Goal: Task Accomplishment & Management: Manage account settings

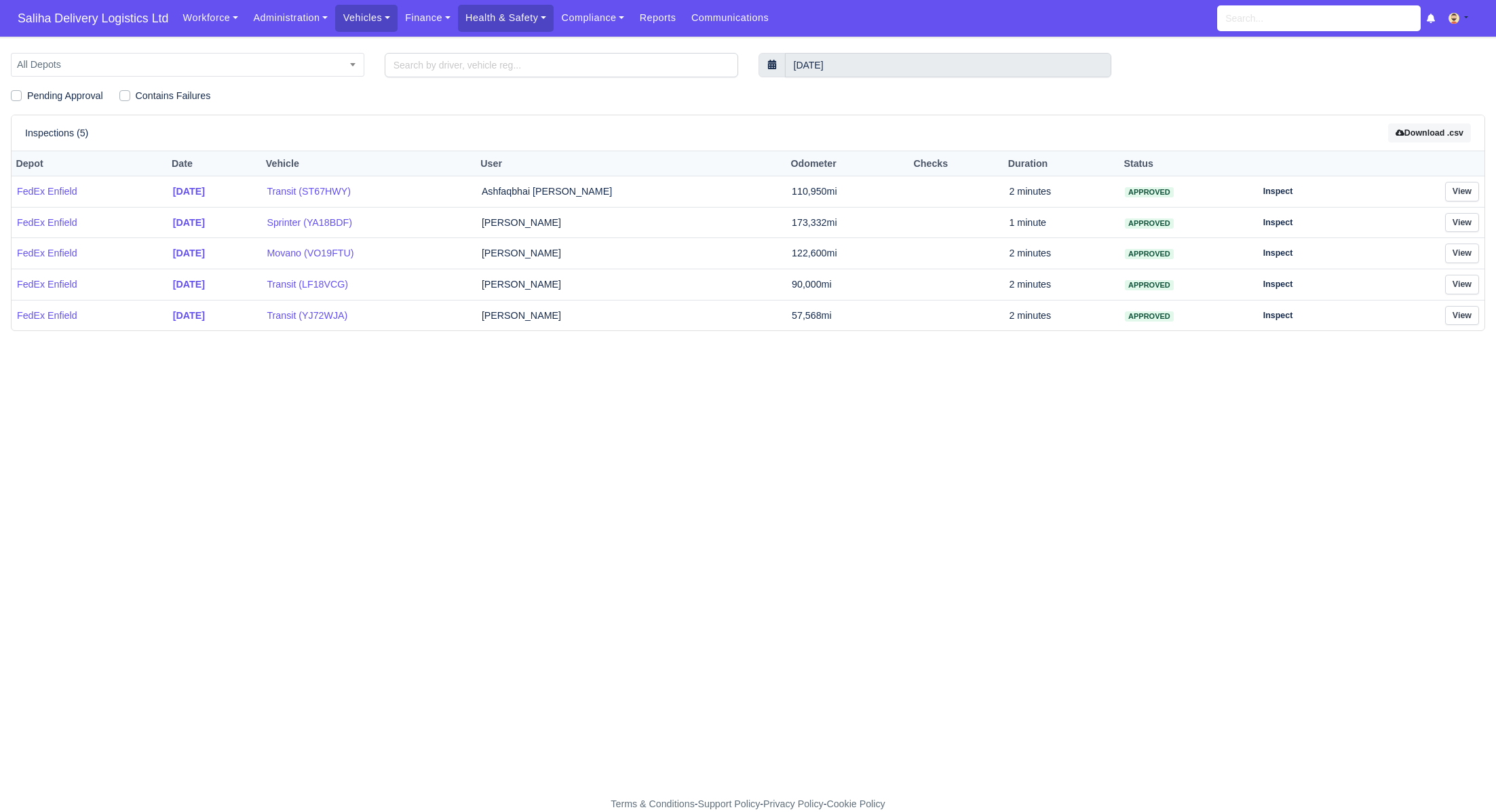
click at [81, 20] on span "Saliha Delivery Logistics Ltd" at bounding box center [93, 18] width 164 height 27
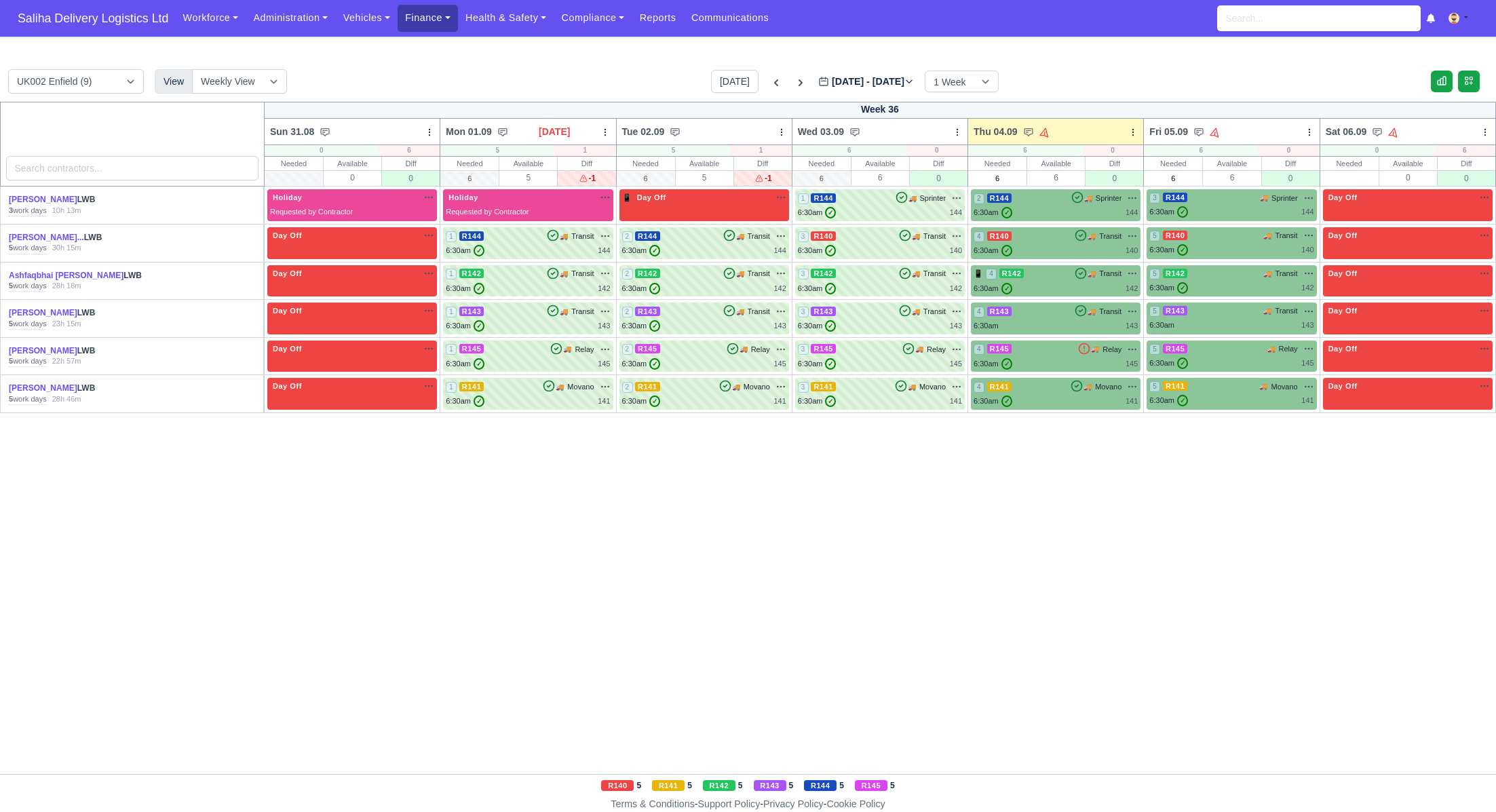
click at [439, 19] on link "Finance" at bounding box center [428, 17] width 61 height 26
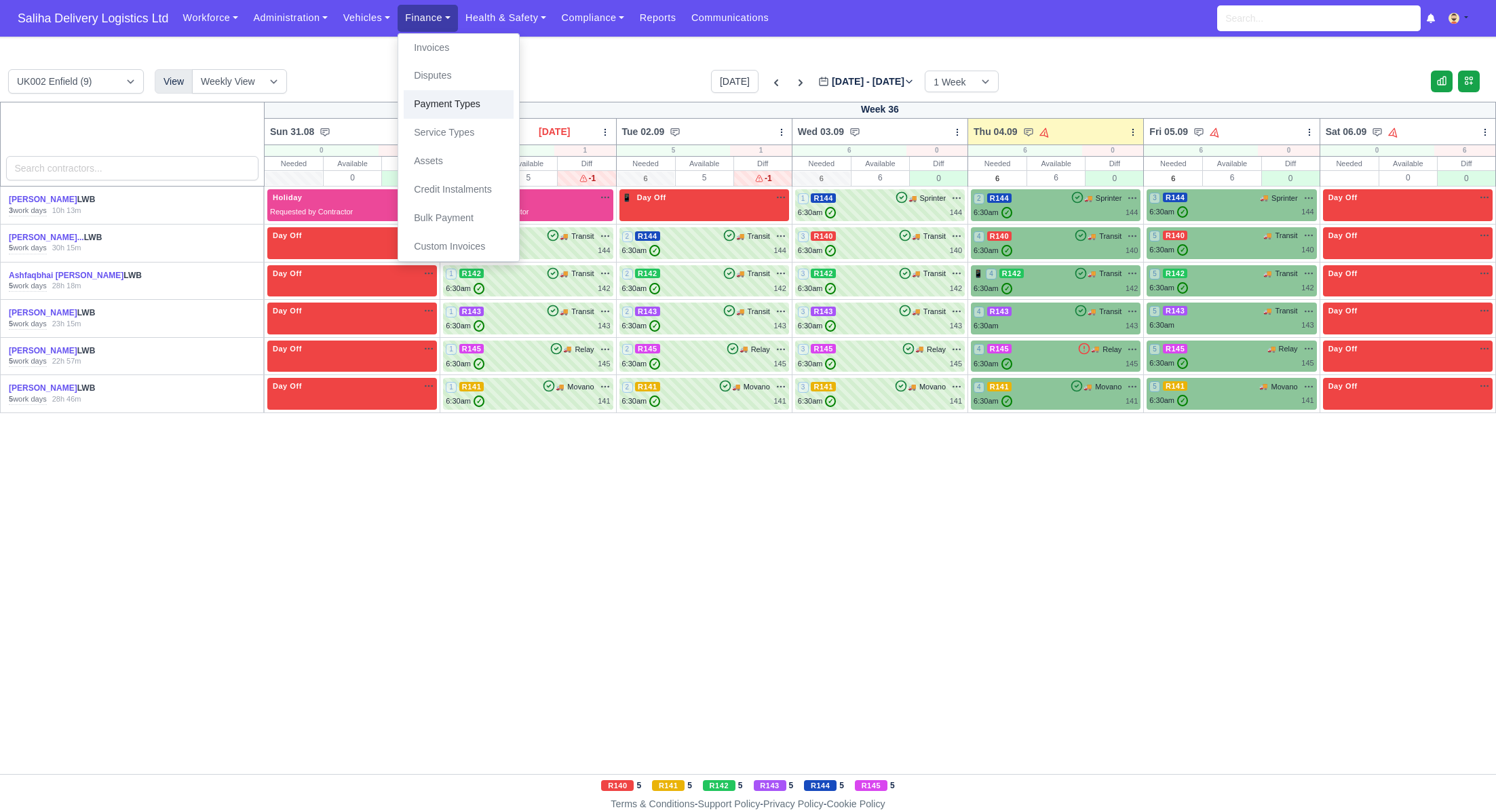
click at [441, 108] on link "Payment Types" at bounding box center [459, 104] width 110 height 29
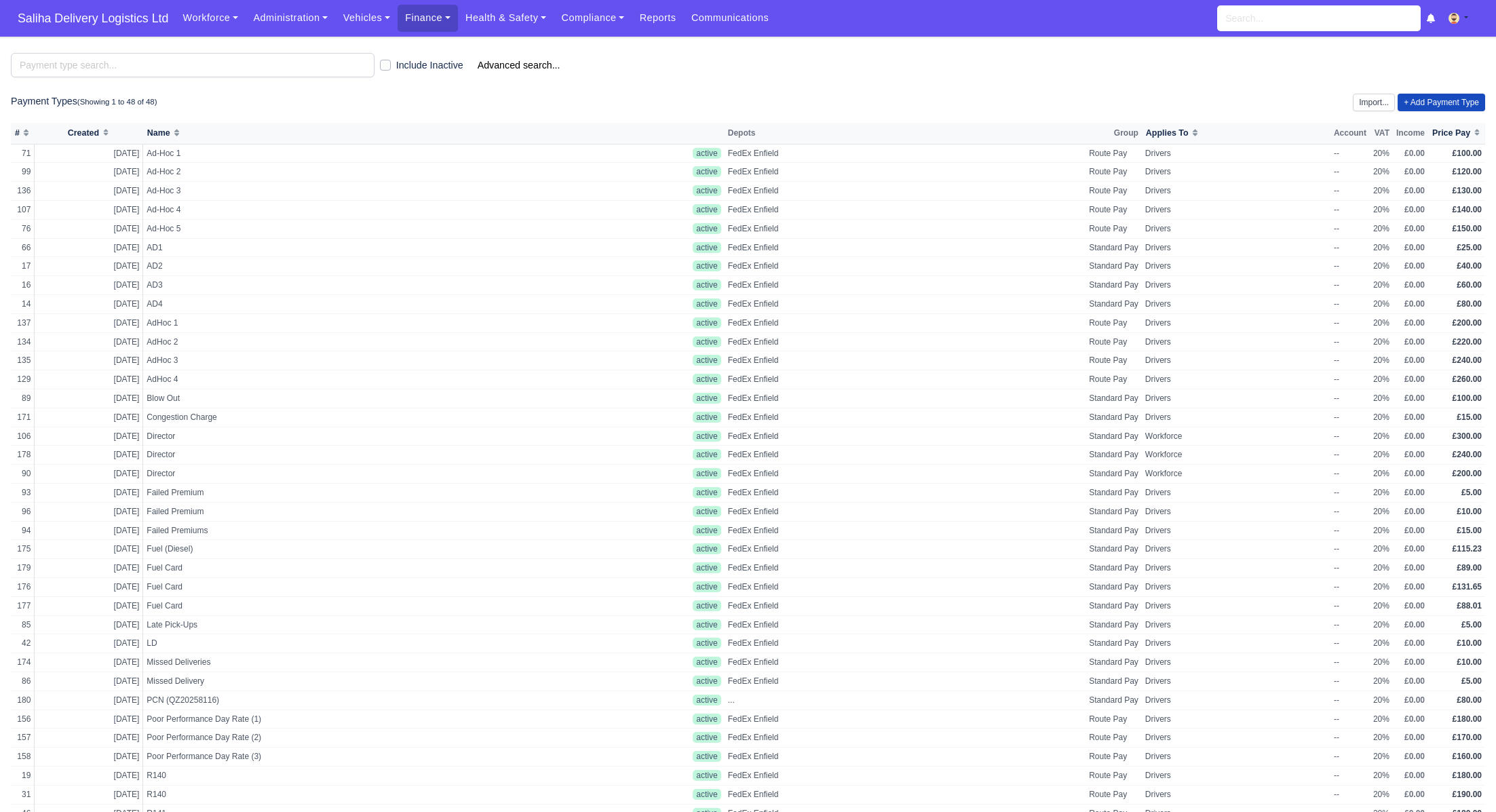
click at [1445, 93] on div "Include Inactive Advanced search... Payment Types (Showing 1 to 48 of 48) Impor…" at bounding box center [748, 550] width 1475 height 995
click at [1445, 97] on link "+ Add Payment Type" at bounding box center [1441, 102] width 88 height 17
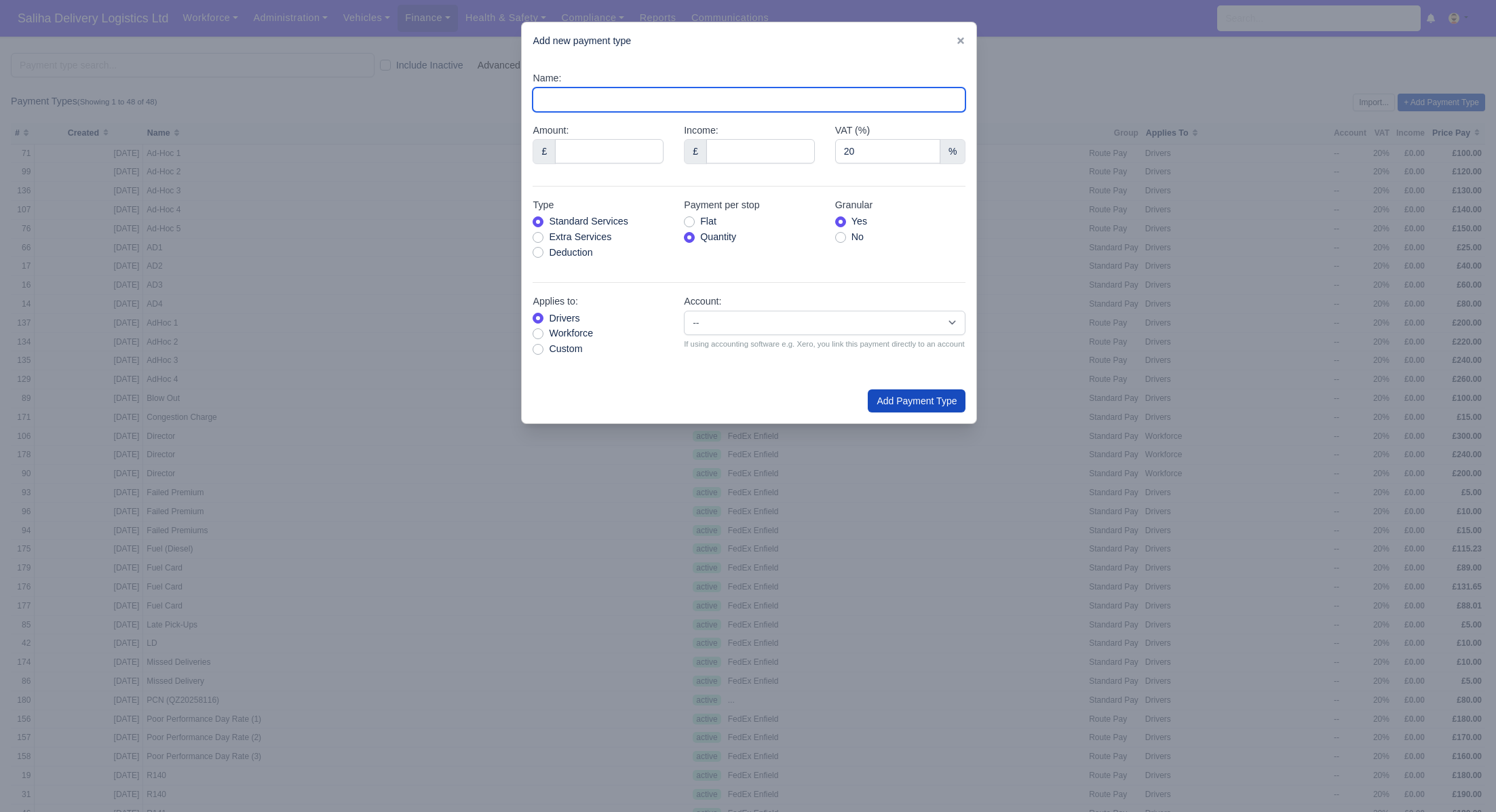
click at [613, 97] on input "Name:" at bounding box center [748, 99] width 433 height 24
type input "Fuel Card"
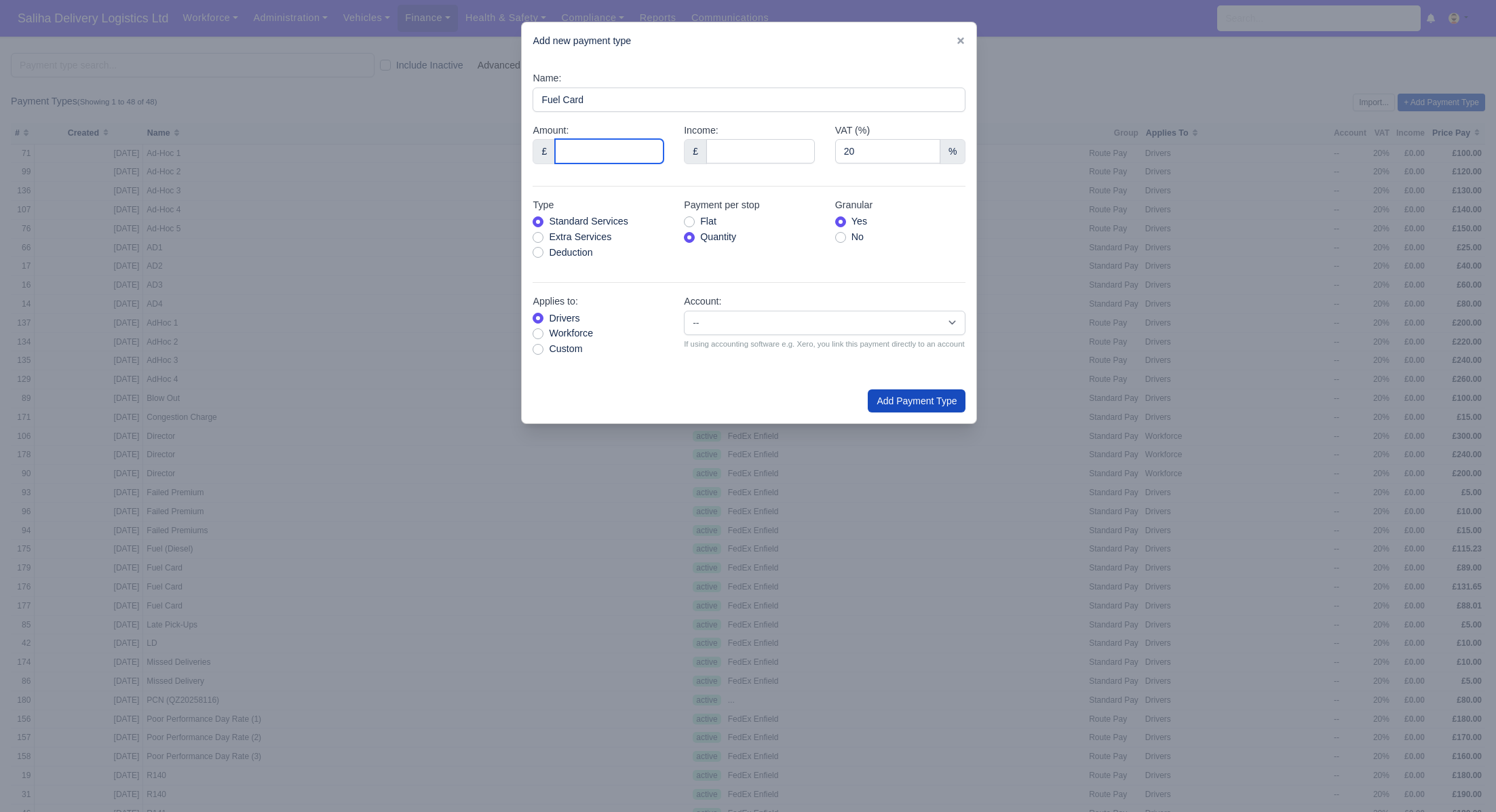
click at [606, 156] on input "Amount:" at bounding box center [609, 151] width 108 height 24
type input "76.86"
click at [549, 251] on label "Deduction" at bounding box center [570, 253] width 43 height 15
click at [536, 251] on input "Deduction" at bounding box center [537, 250] width 11 height 11
radio input "true"
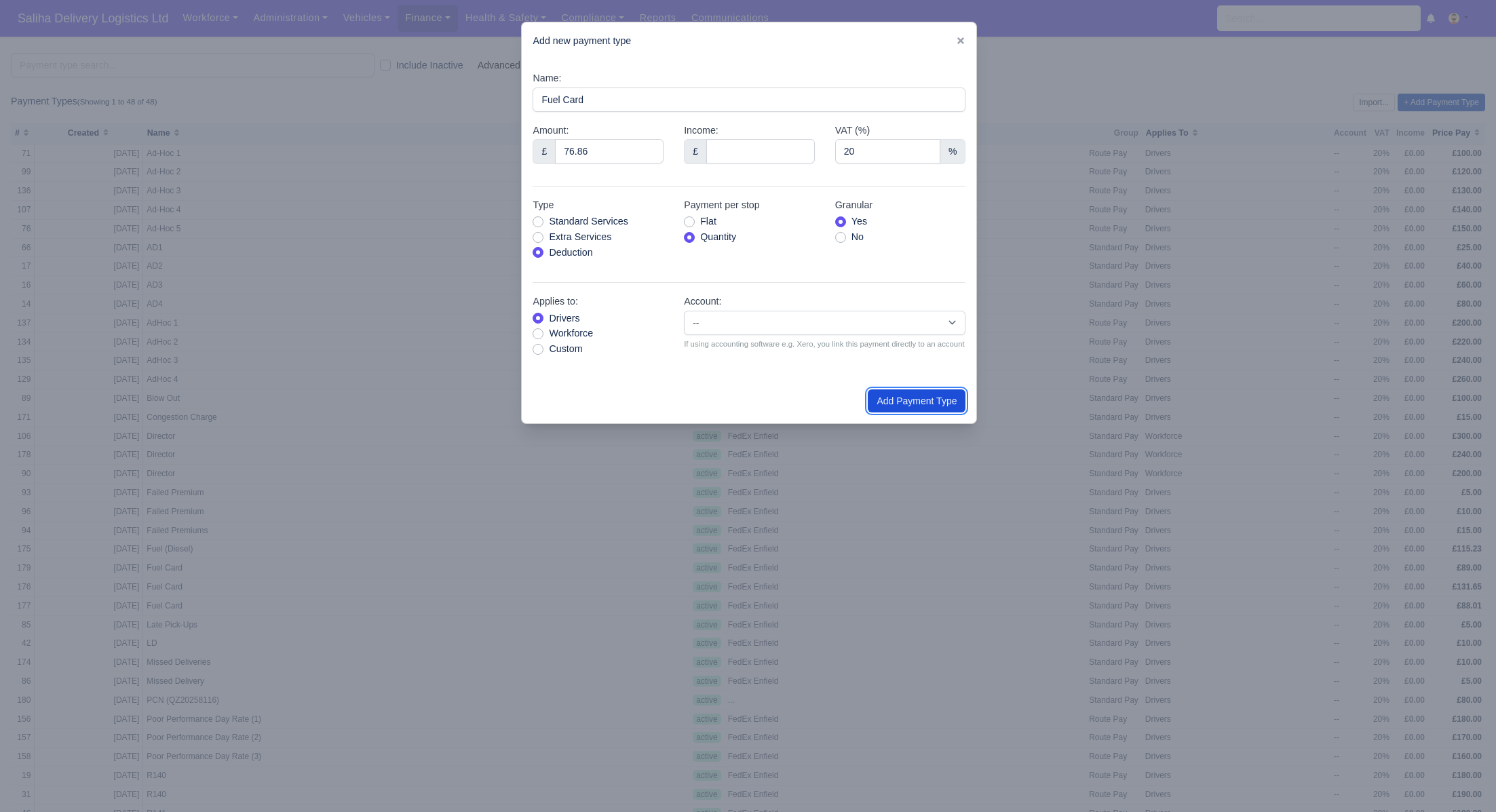
click at [936, 406] on button "Add Payment Type" at bounding box center [916, 401] width 98 height 23
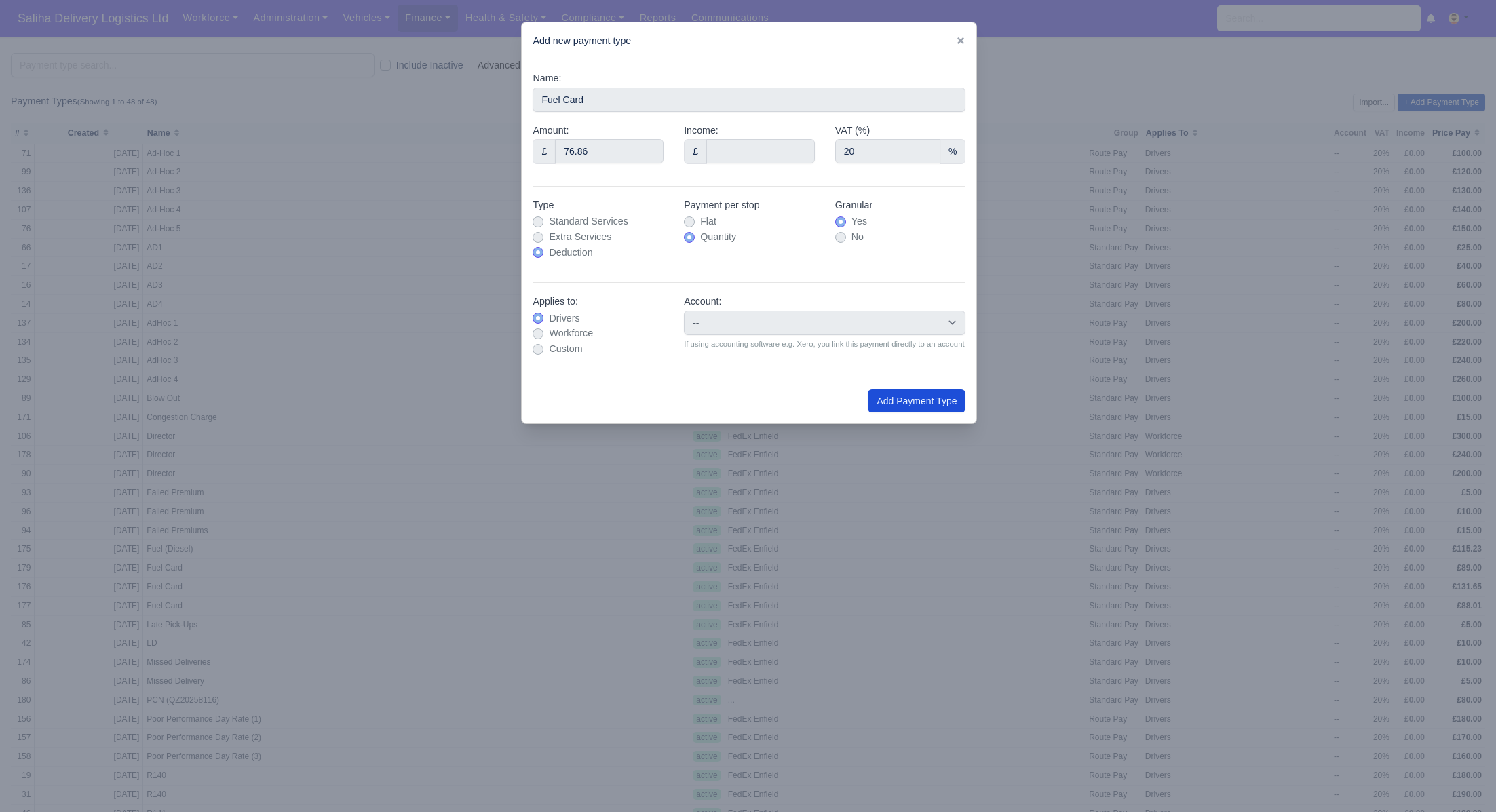
type input "0"
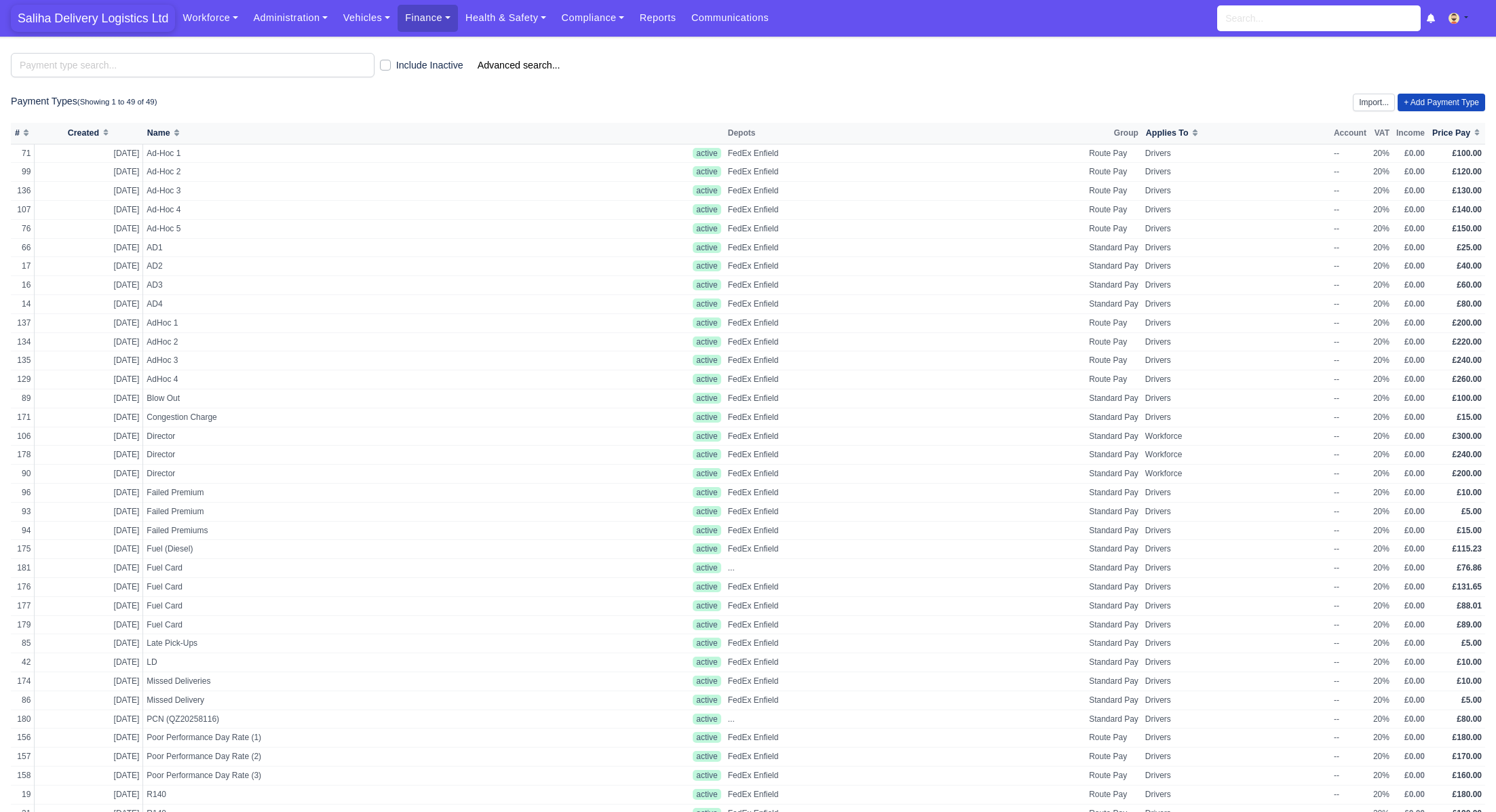
click at [138, 11] on span "Saliha Delivery Logistics Ltd" at bounding box center [93, 18] width 164 height 27
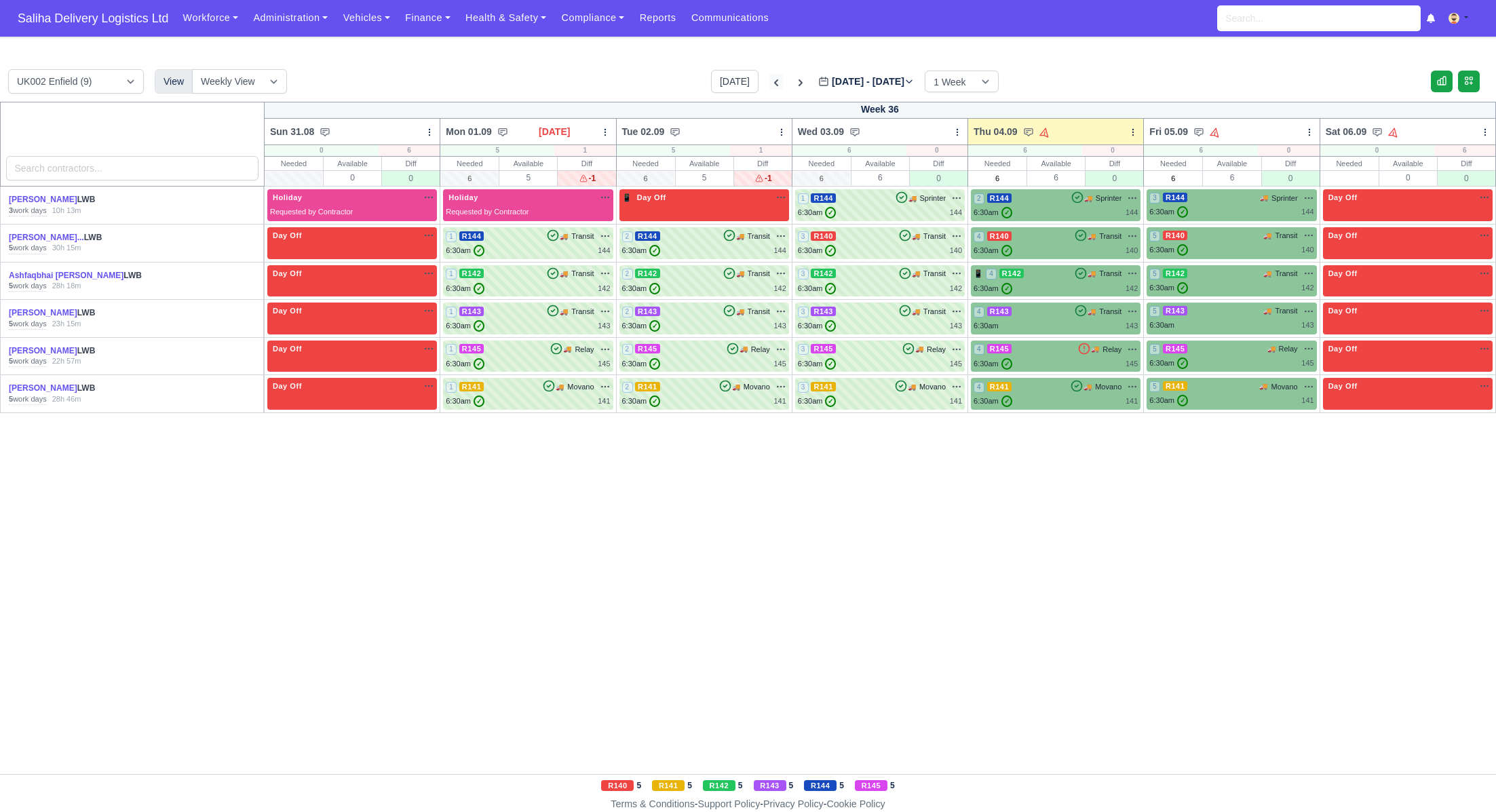
click at [775, 82] on icon at bounding box center [776, 82] width 4 height 7
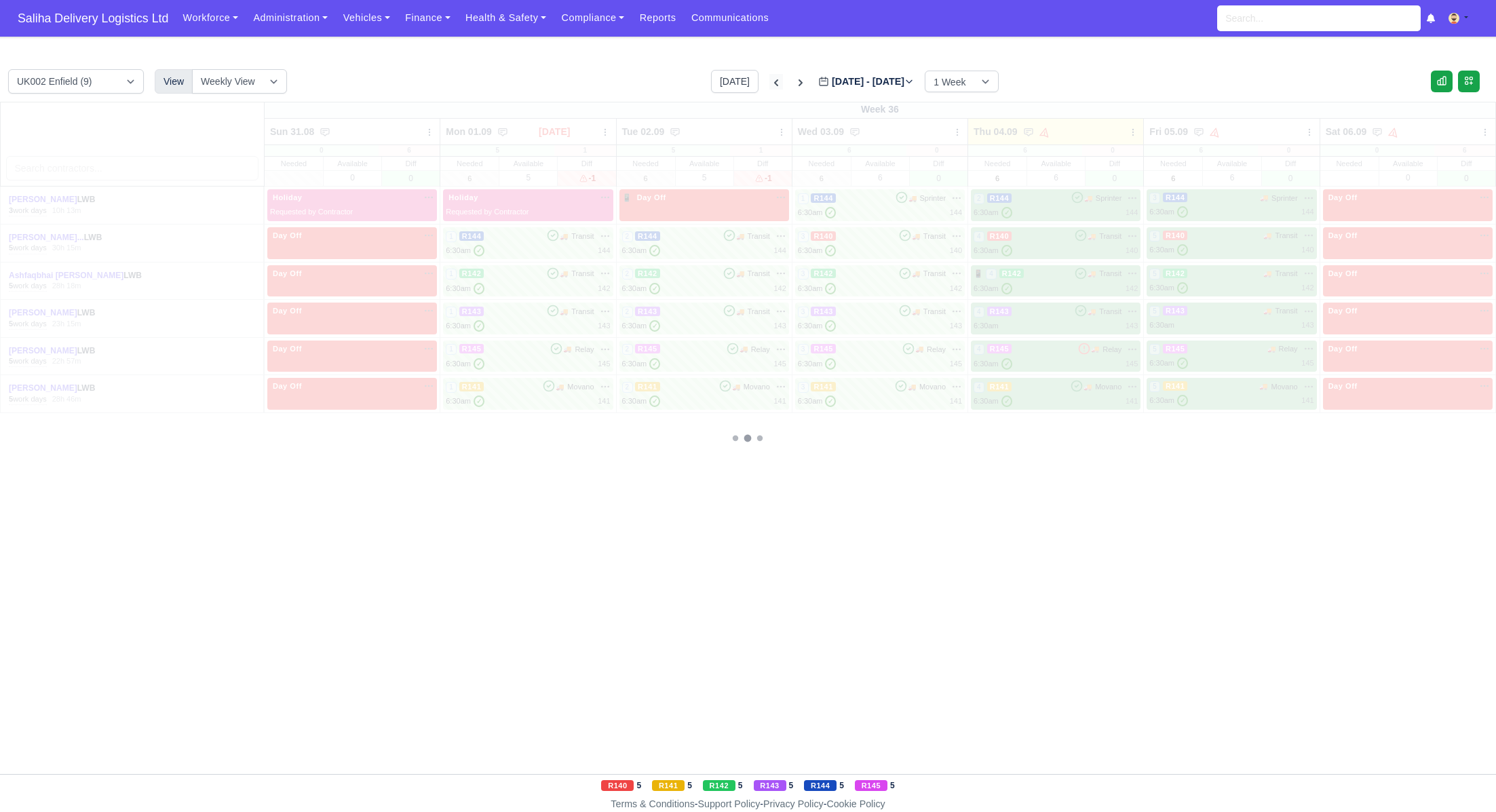
type input "2025-08-28"
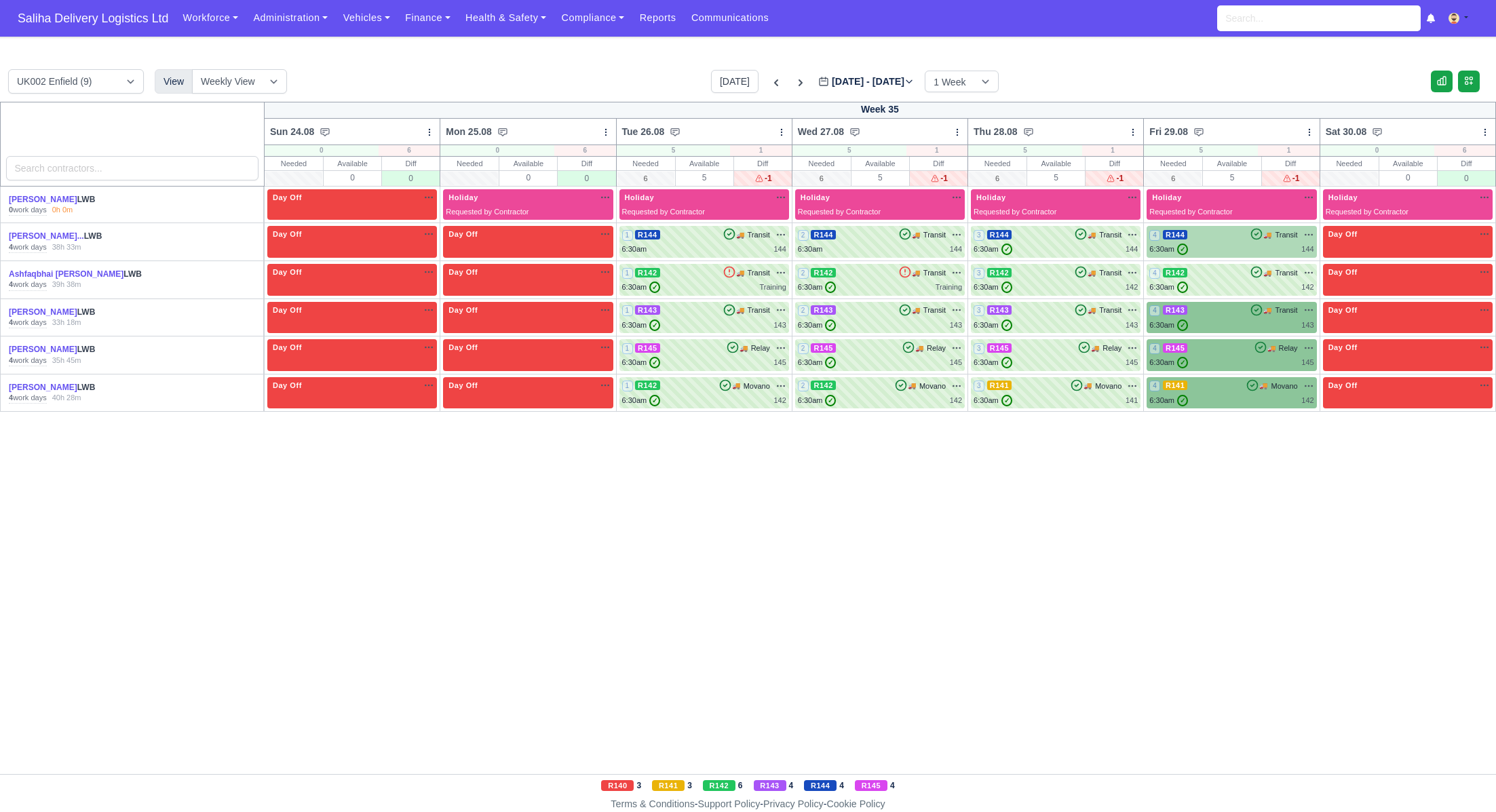
click at [1216, 249] on div "6:30am ✓ 144" at bounding box center [1231, 249] width 164 height 12
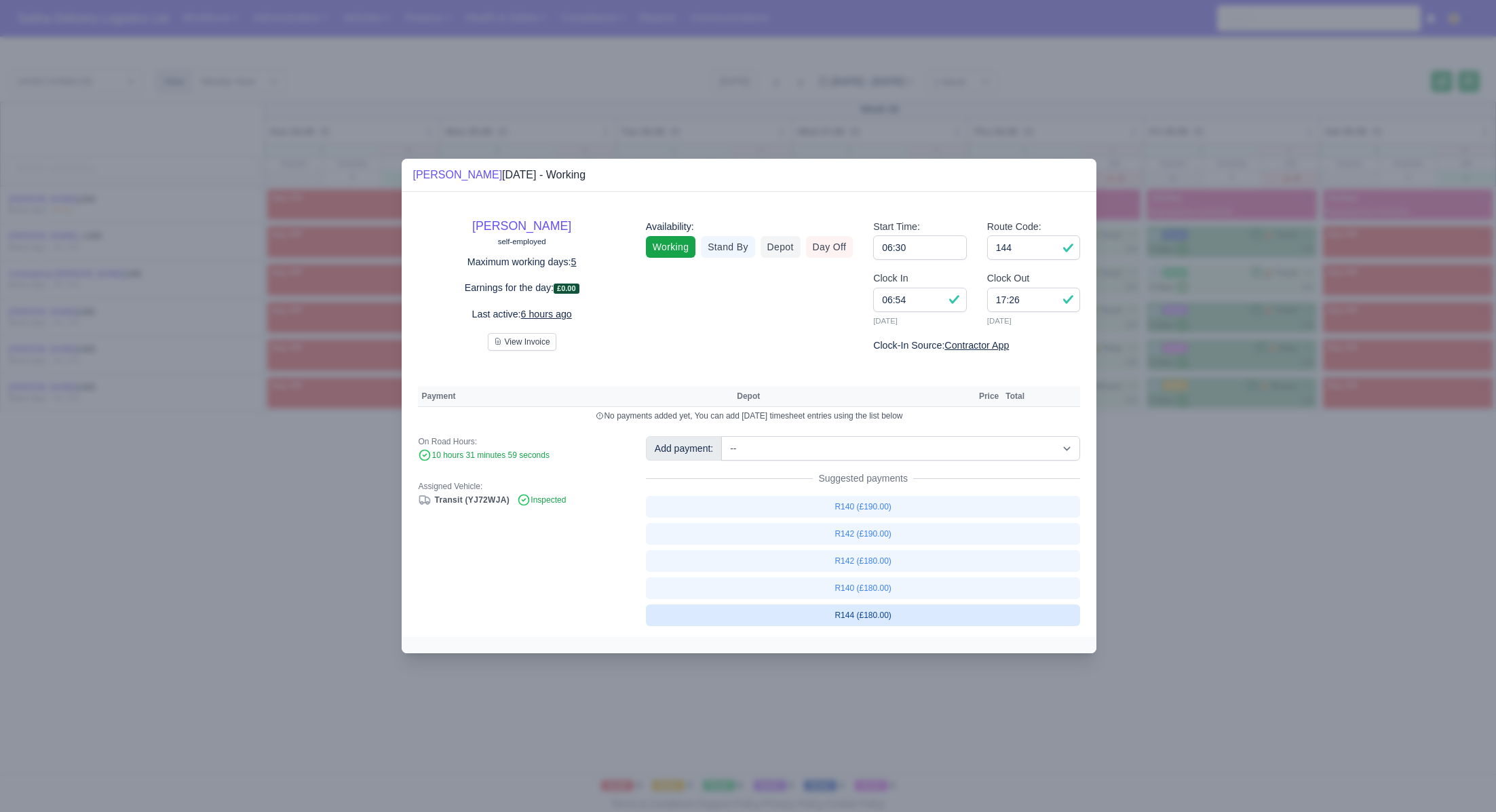
click at [870, 614] on link "R144 (£180.00)" at bounding box center [863, 615] width 435 height 21
select select "1"
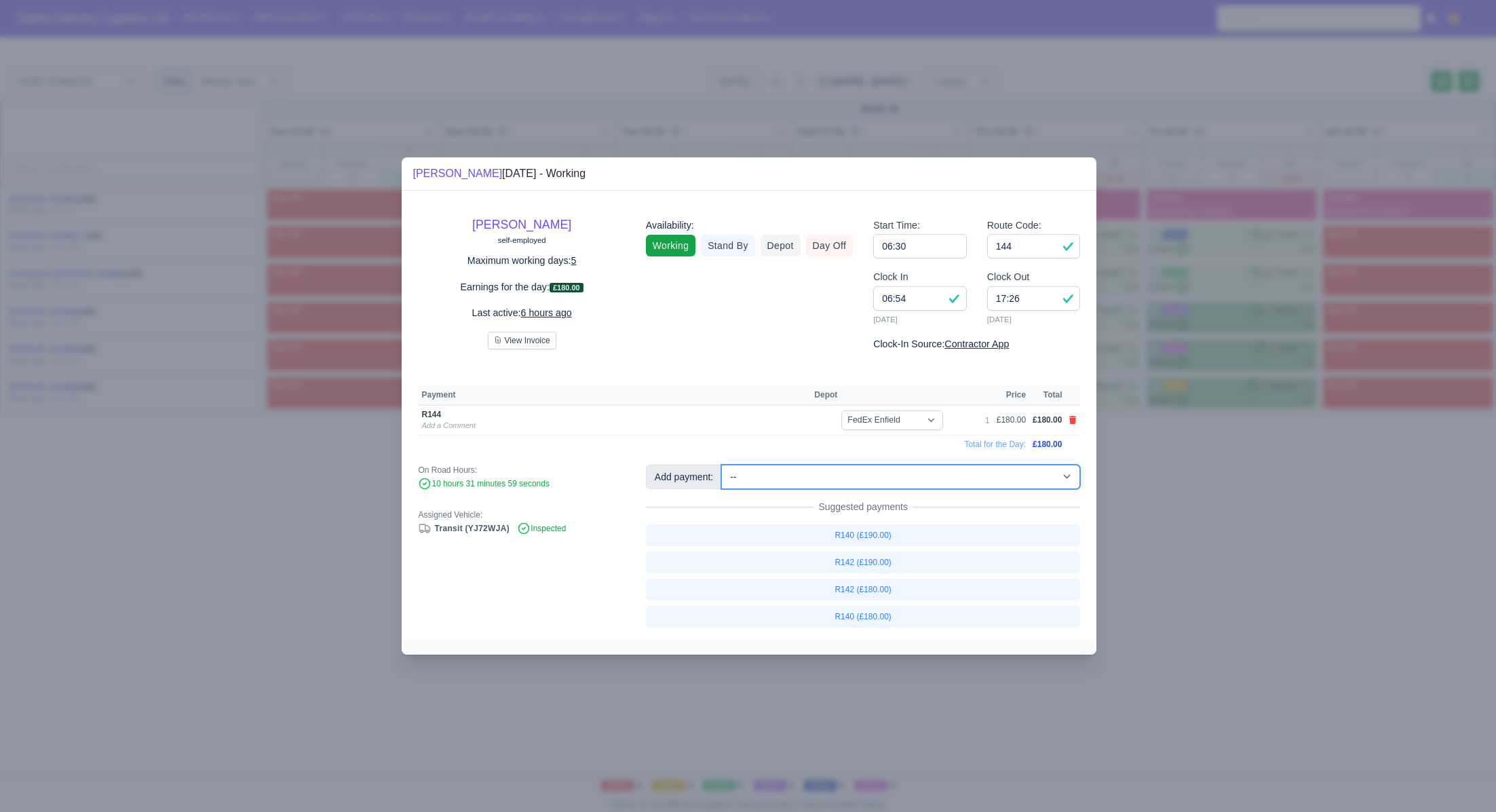
click at [815, 479] on select "-- Ad-Hoc 1 (AD-HO) Ad-Hoc 2 (AD-HO) Ad-Hoc 3 (AD-HO) Ad-Hoc 4 (AD-HO) Ad-Hoc 5…" at bounding box center [901, 476] width 359 height 24
click at [722, 464] on select "-- Ad-Hoc 1 (AD-HO) Ad-Hoc 2 (AD-HO) Ad-Hoc 3 (AD-HO) Ad-Hoc 4 (AD-HO) Ad-Hoc 5…" at bounding box center [901, 476] width 359 height 24
select select "1"
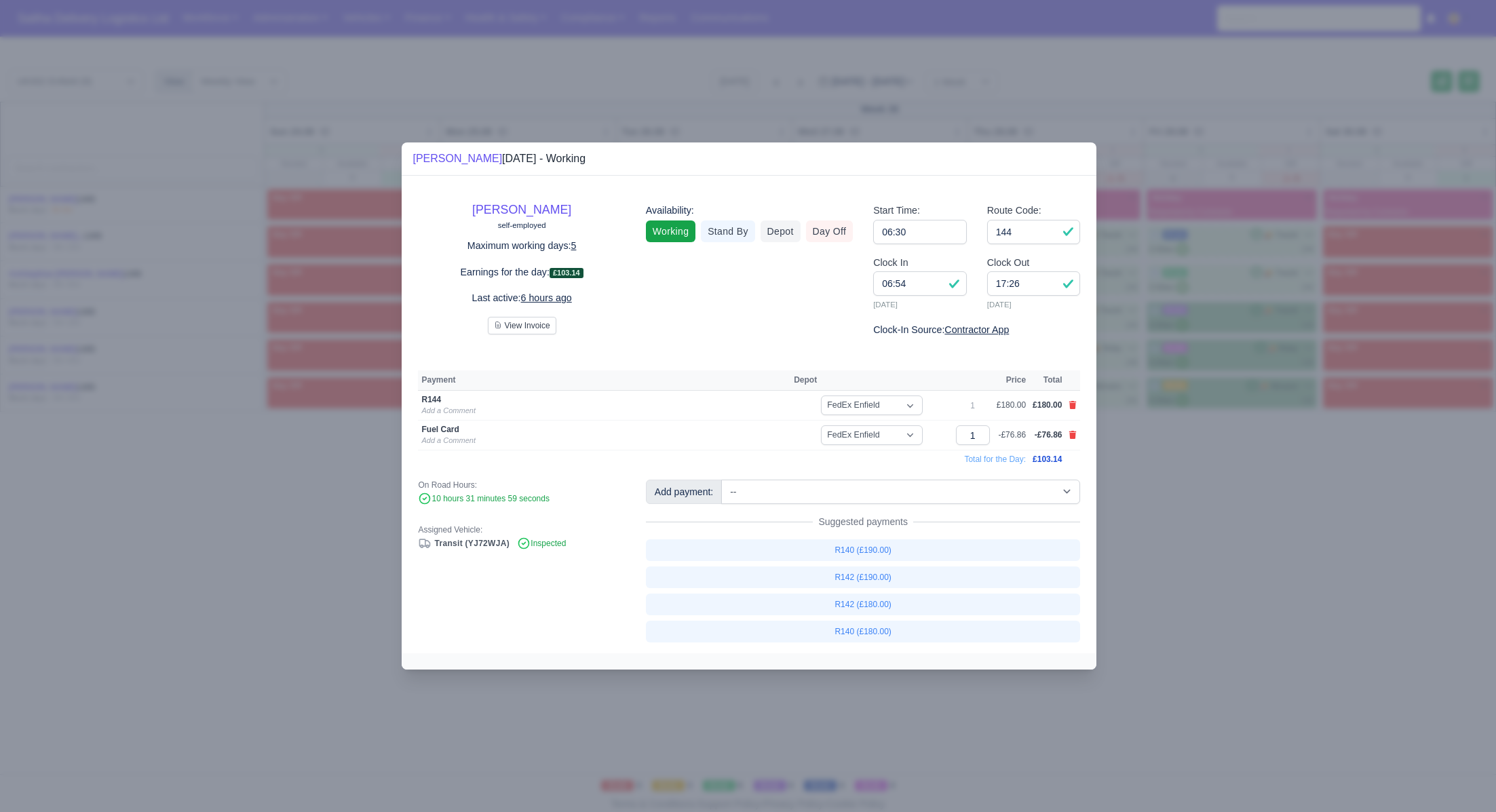
click at [1156, 482] on div at bounding box center [748, 406] width 1496 height 812
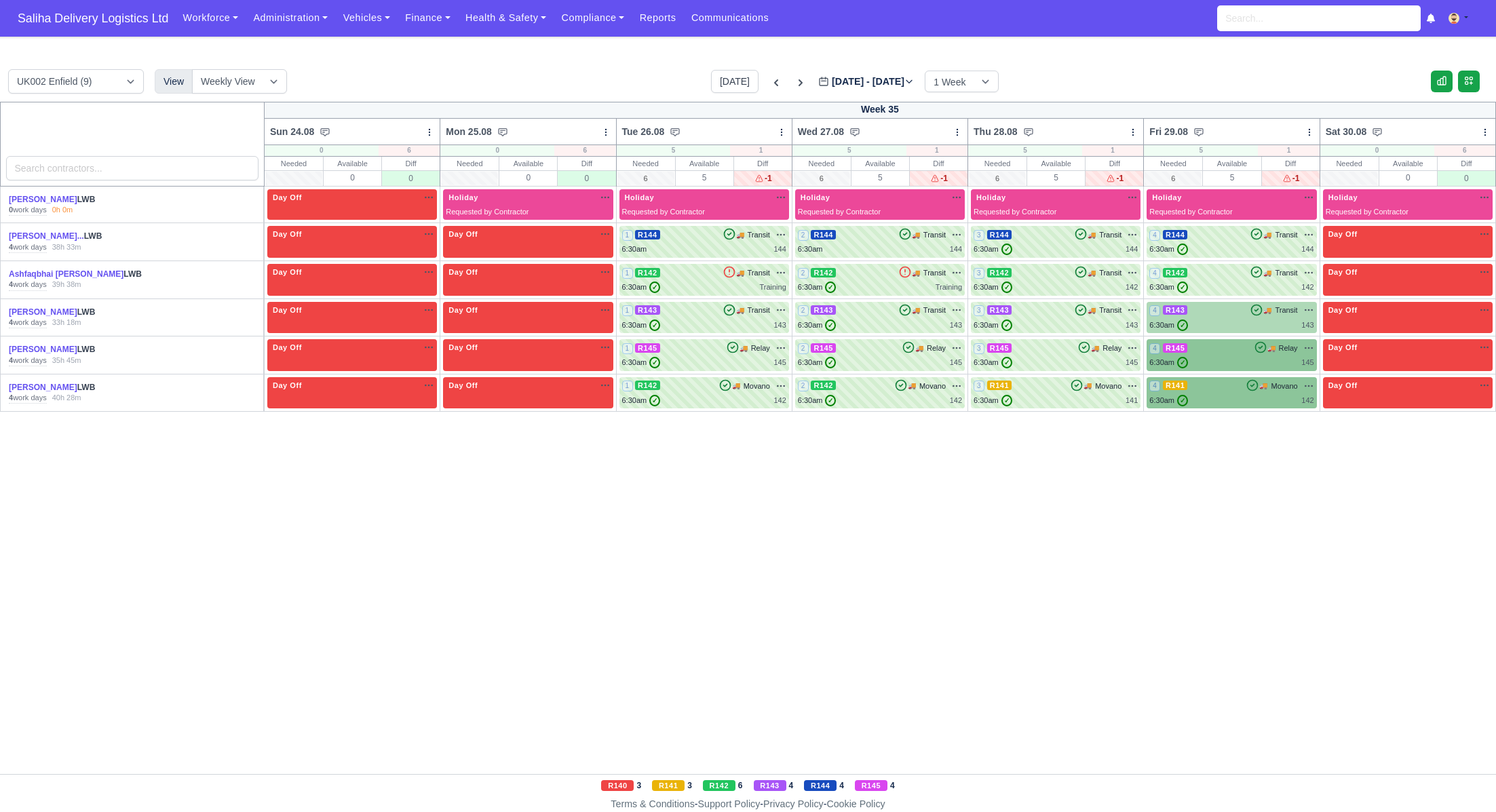
click at [1214, 316] on div "4 R143 🚚 Transit" at bounding box center [1231, 310] width 164 height 13
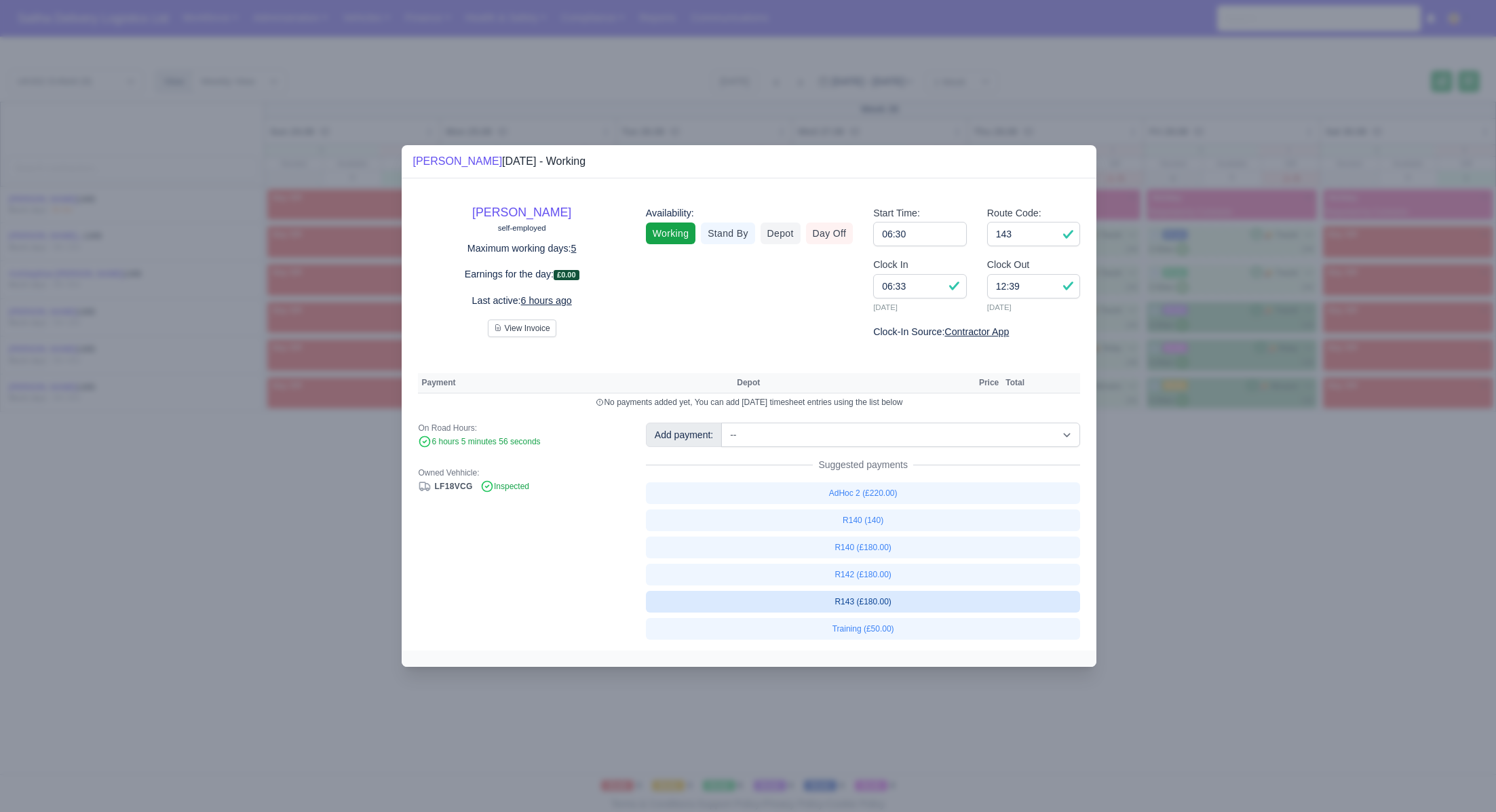
click at [897, 599] on link "R143 (£180.00)" at bounding box center [863, 602] width 435 height 21
select select "1"
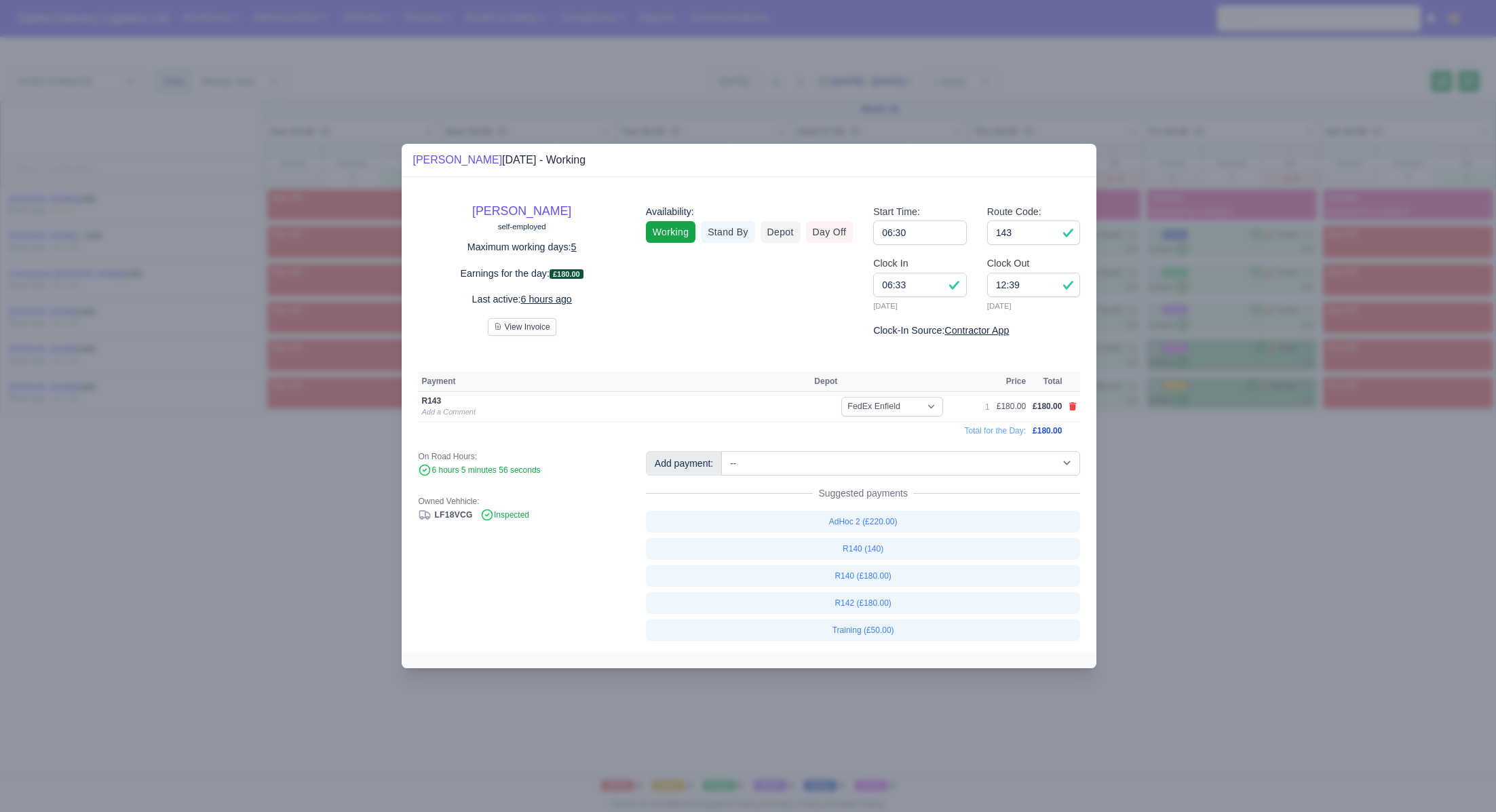
click at [1237, 552] on div at bounding box center [748, 406] width 1496 height 812
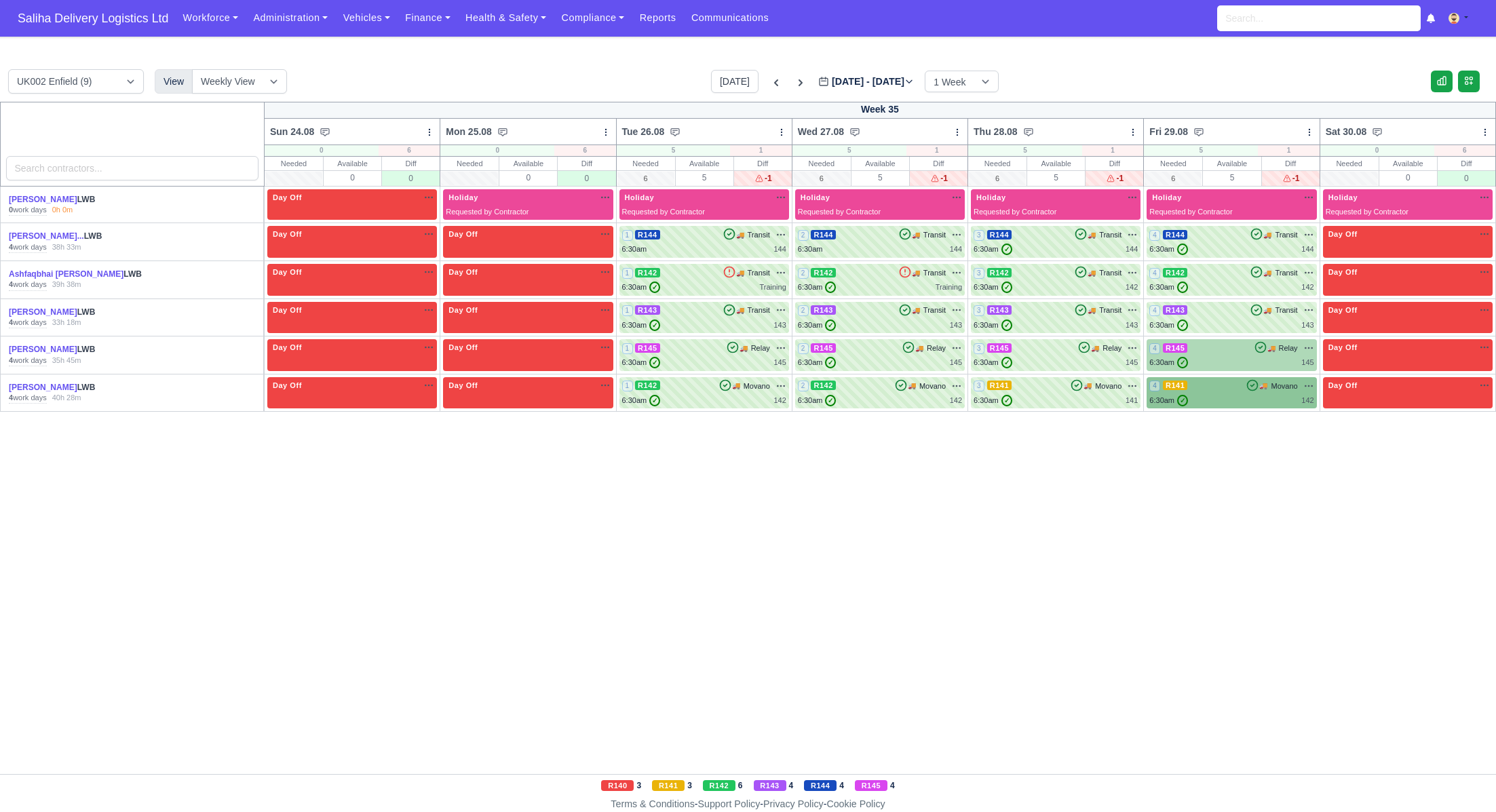
click at [1242, 348] on div "4 R145 🚚 Relay" at bounding box center [1231, 348] width 164 height 13
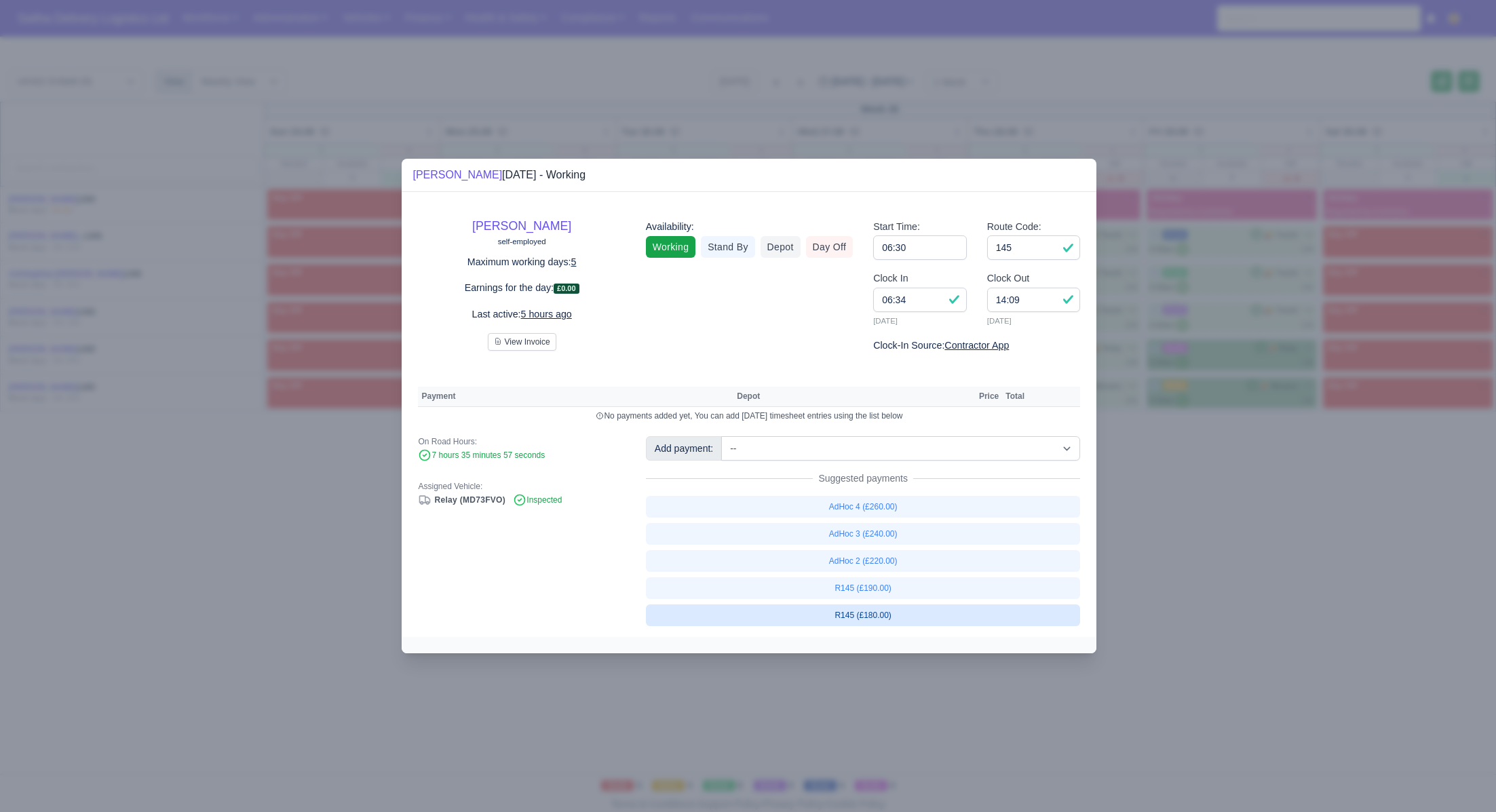
click at [866, 616] on link "R145 (£180.00)" at bounding box center [863, 615] width 435 height 21
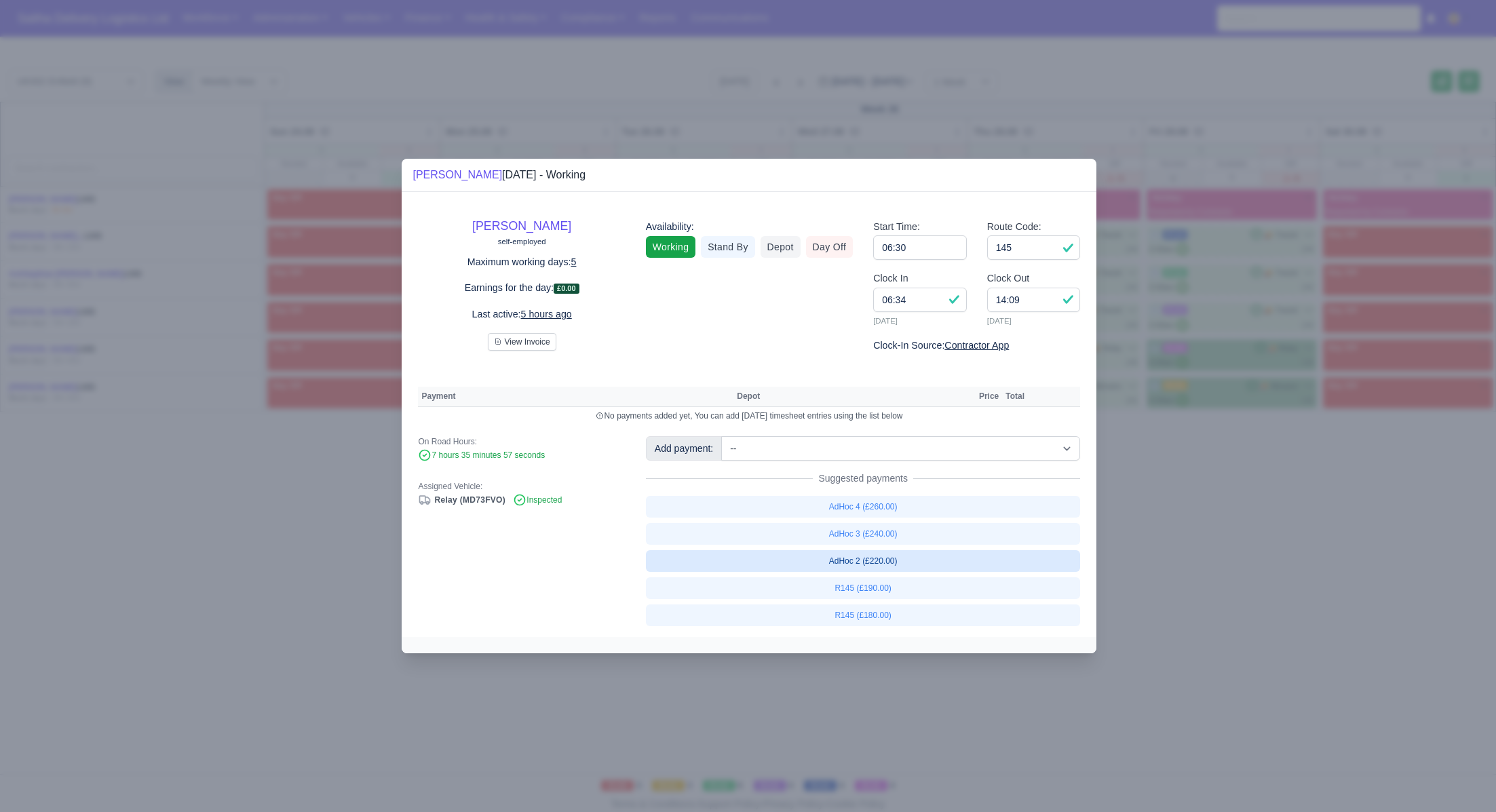
select select "1"
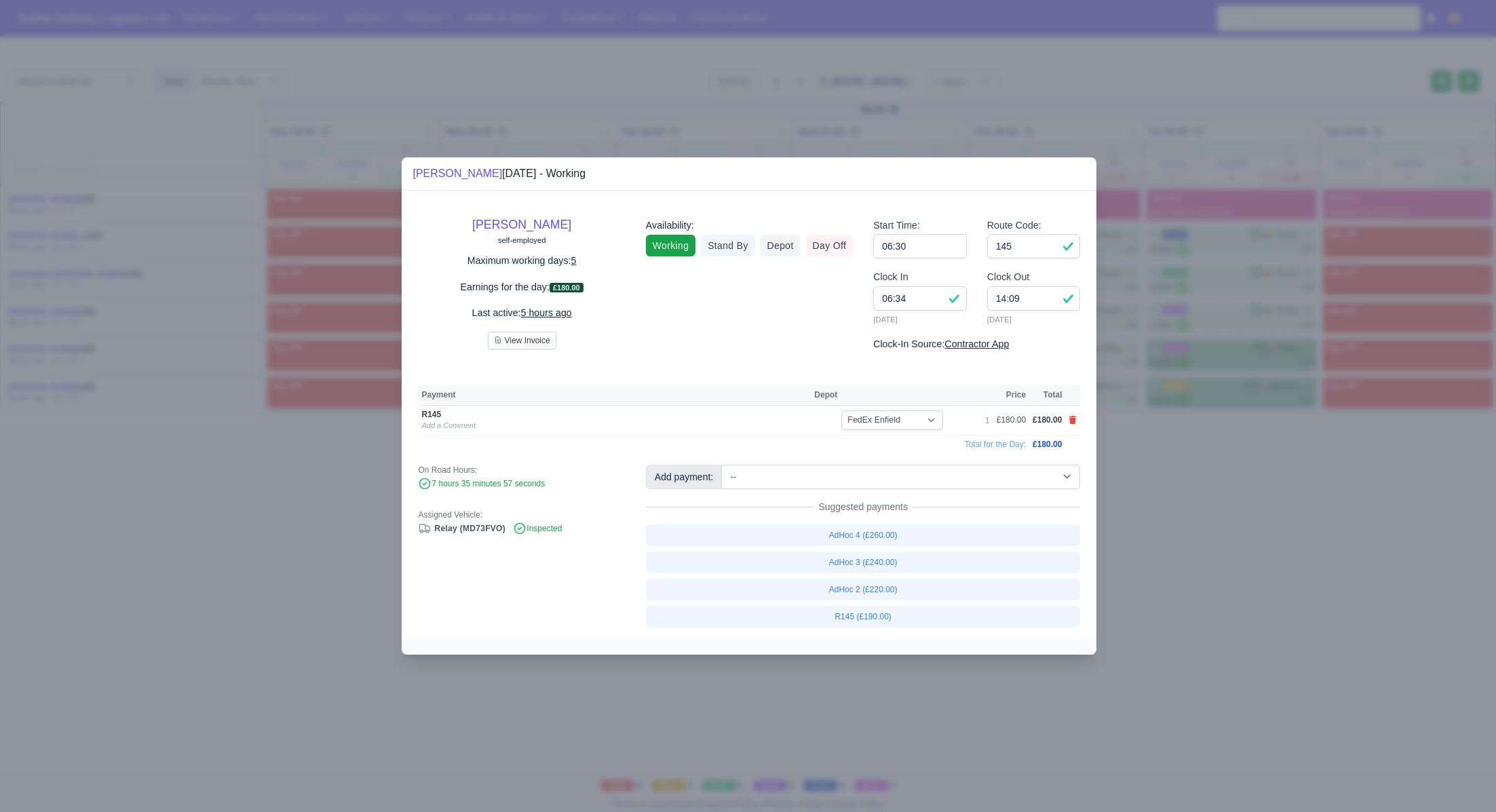
drag, startPoint x: 1253, startPoint y: 533, endPoint x: 1256, endPoint y: 478, distance: 55.1
click at [1253, 533] on div at bounding box center [748, 406] width 1496 height 812
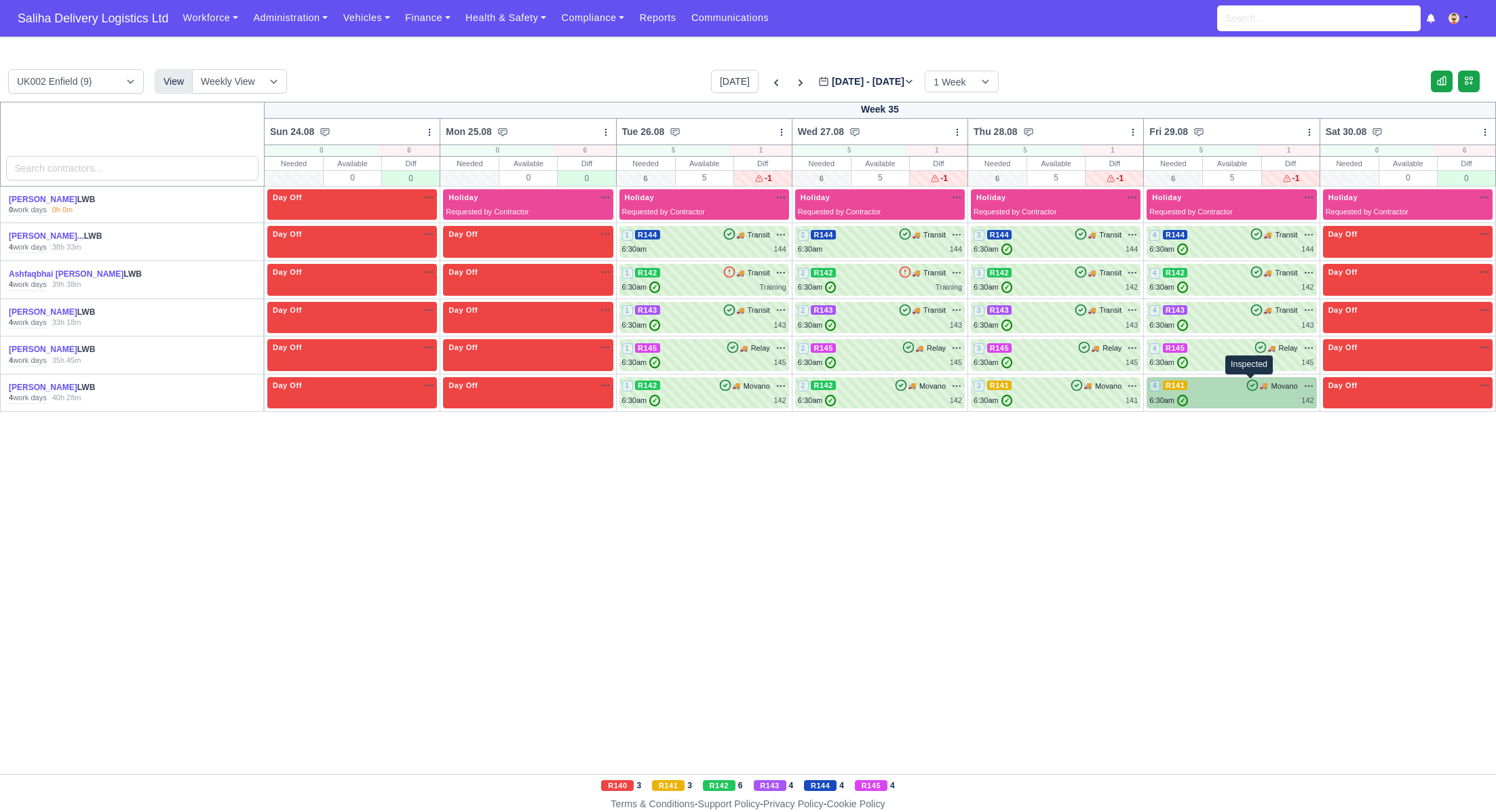
click at [1256, 390] on div "🚚 Movano na" at bounding box center [1280, 385] width 68 height 13
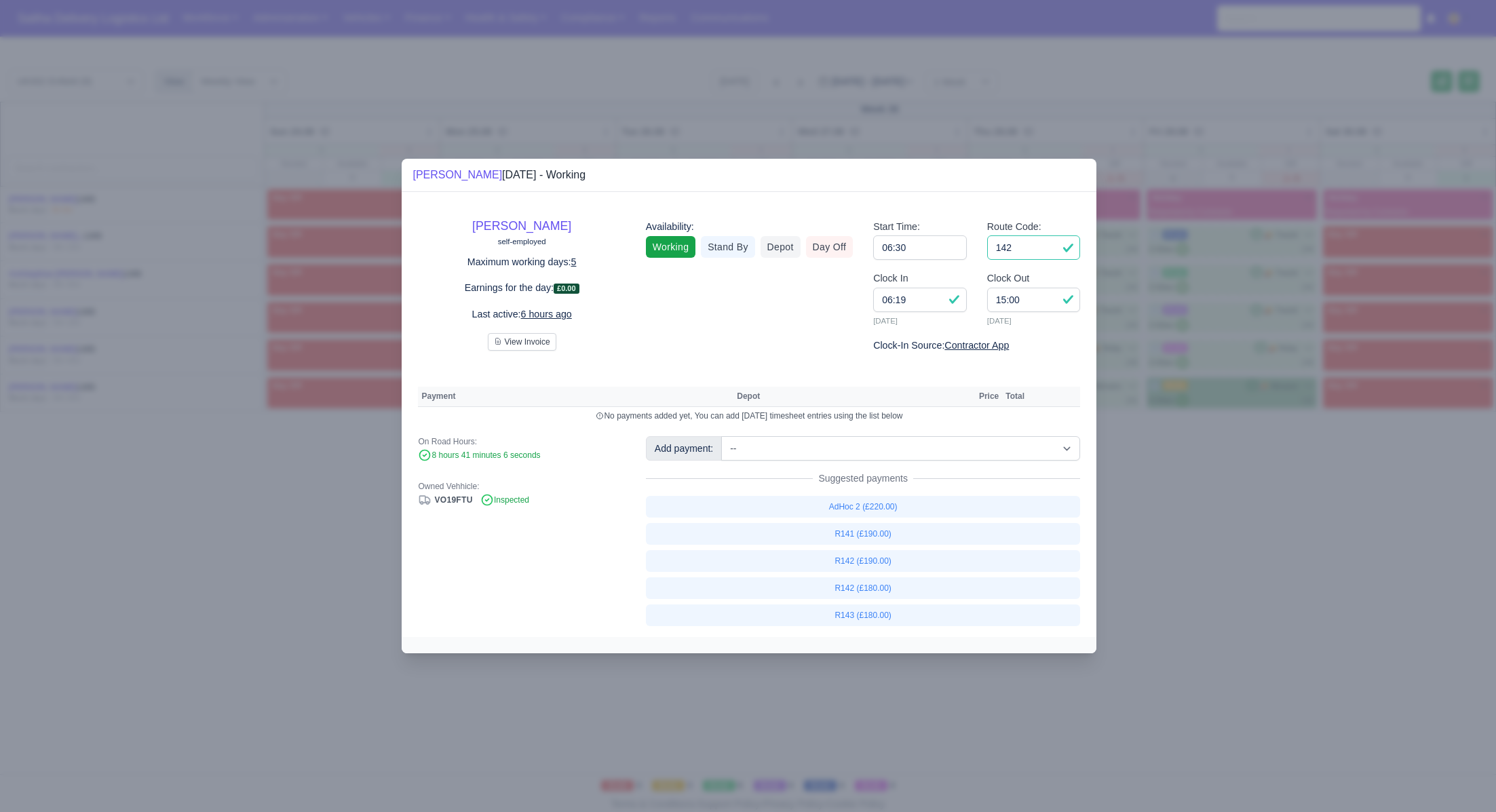
click at [1046, 252] on input "142" at bounding box center [1033, 247] width 94 height 24
type input "141"
click at [870, 533] on link "R141 (£190.00)" at bounding box center [863, 534] width 435 height 21
select select "1"
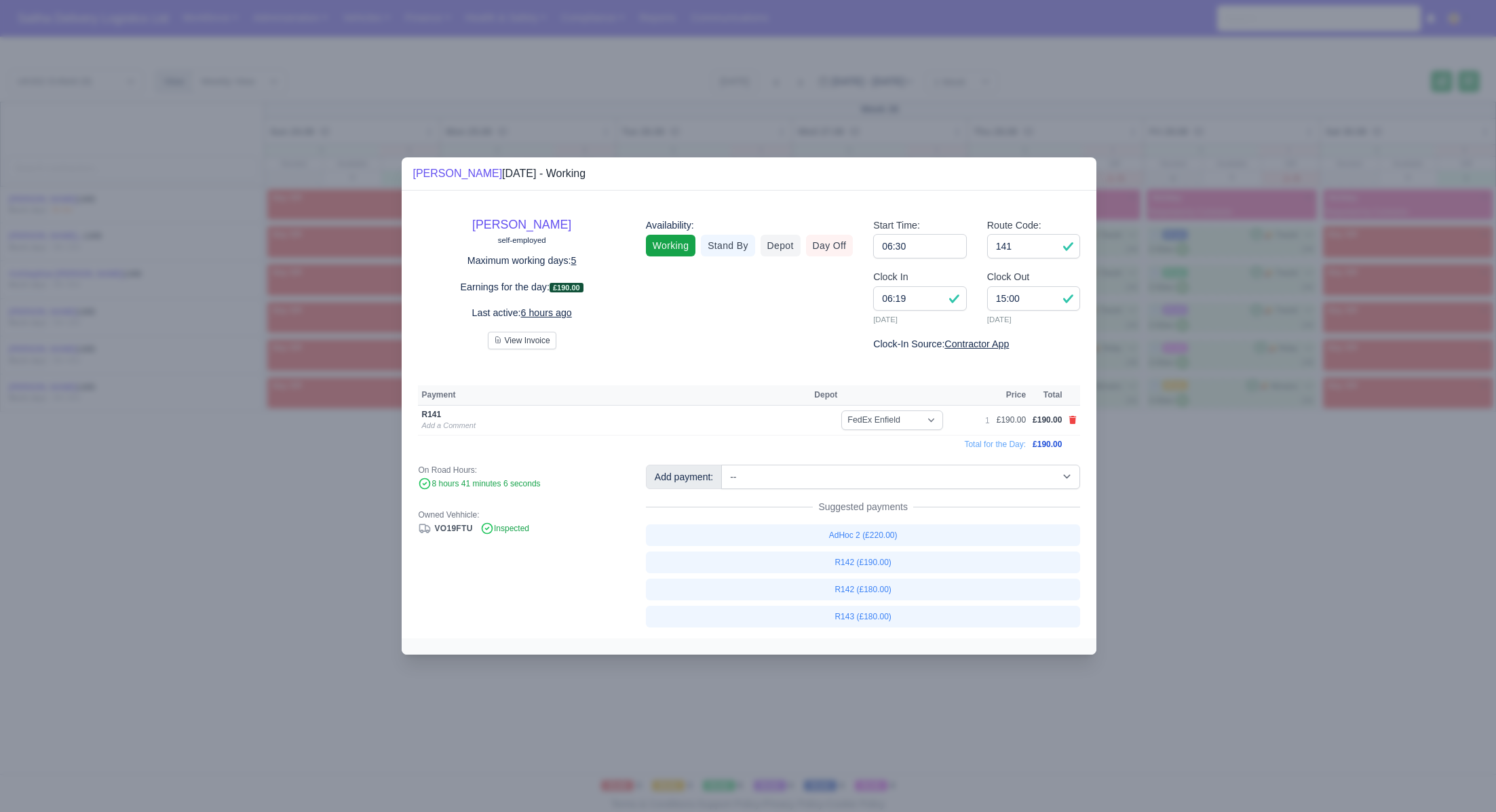
click at [1304, 542] on div at bounding box center [748, 406] width 1496 height 812
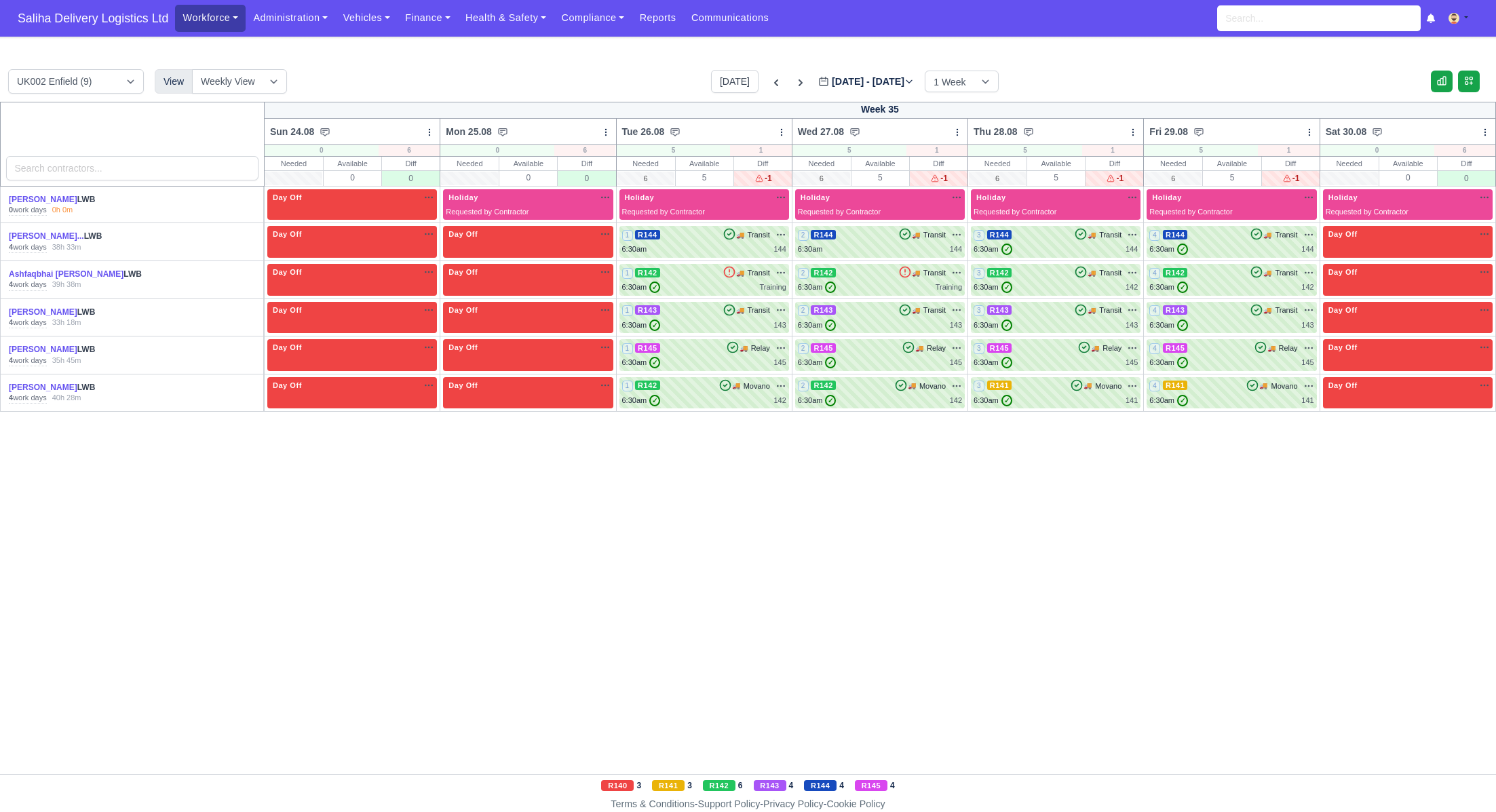
click at [225, 19] on link "Workforce" at bounding box center [210, 17] width 71 height 26
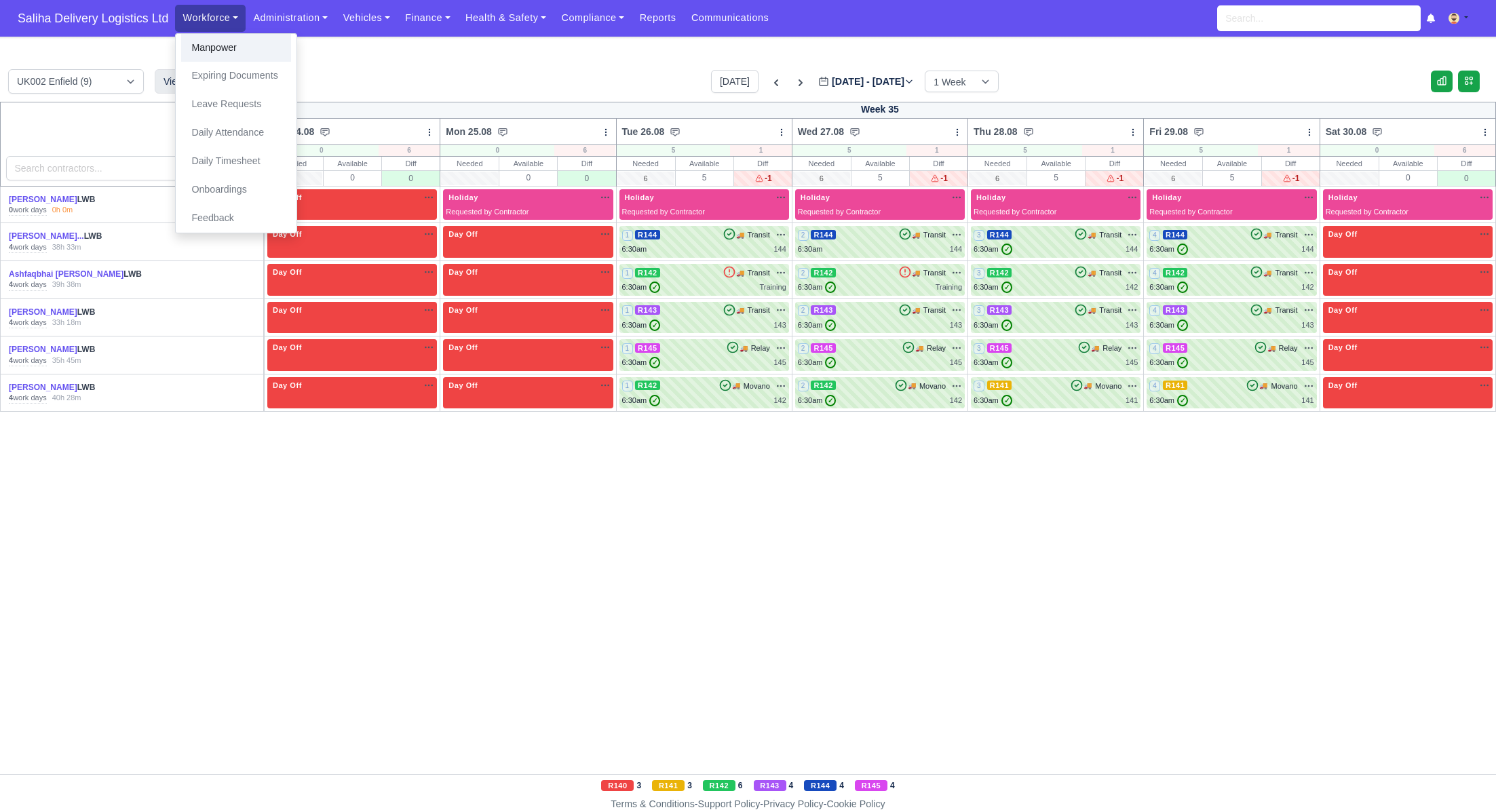
click at [220, 45] on link "Manpower" at bounding box center [237, 48] width 110 height 29
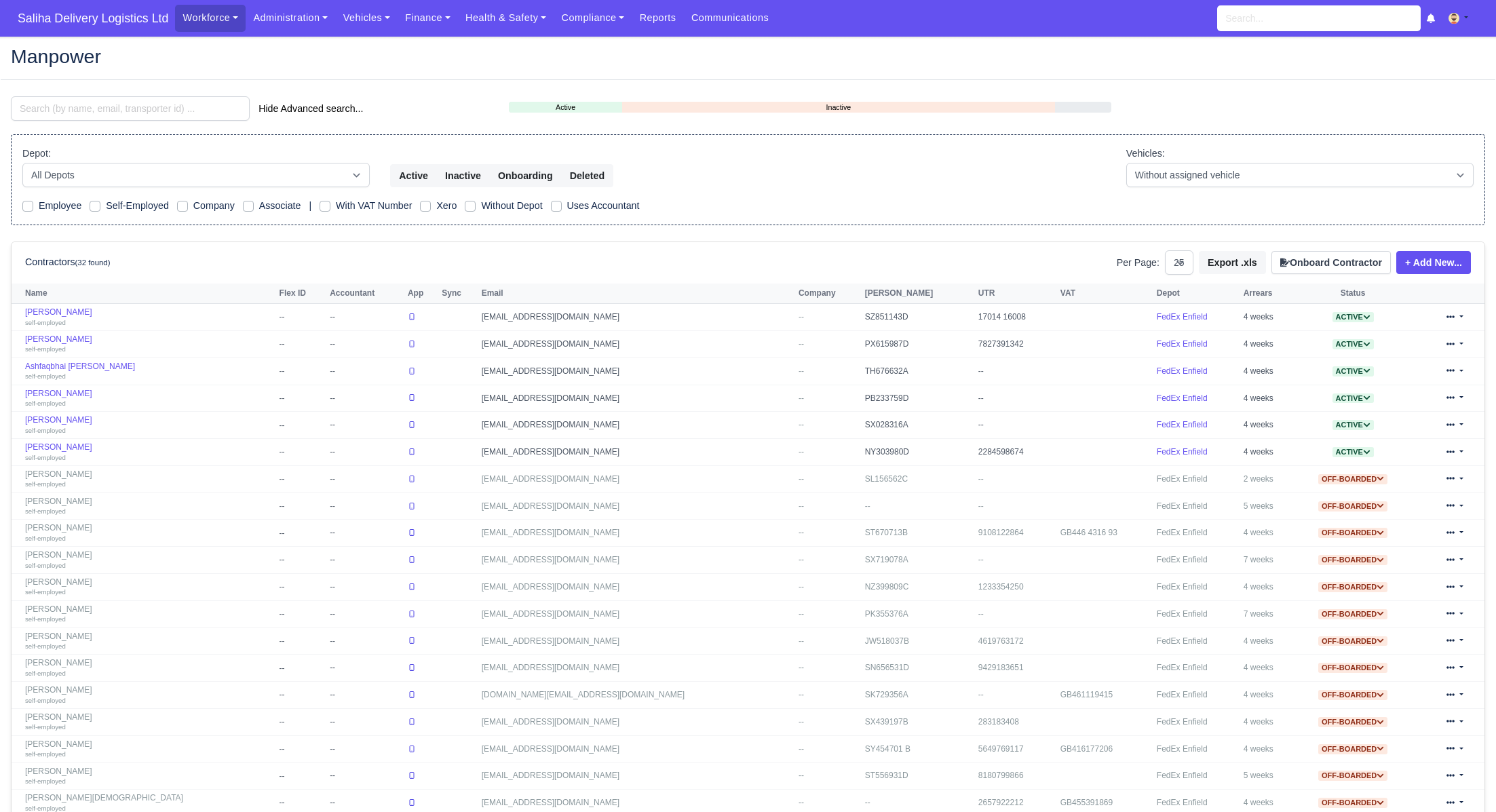
select select "25"
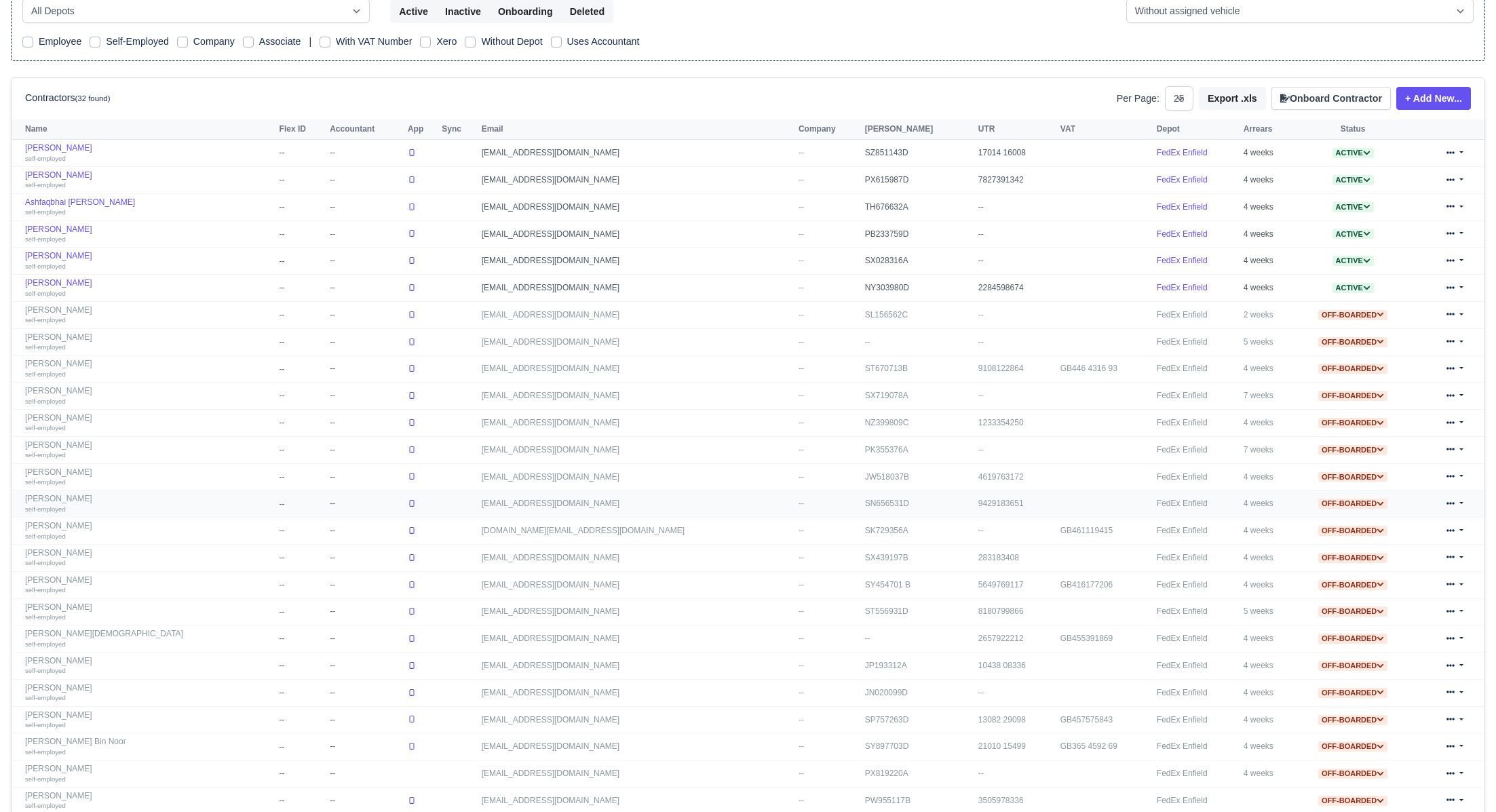
scroll to position [243, 0]
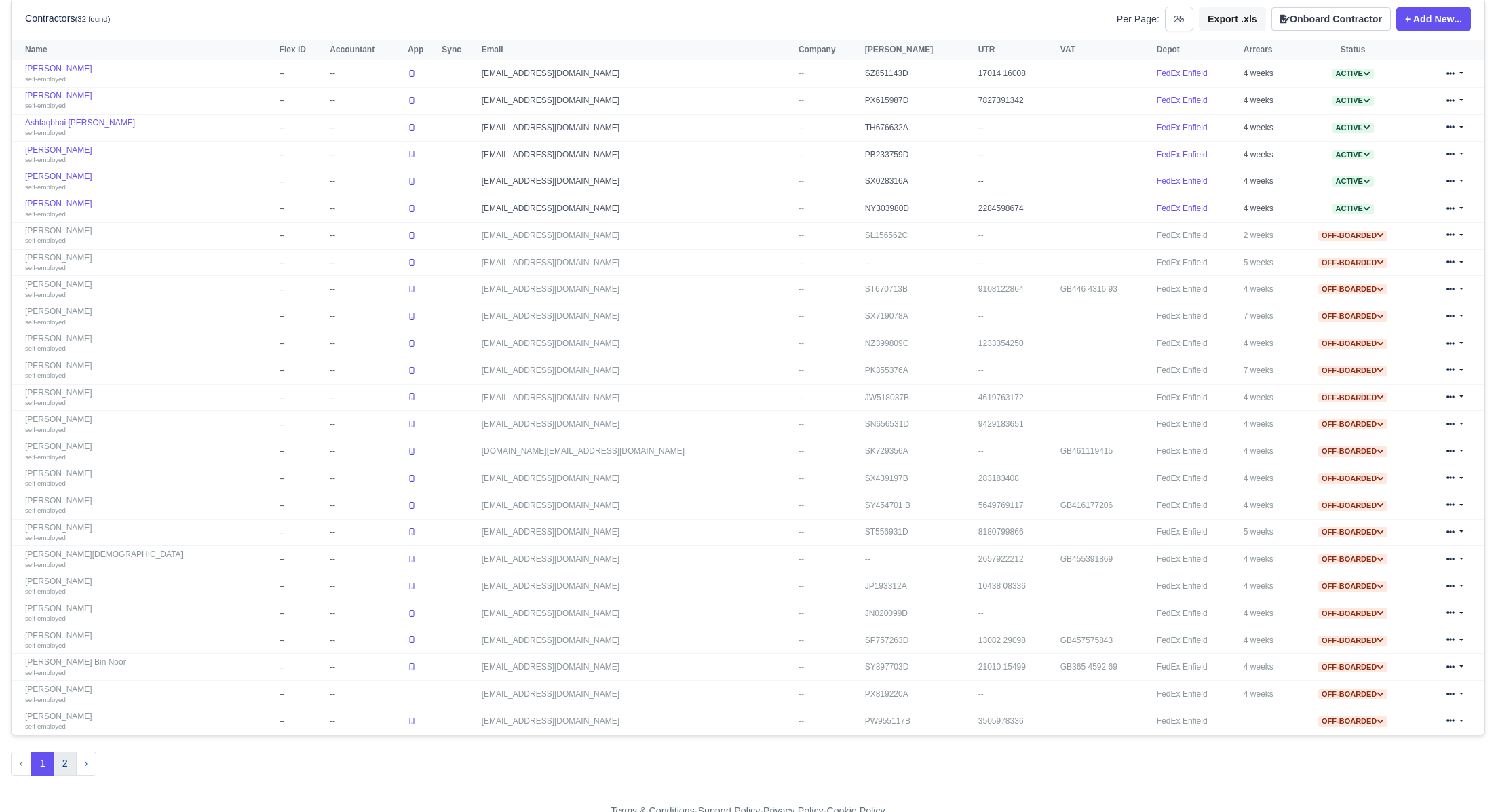
click at [56, 761] on button "2" at bounding box center [65, 763] width 23 height 24
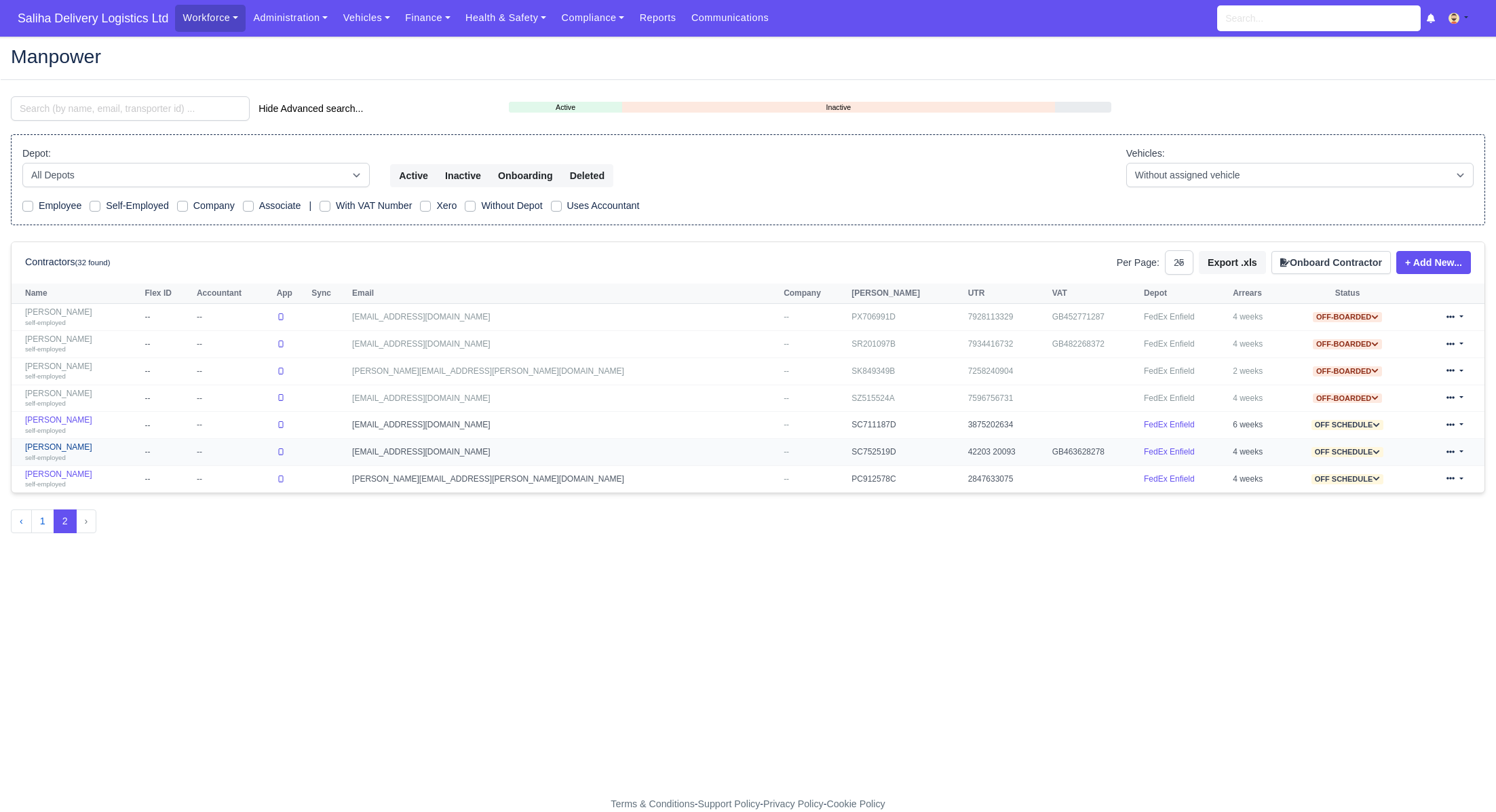
click at [60, 446] on link "Conrad Nuwuseb self-employed" at bounding box center [81, 452] width 113 height 19
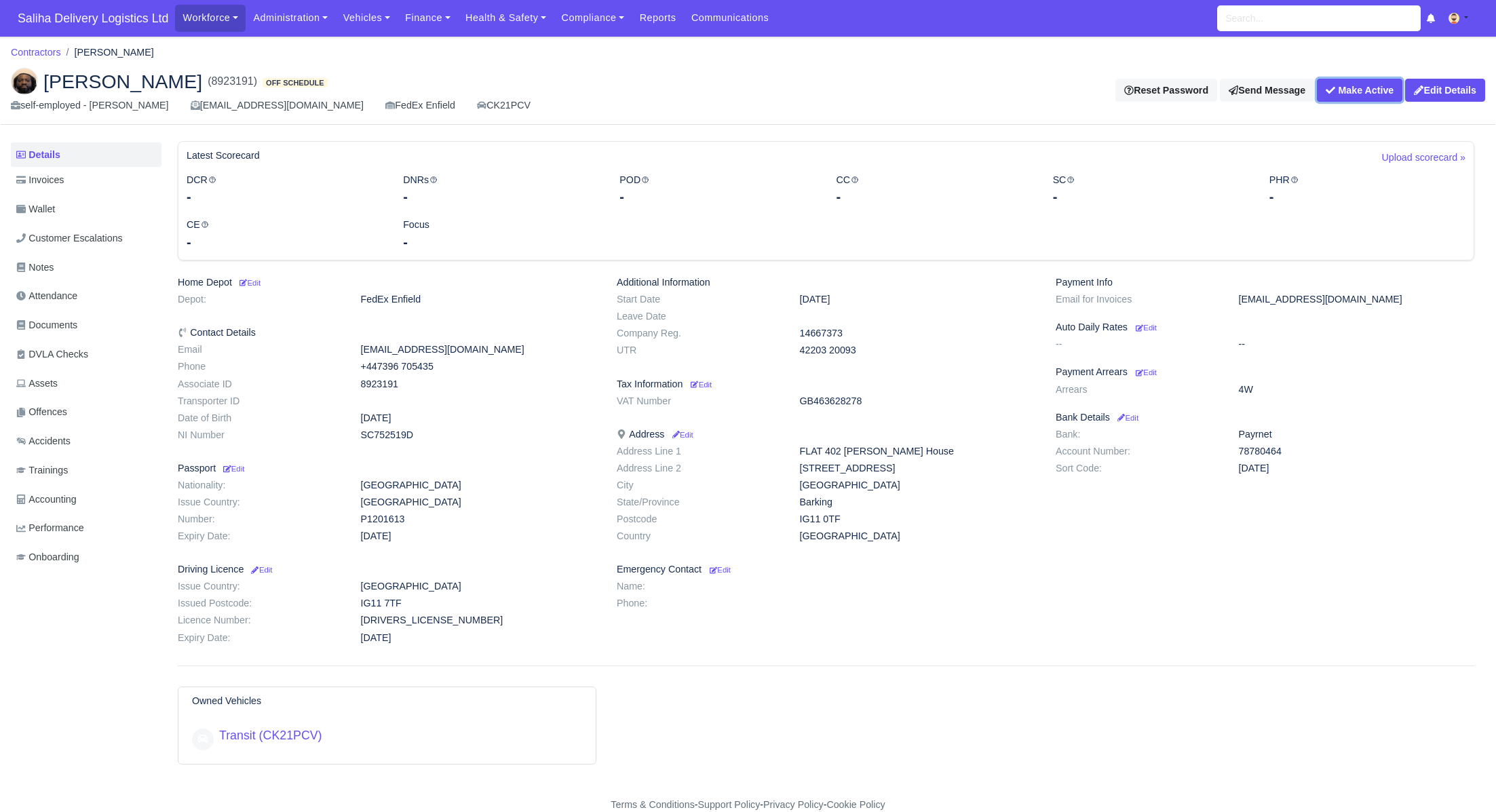
click at [1342, 99] on button "Make Active" at bounding box center [1360, 90] width 86 height 23
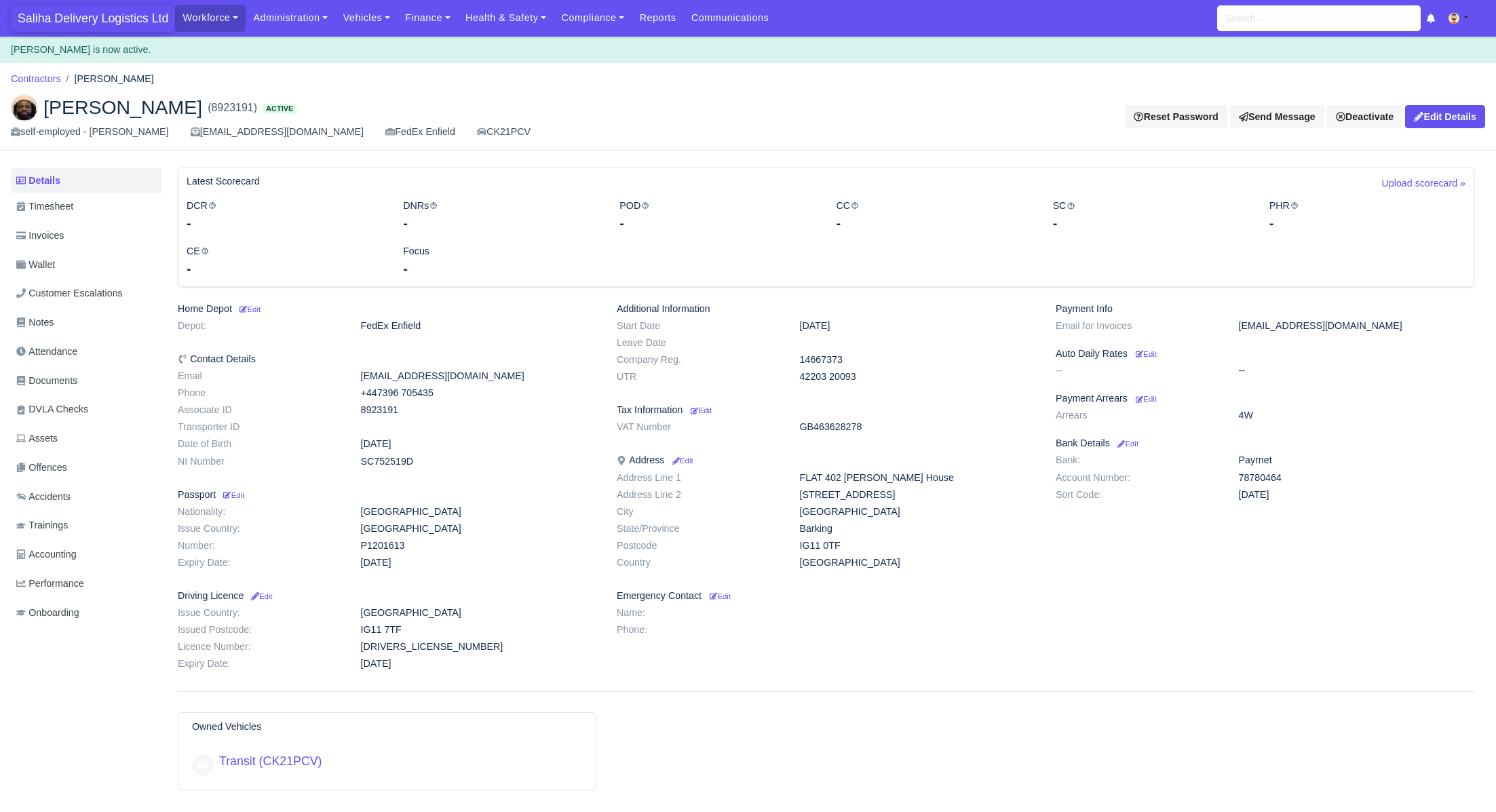
click at [128, 8] on span "Saliha Delivery Logistics Ltd" at bounding box center [93, 18] width 164 height 27
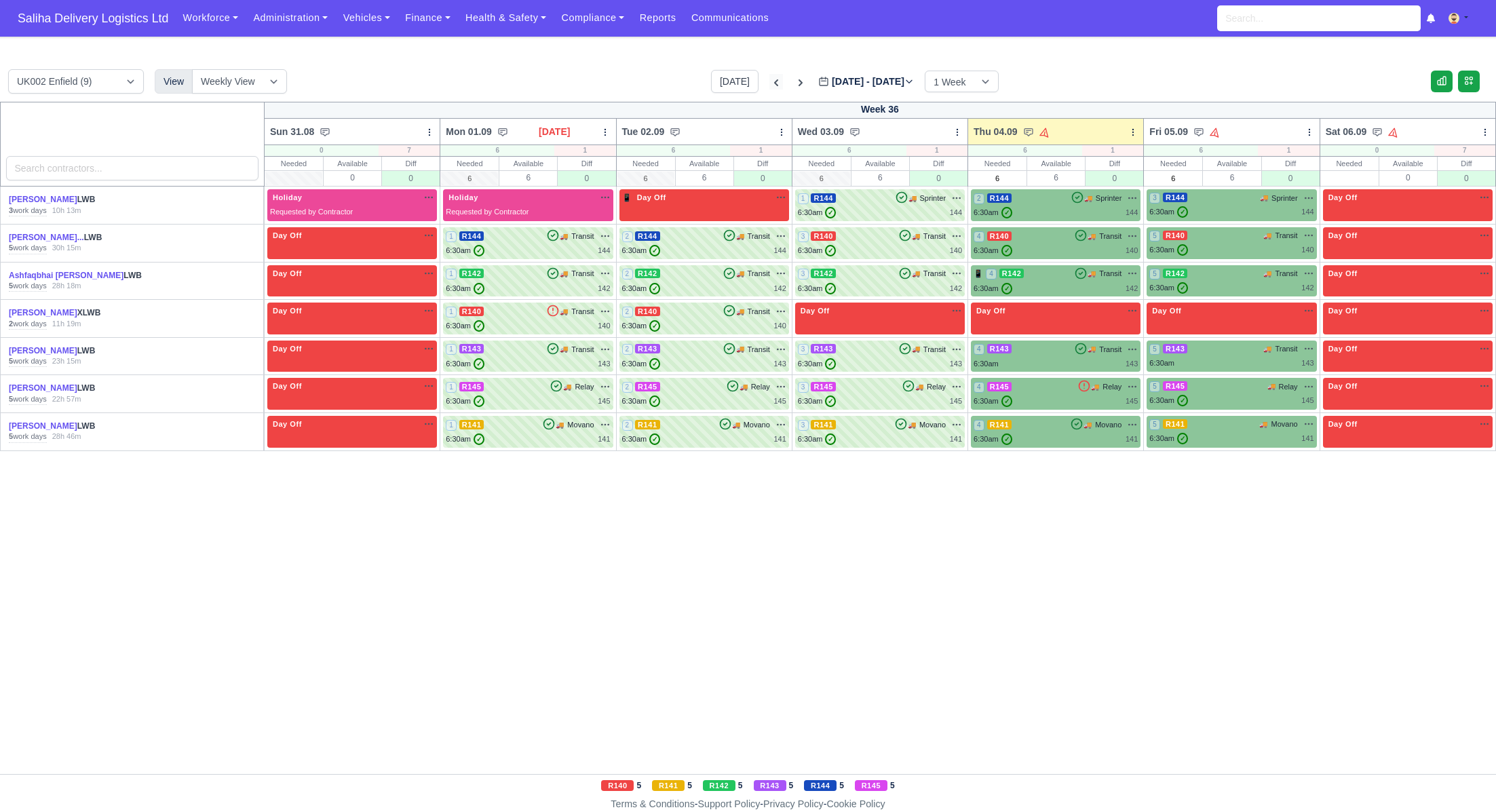
click at [775, 81] on icon at bounding box center [776, 82] width 4 height 7
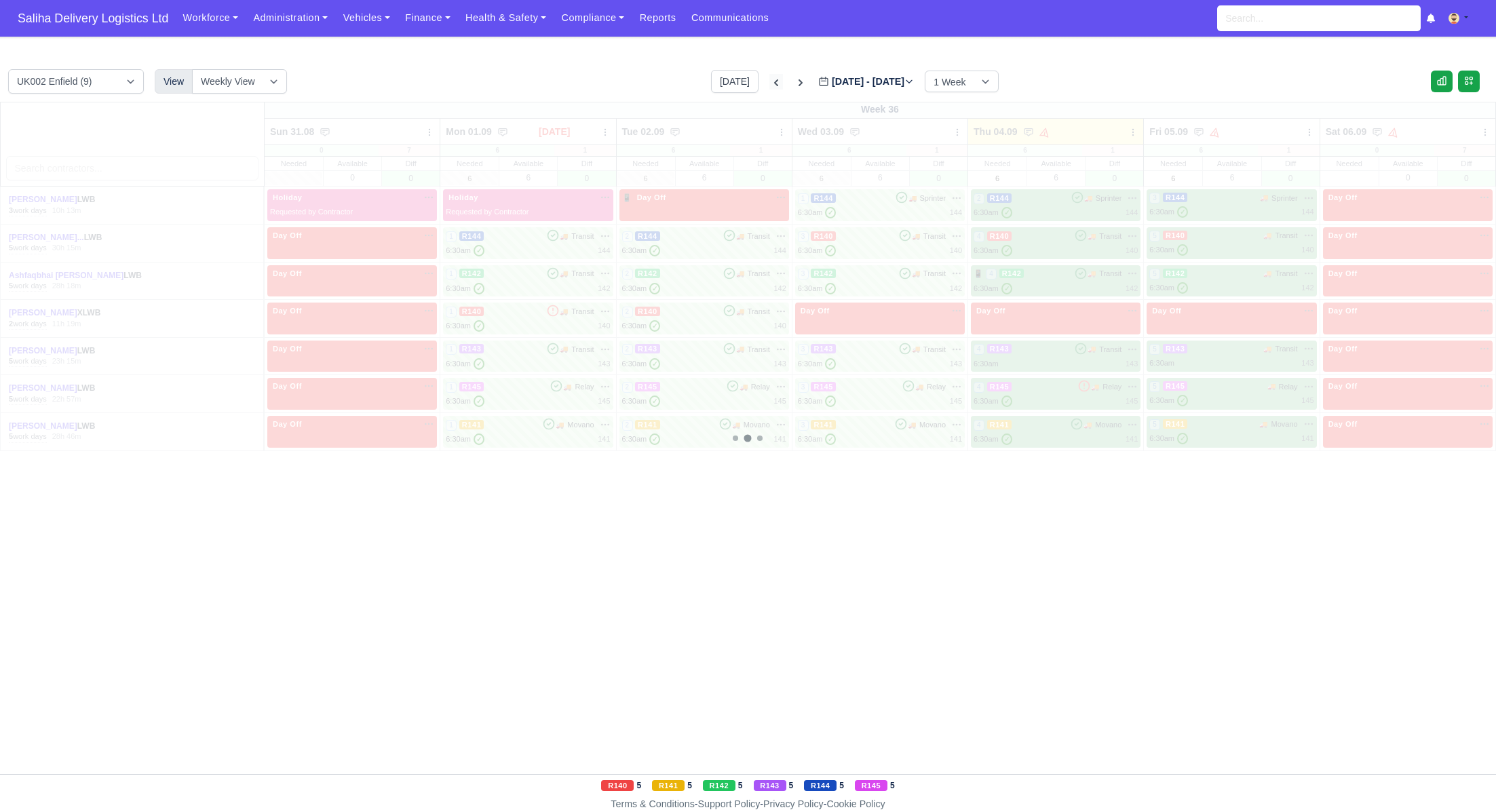
type input "[DATE]"
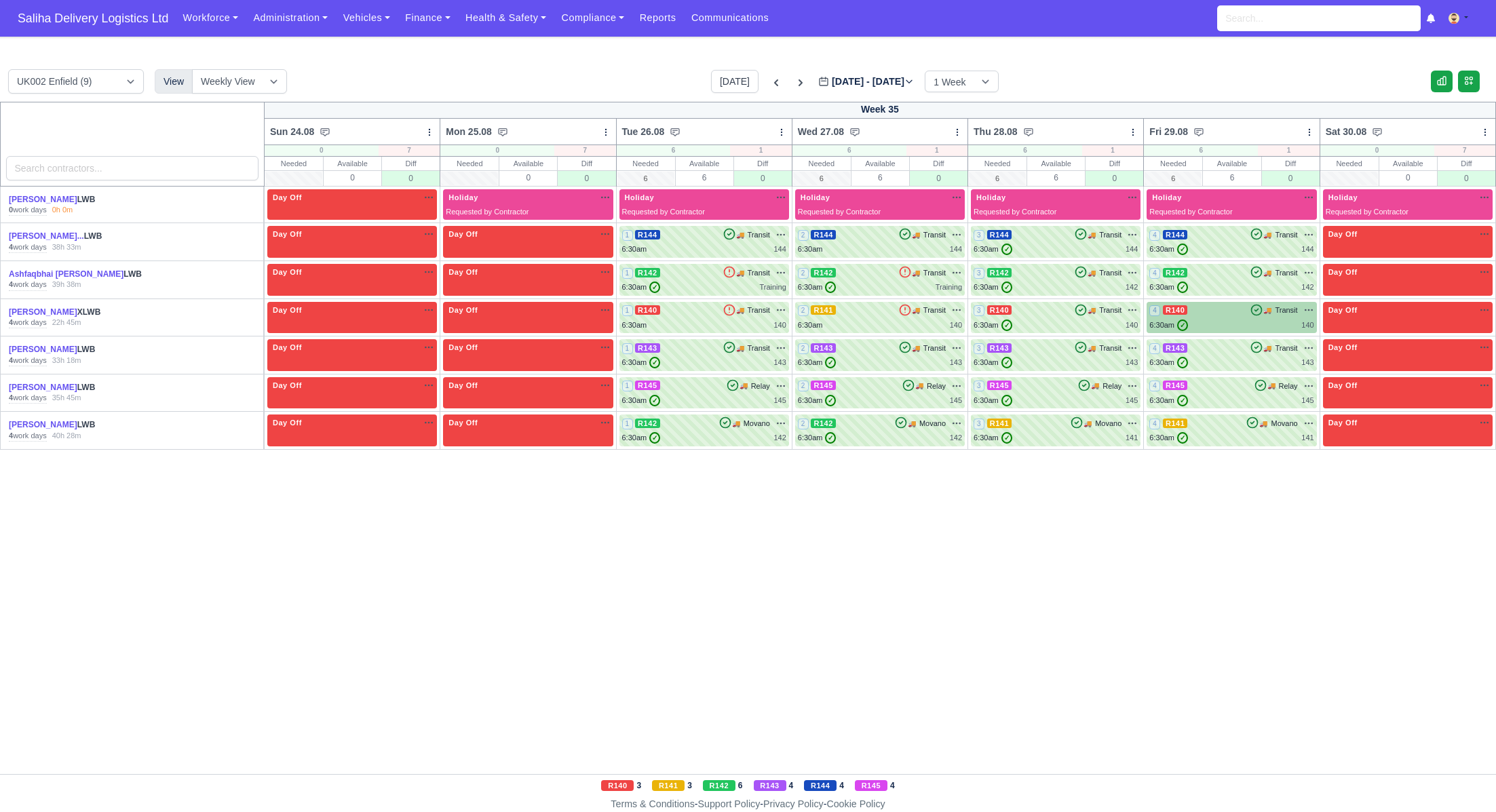
click at [1237, 321] on div "6:30am ✓ 140" at bounding box center [1231, 325] width 164 height 12
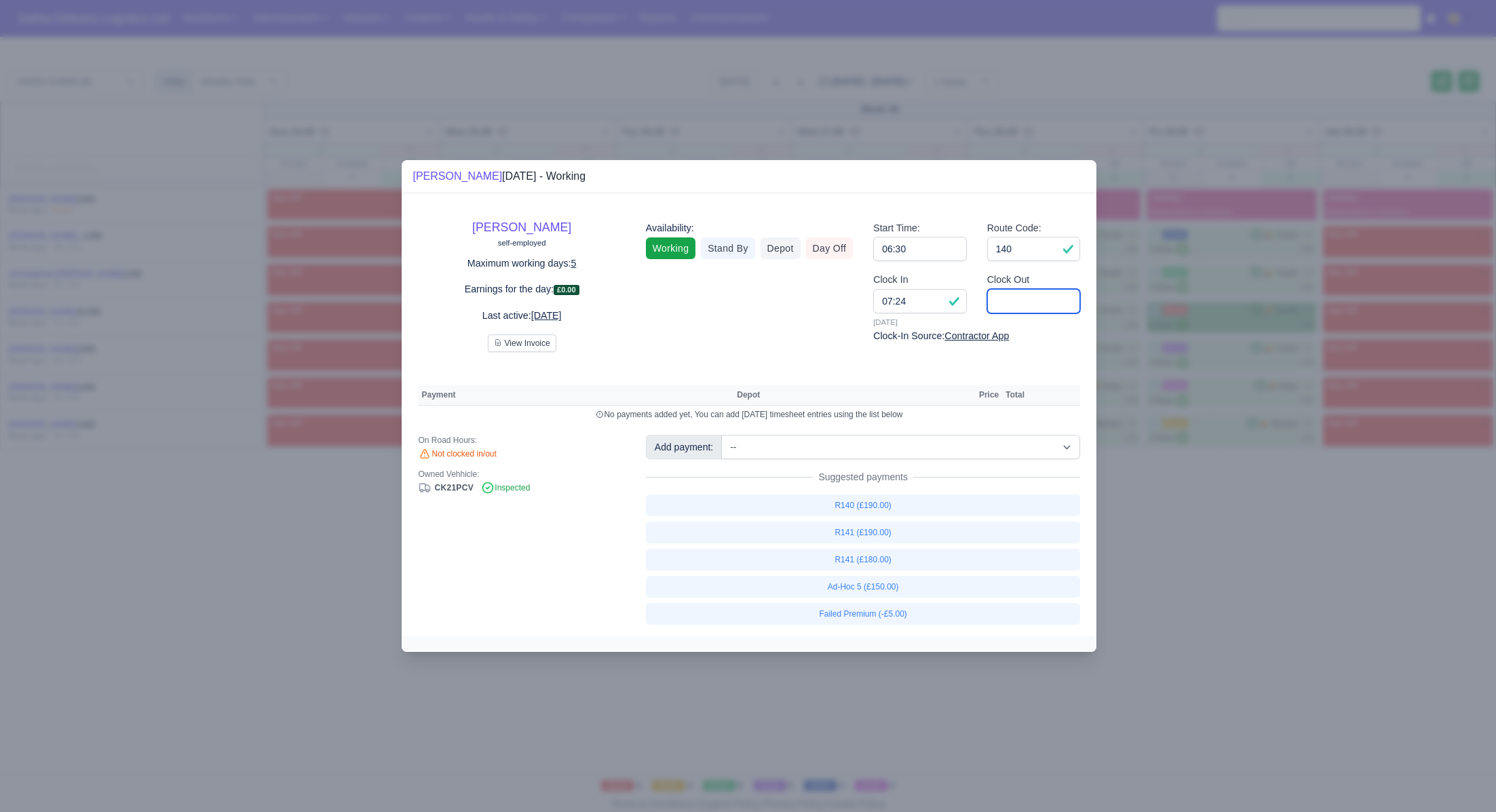
click at [1052, 303] on input "Clock Out" at bounding box center [1033, 300] width 94 height 24
type input "15:00"
click at [881, 502] on link "R140 (£190.00)" at bounding box center [863, 505] width 435 height 21
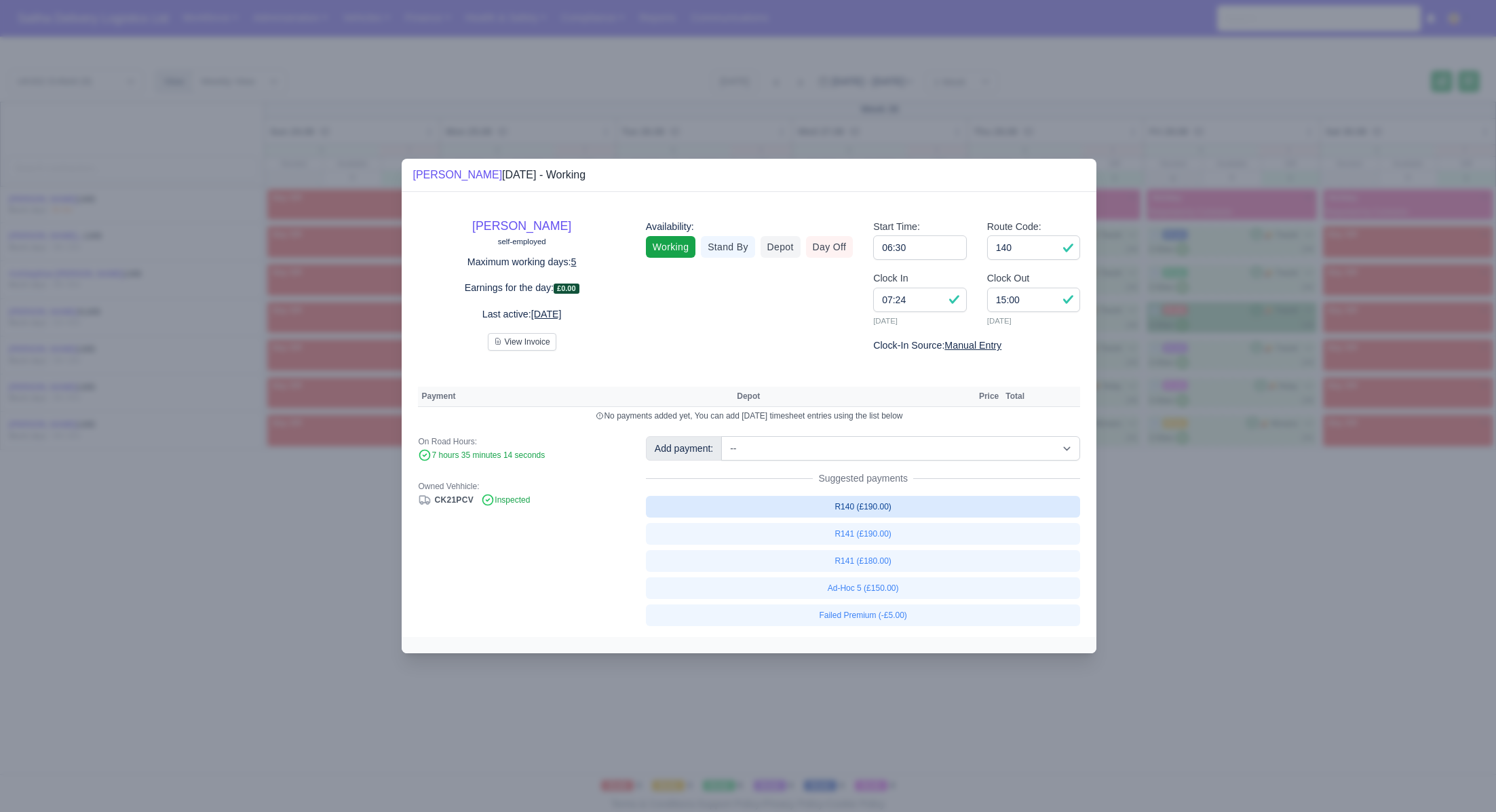
select select "1"
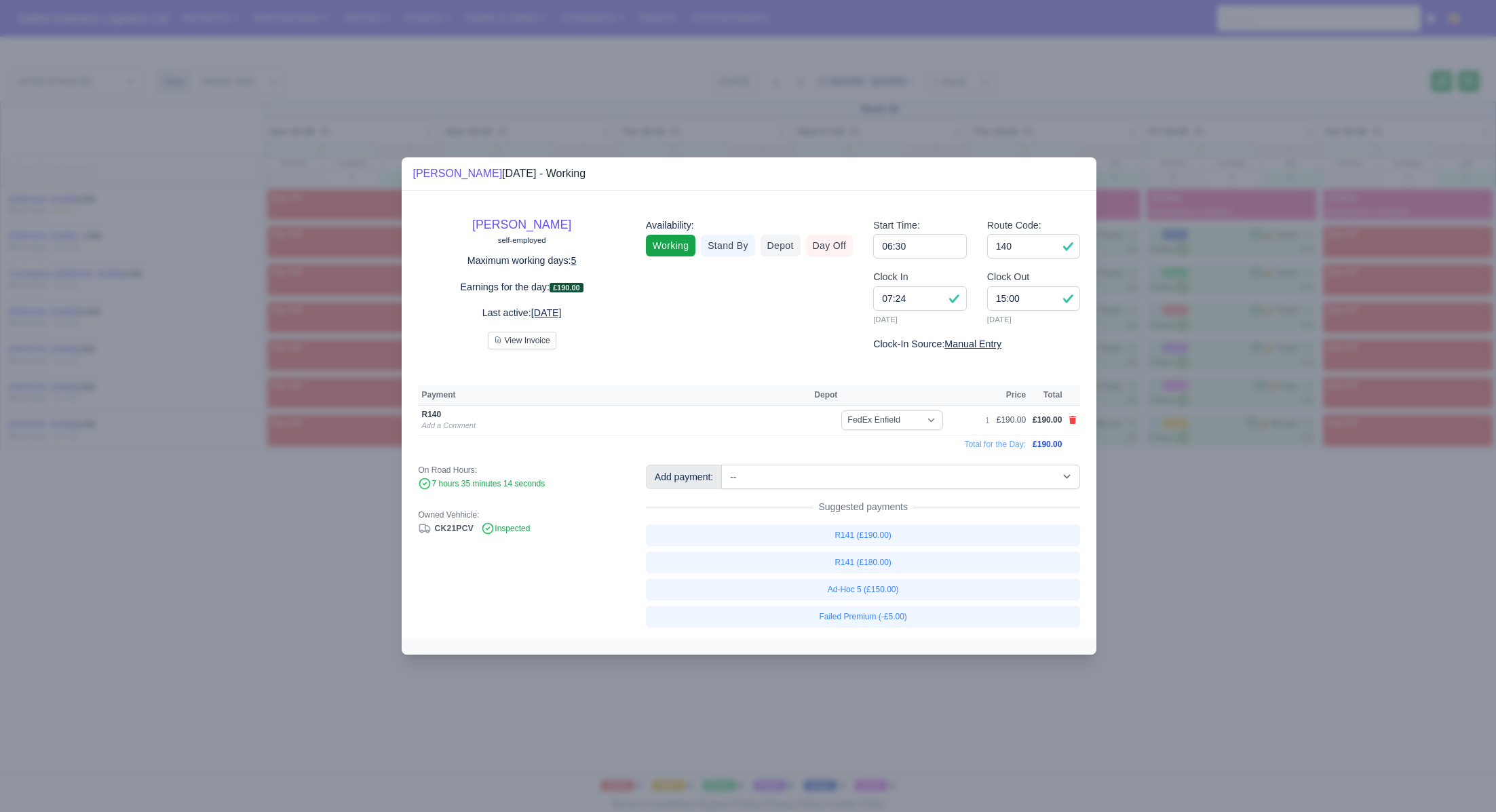
click at [1132, 519] on div at bounding box center [748, 406] width 1496 height 812
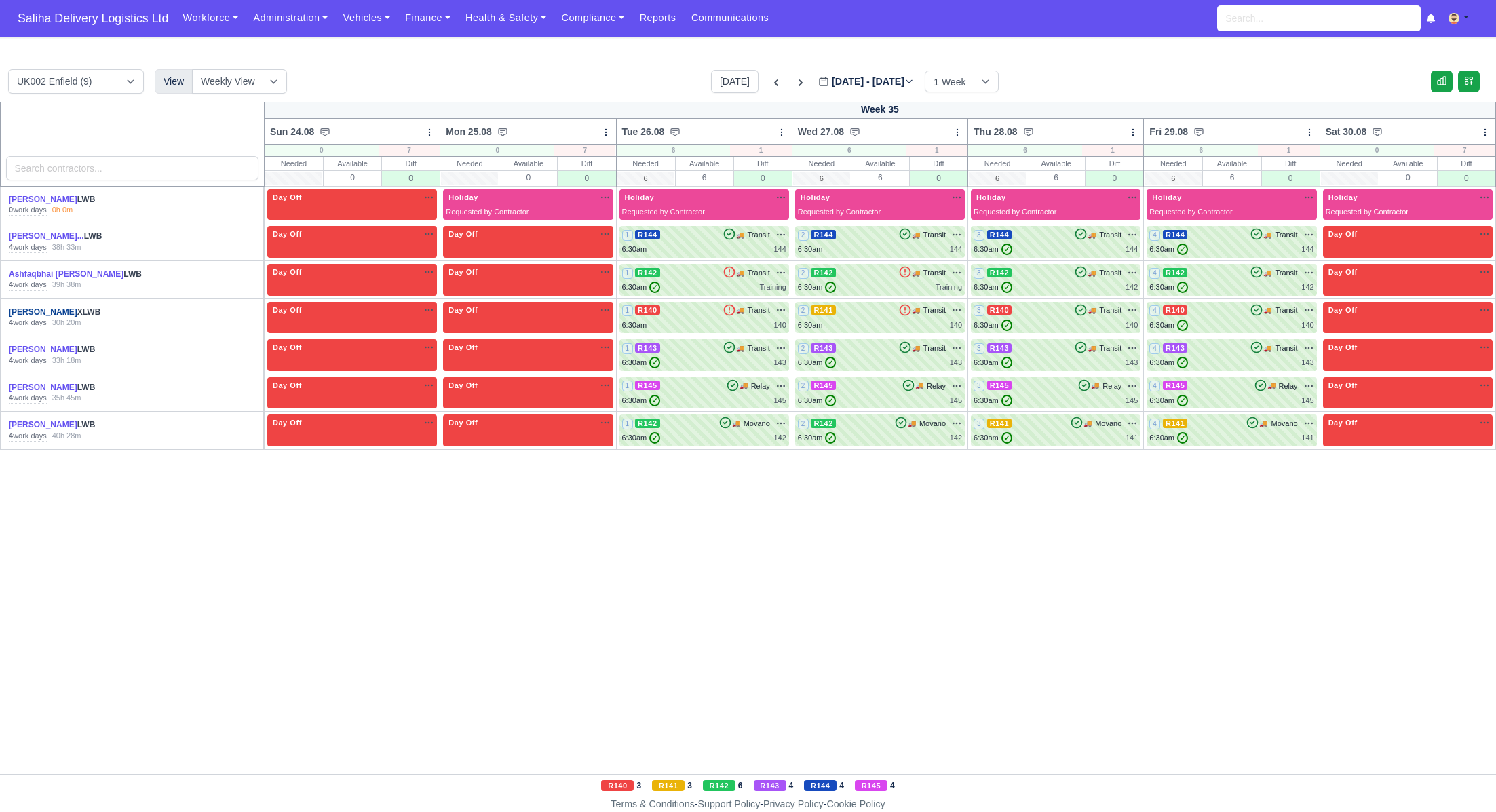
click at [46, 310] on link "Conrad Nuwuseb" at bounding box center [42, 312] width 69 height 10
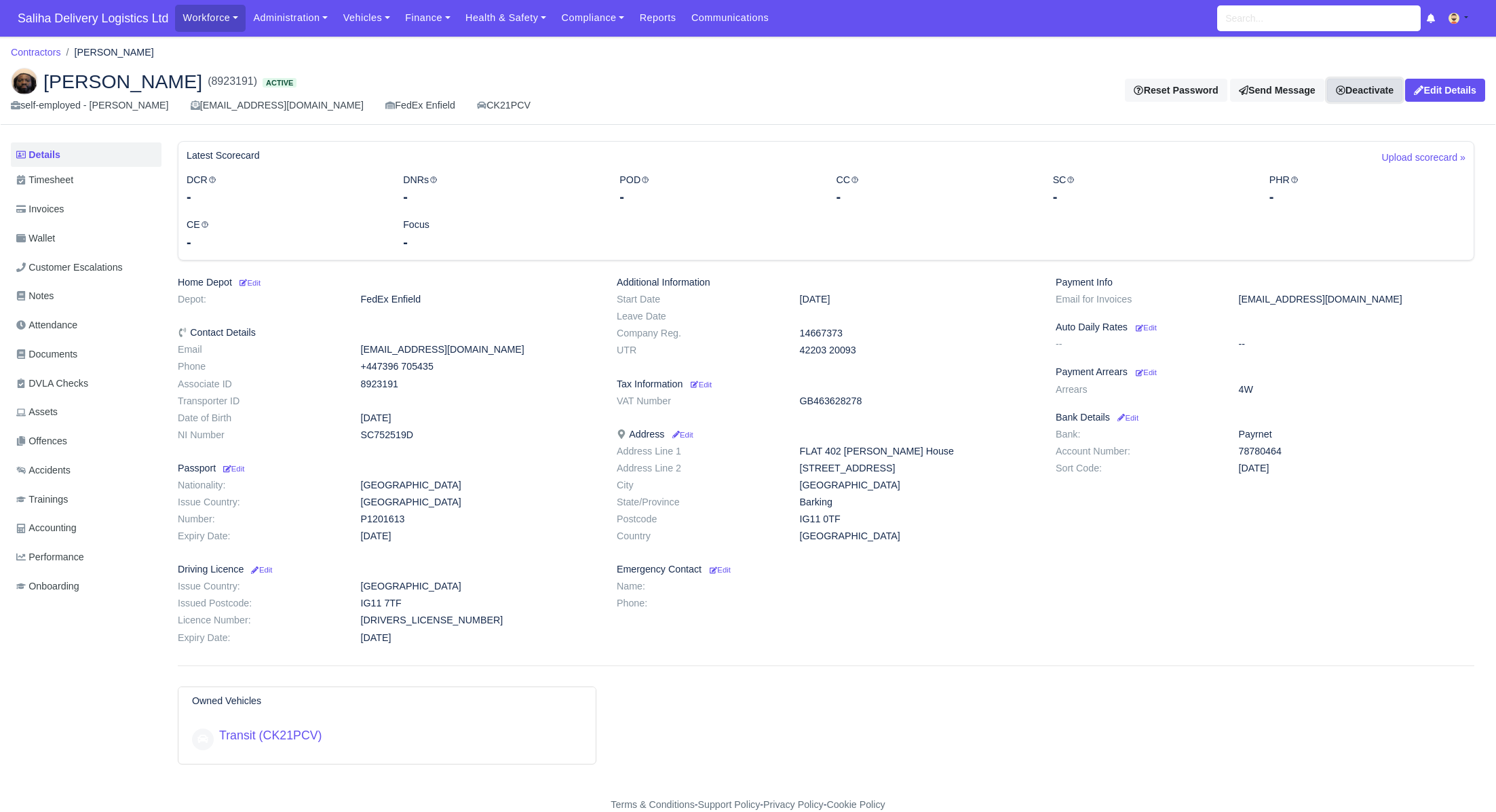
click at [1337, 92] on icon at bounding box center [1341, 91] width 10 height 10
click at [1326, 138] on link "Take off schedule" at bounding box center [1345, 135] width 121 height 21
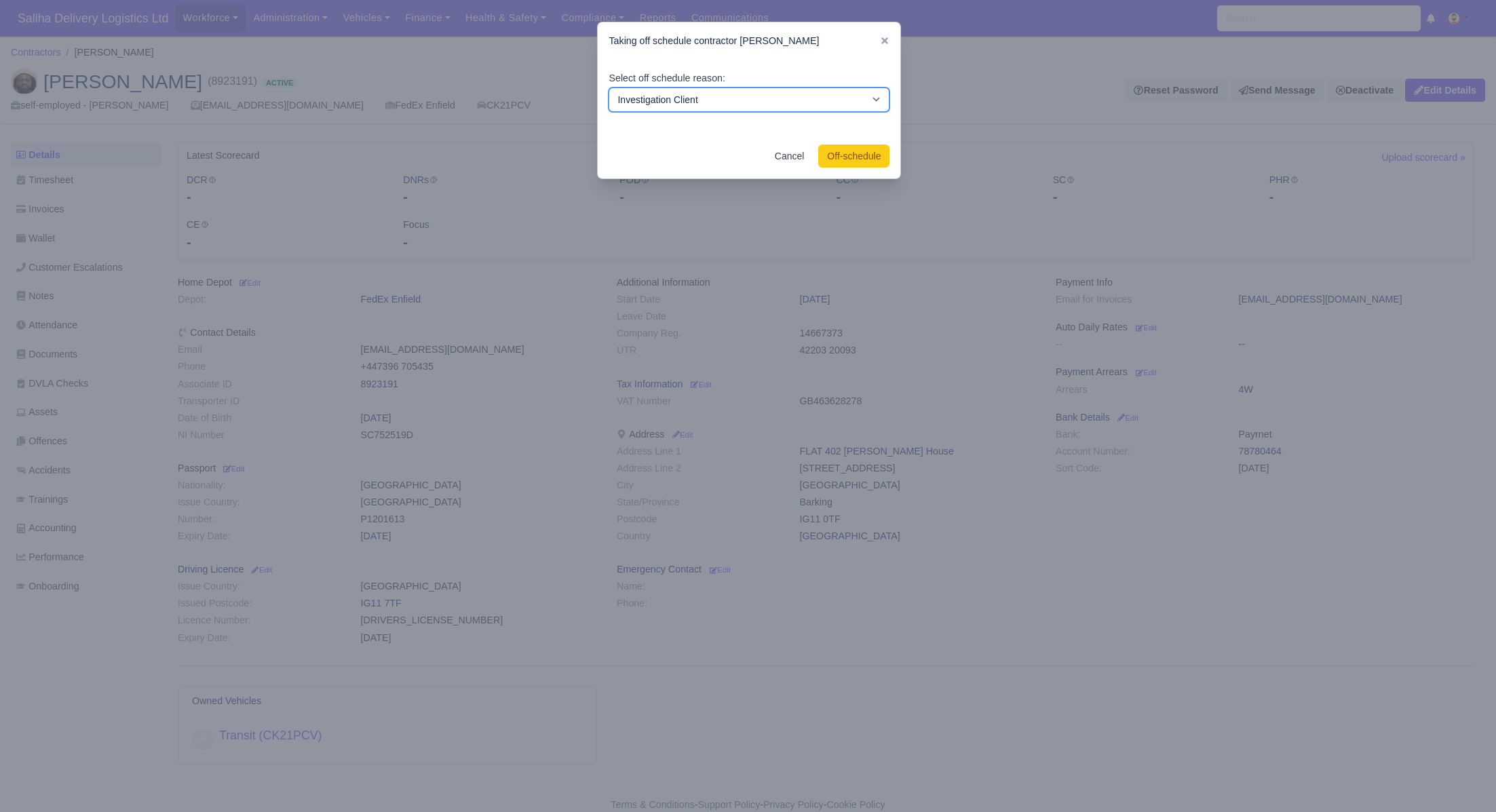
click at [772, 99] on select "Investigation Client Customer Escalation Medical Reason Vacation" at bounding box center [748, 99] width 281 height 24
select select "vacation"
click at [608, 88] on select "Investigation Client Customer Escalation Medical Reason Vacation" at bounding box center [748, 99] width 281 height 24
click at [853, 154] on button "Off-schedule" at bounding box center [854, 156] width 71 height 23
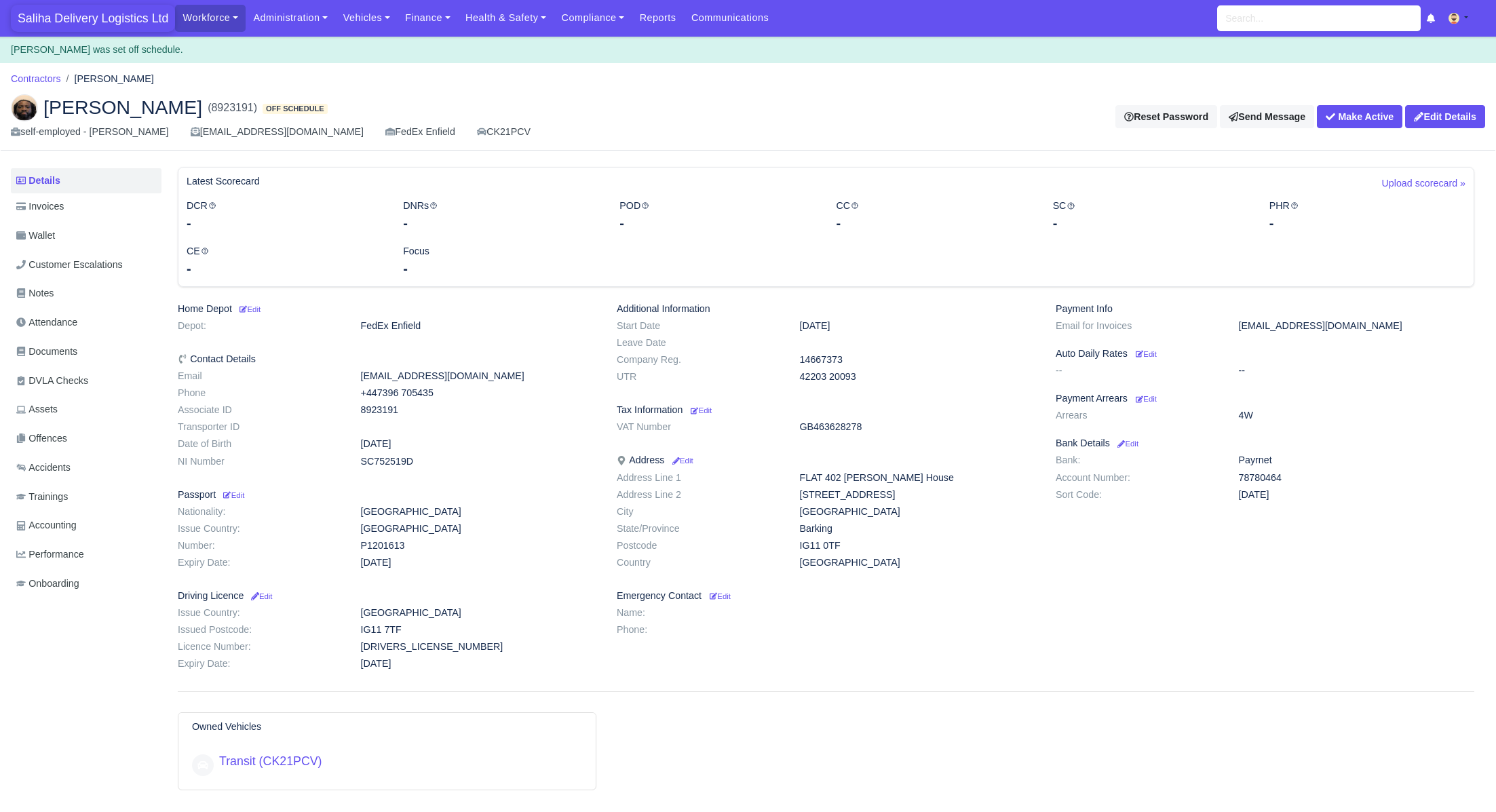
click at [125, 17] on span "Saliha Delivery Logistics Ltd" at bounding box center [93, 18] width 164 height 27
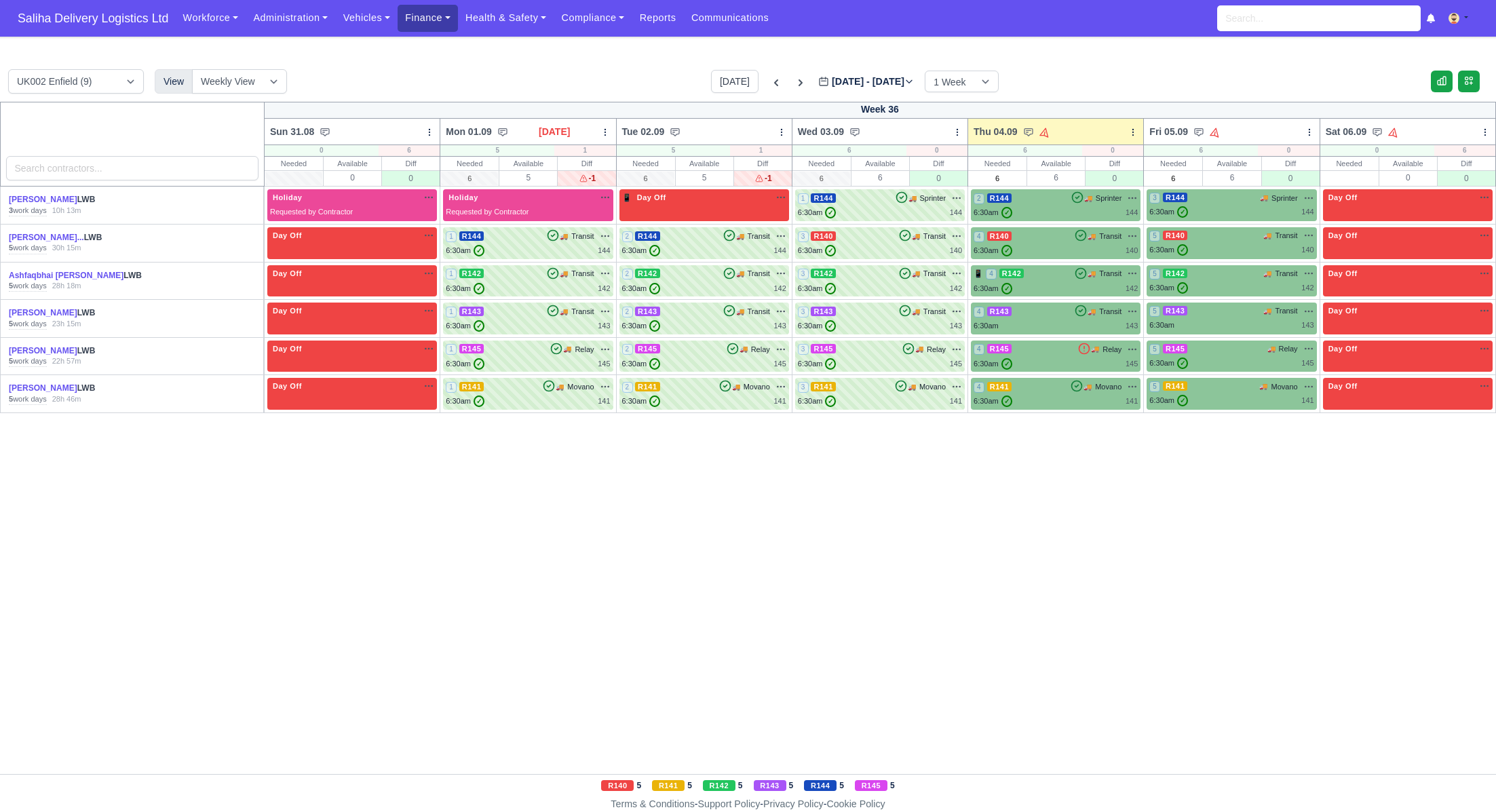
click at [424, 25] on link "Finance" at bounding box center [428, 17] width 61 height 26
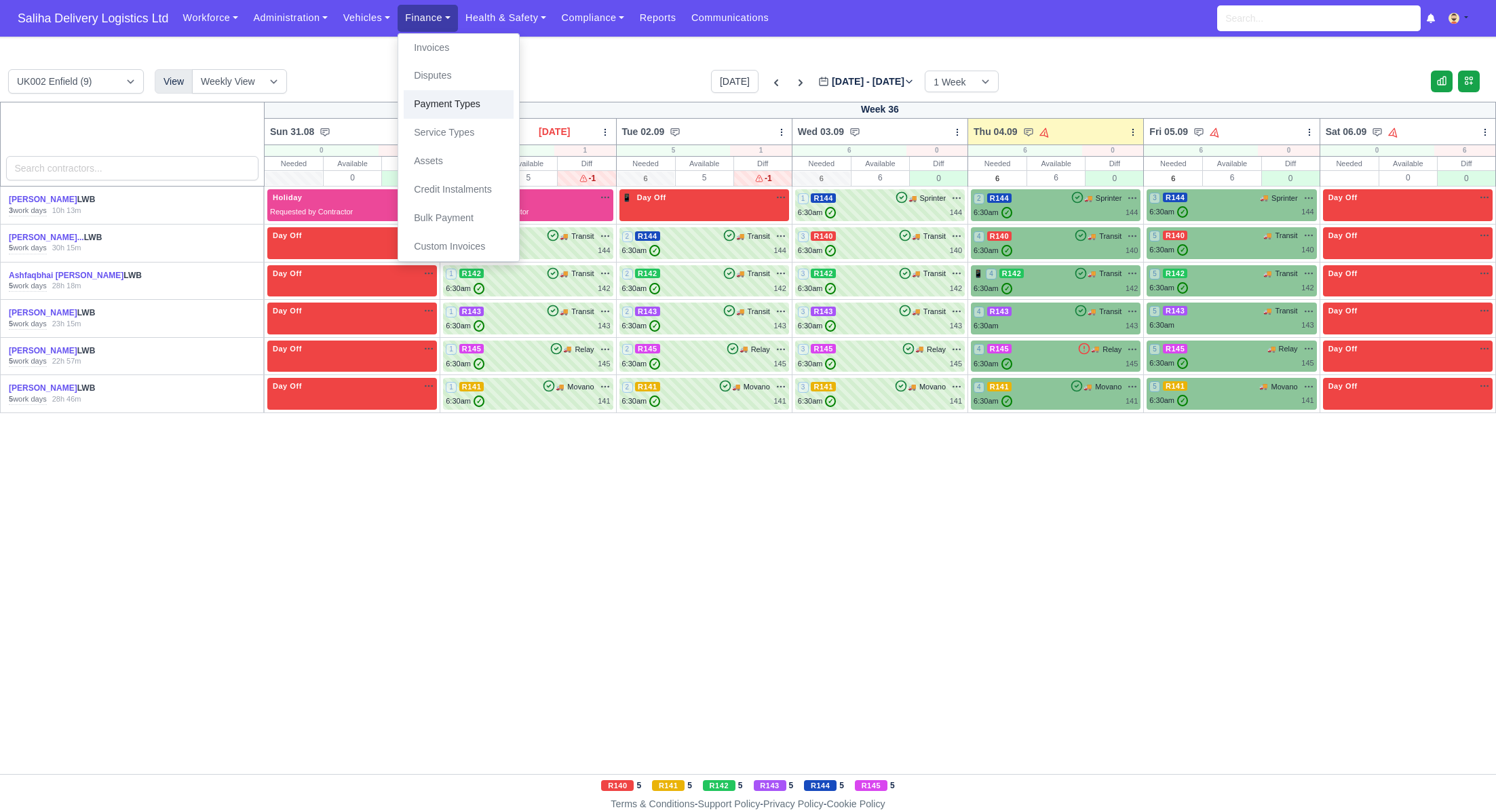
click at [433, 101] on link "Payment Types" at bounding box center [459, 104] width 110 height 29
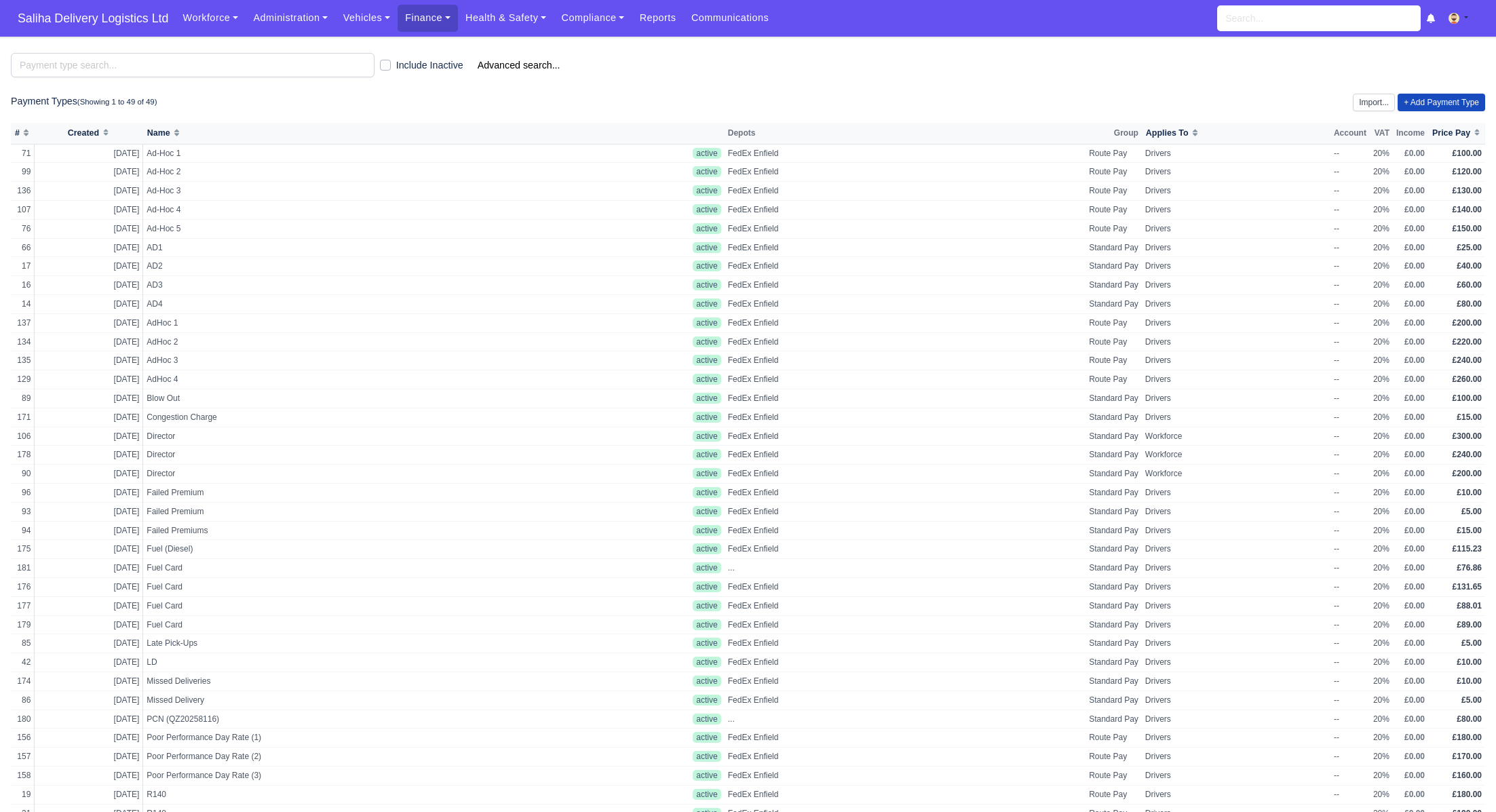
click at [1420, 111] on div "Include Inactive Advanced search... Payment Types (Showing 1 to 49 of 49) [GEOG…" at bounding box center [748, 560] width 1475 height 1015
click at [1420, 102] on link "+ Add Payment Type" at bounding box center [1441, 102] width 88 height 17
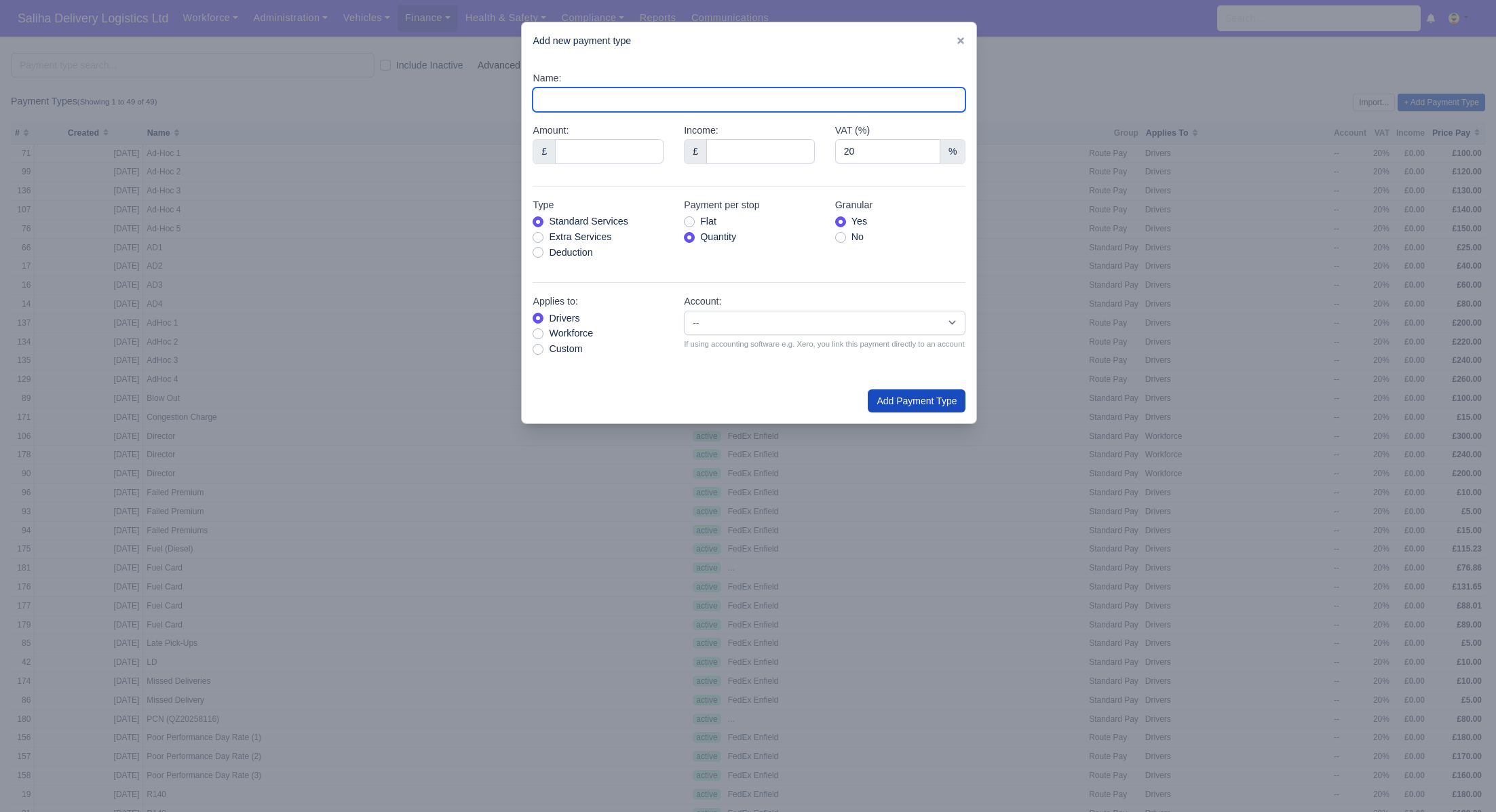
click at [589, 106] on input "Name:" at bounding box center [748, 99] width 433 height 24
type input "81.63"
click at [549, 251] on label "Deduction" at bounding box center [570, 253] width 43 height 15
click at [533, 251] on input "Deduction" at bounding box center [537, 250] width 11 height 11
radio input "true"
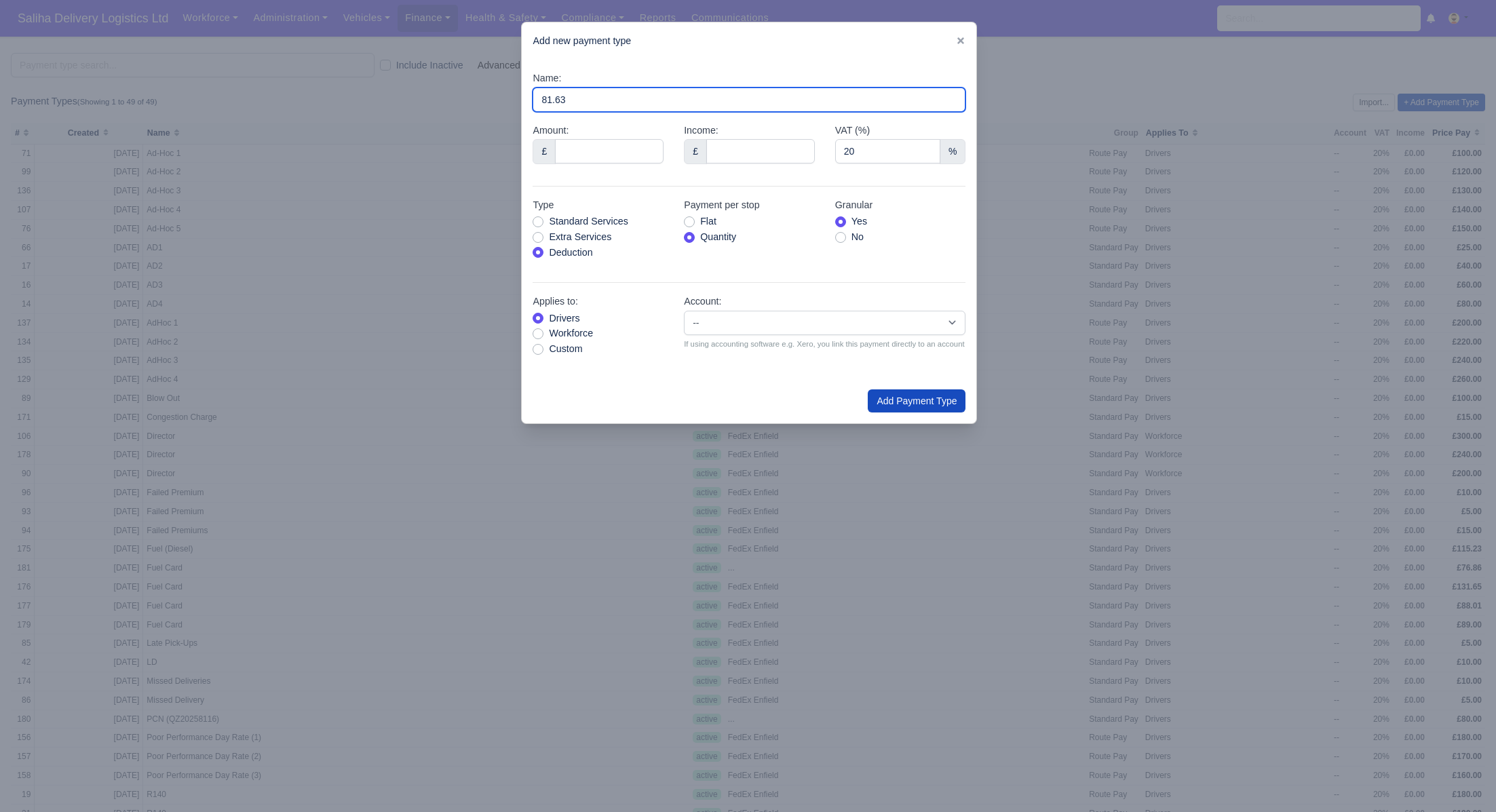
drag, startPoint x: 582, startPoint y: 99, endPoint x: 505, endPoint y: 92, distance: 77.3
click at [505, 92] on div "​ Add new payment type Name: 81.63 Amount: £ Income: £ VAT (%) 20" at bounding box center [748, 406] width 1496 height 812
type input "Uniform"
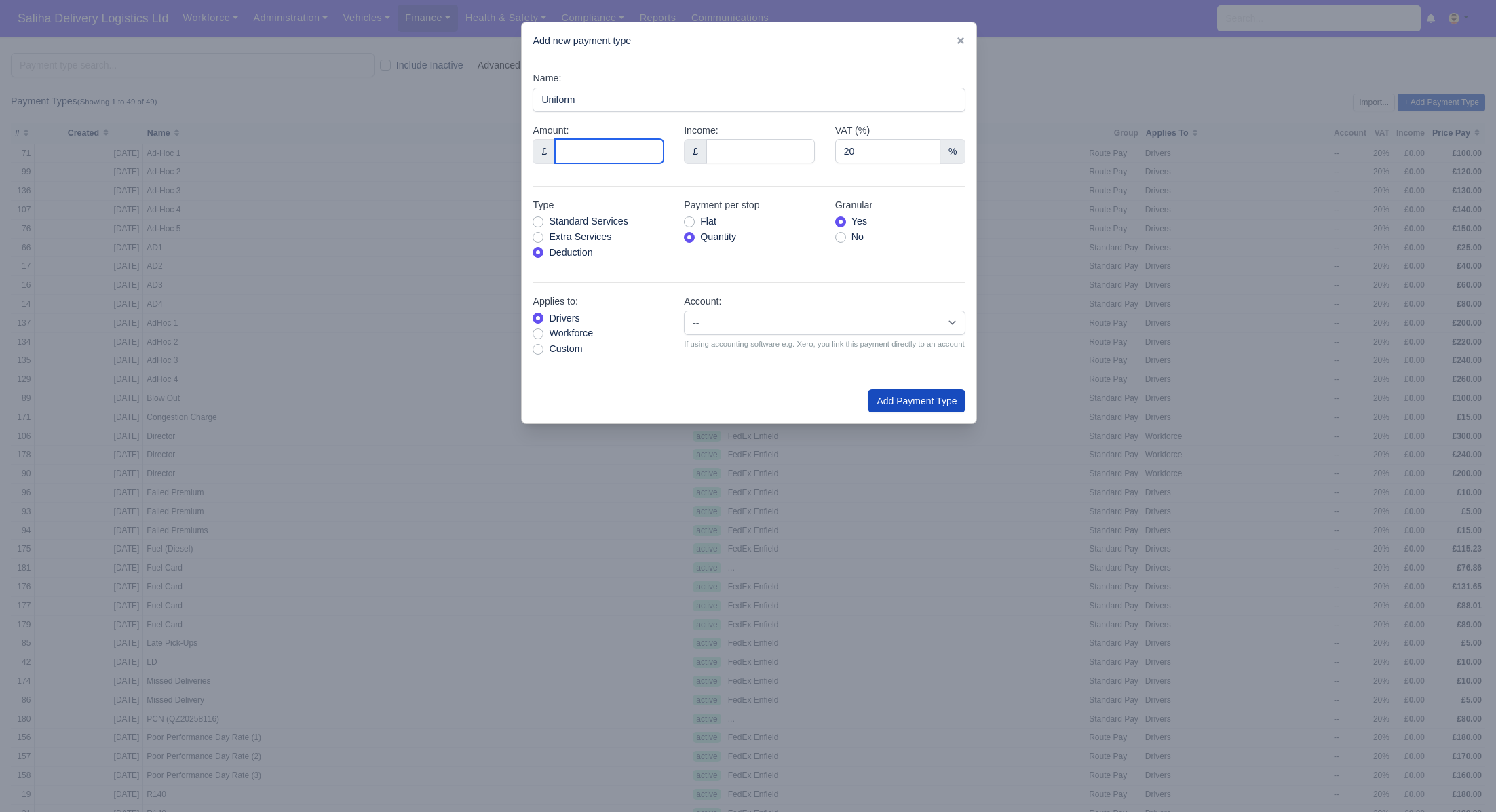
click at [610, 147] on input "Amount:" at bounding box center [609, 151] width 108 height 24
type input "81.63"
click at [885, 408] on button "Add Payment Type" at bounding box center [916, 401] width 98 height 23
type input "0"
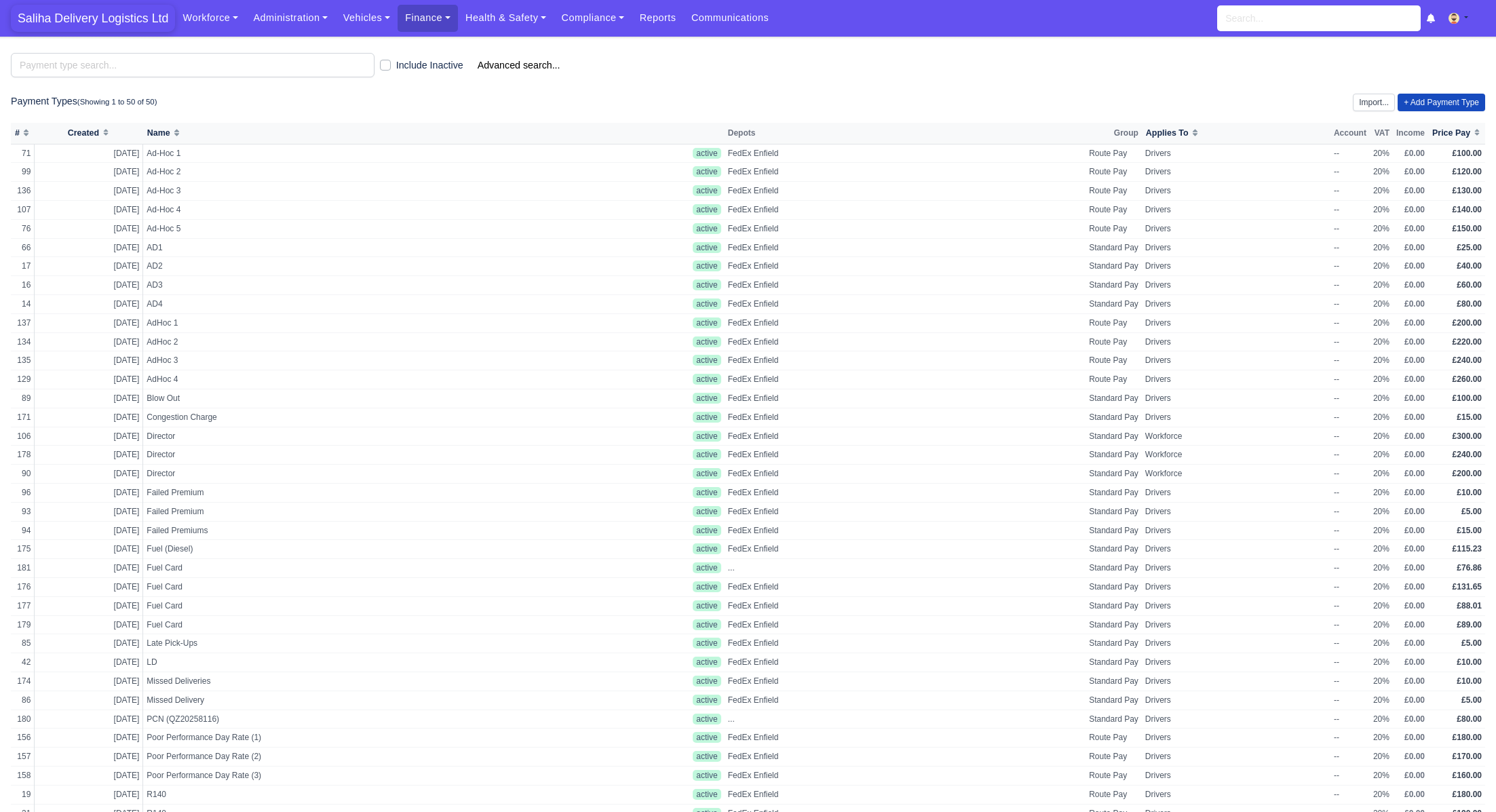
click at [110, 15] on span "Saliha Delivery Logistics Ltd" at bounding box center [93, 18] width 164 height 27
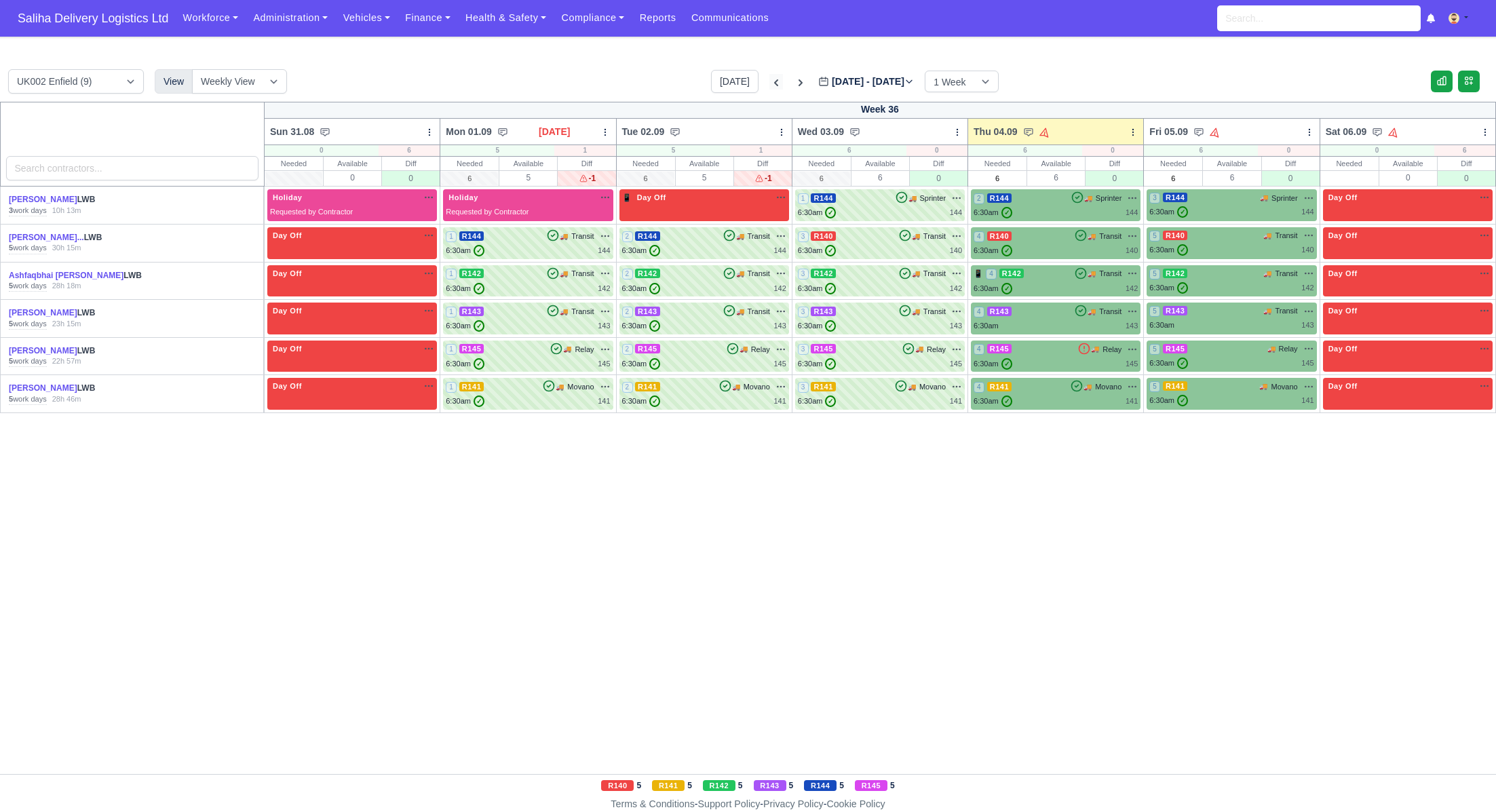
click at [770, 81] on icon at bounding box center [776, 83] width 14 height 14
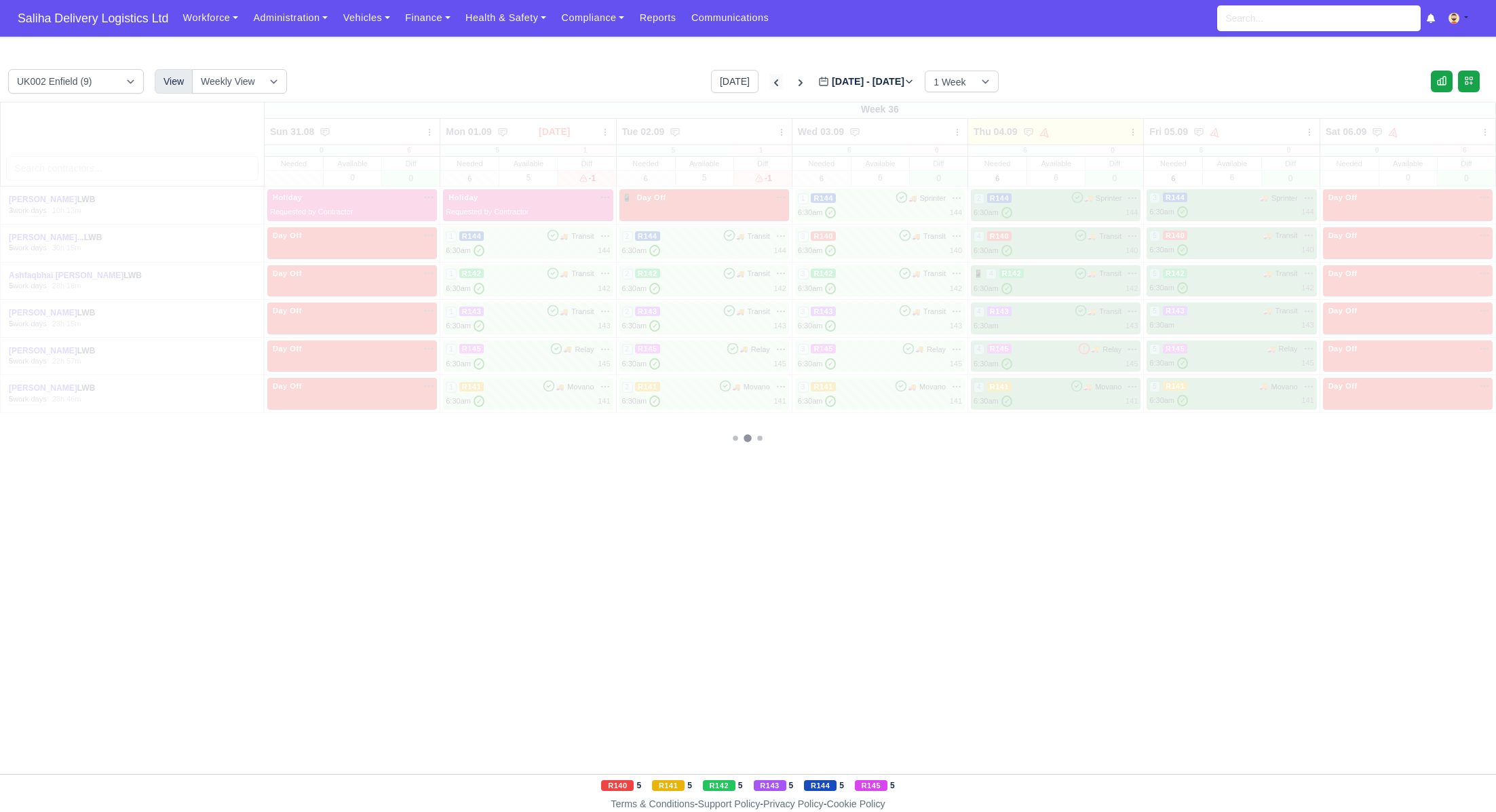
type input "[DATE]"
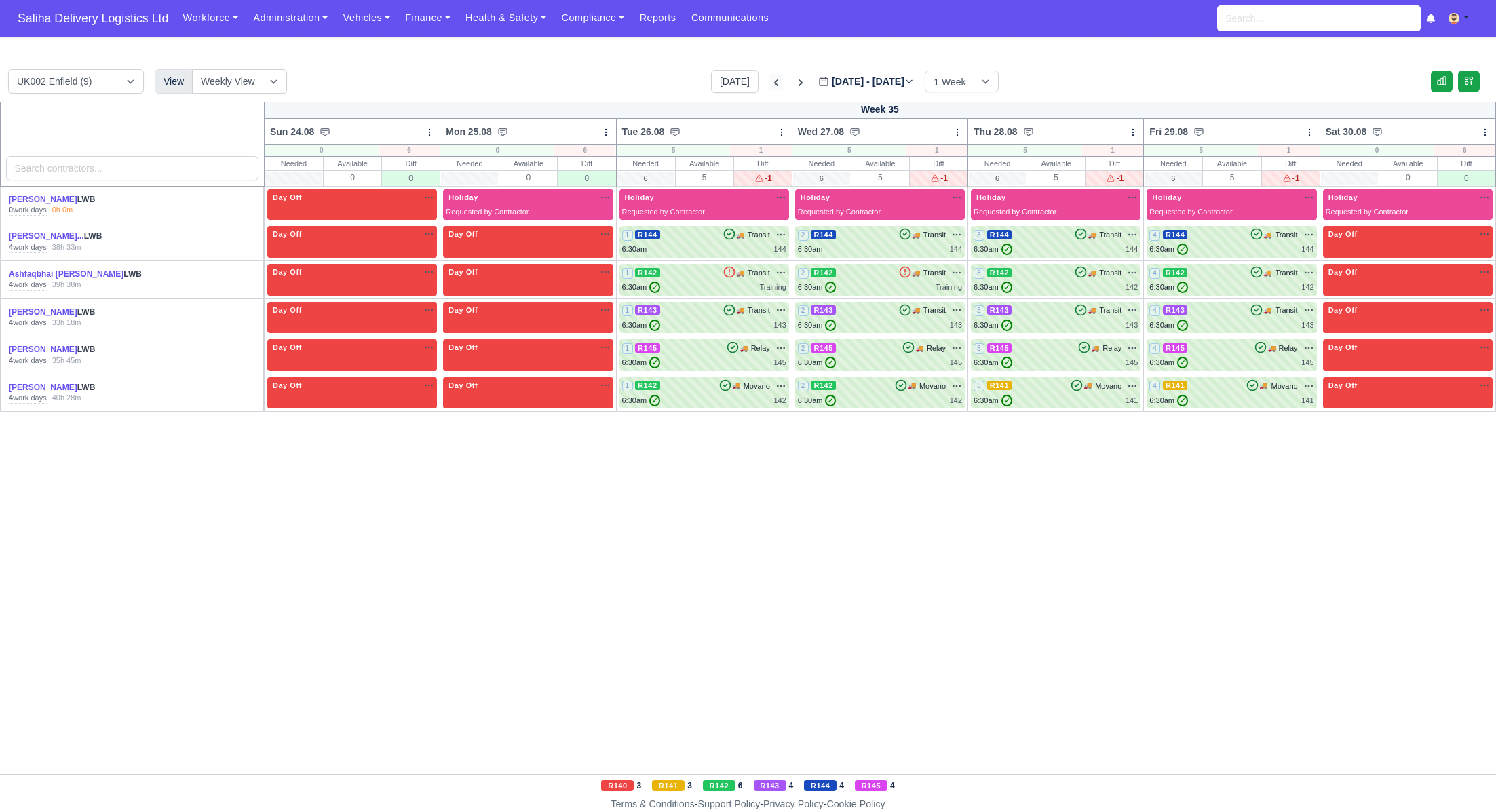
click at [770, 81] on icon at bounding box center [776, 83] width 14 height 14
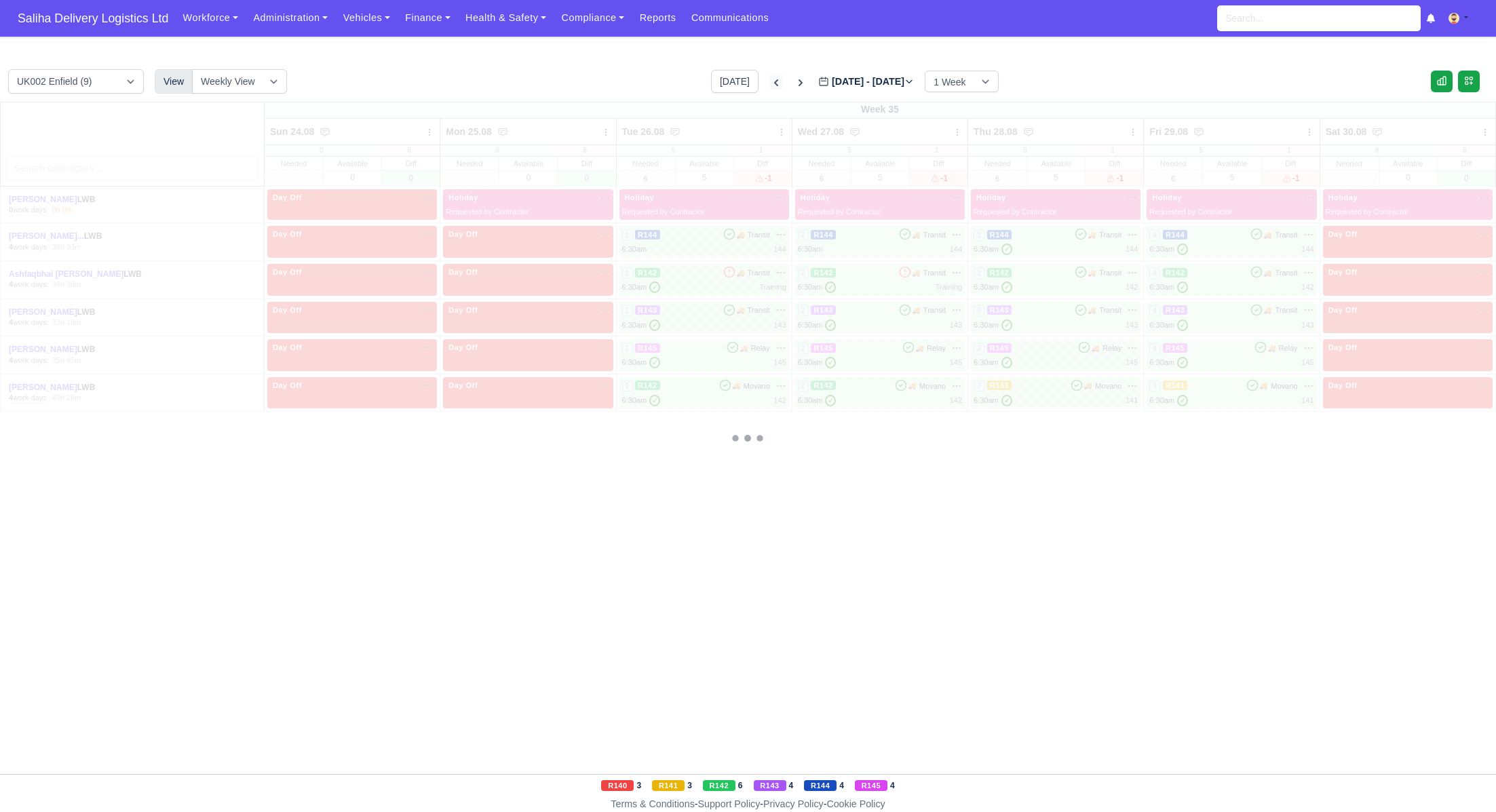
type input "[DATE]"
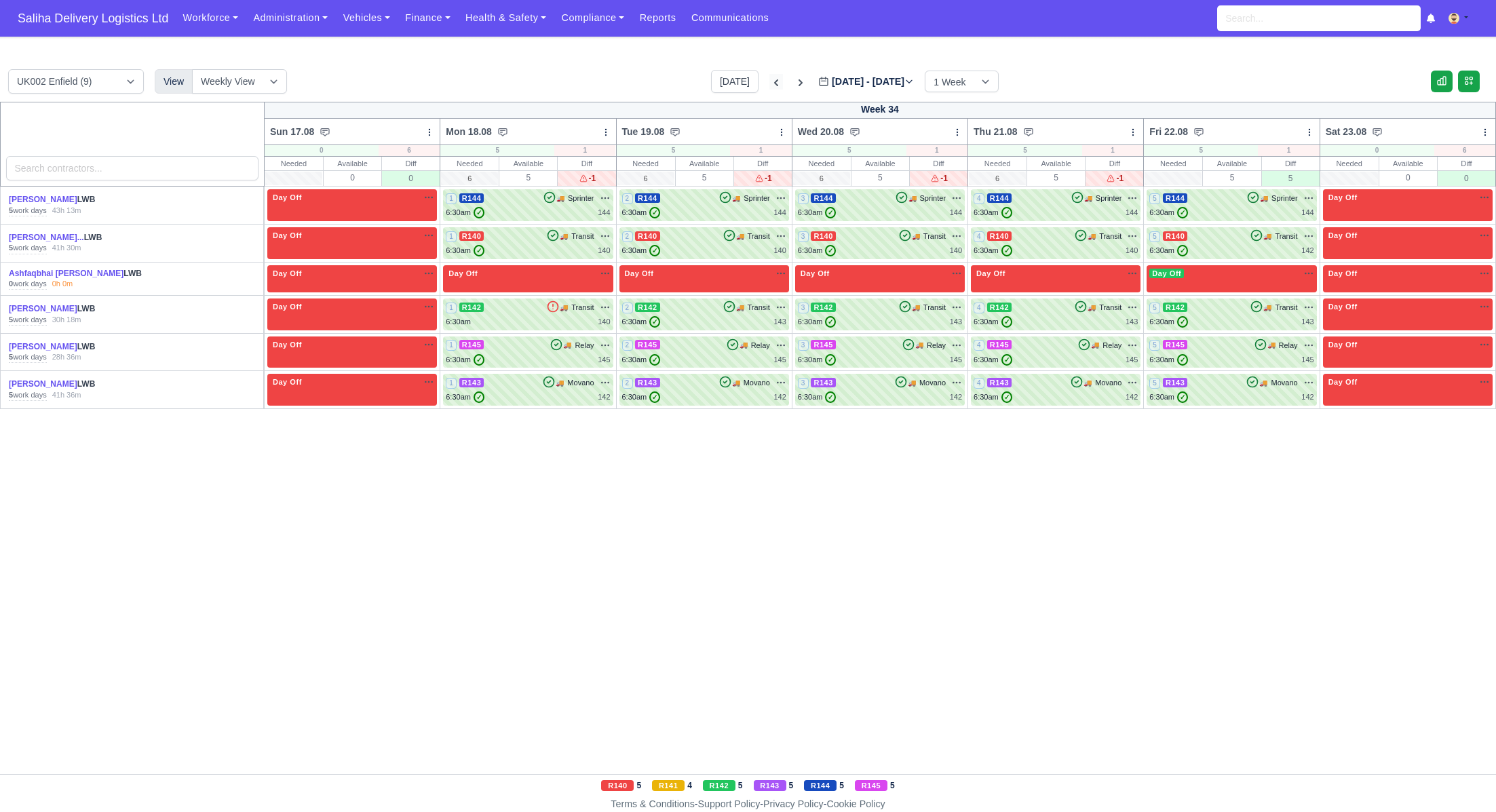
click at [770, 81] on icon at bounding box center [776, 83] width 14 height 14
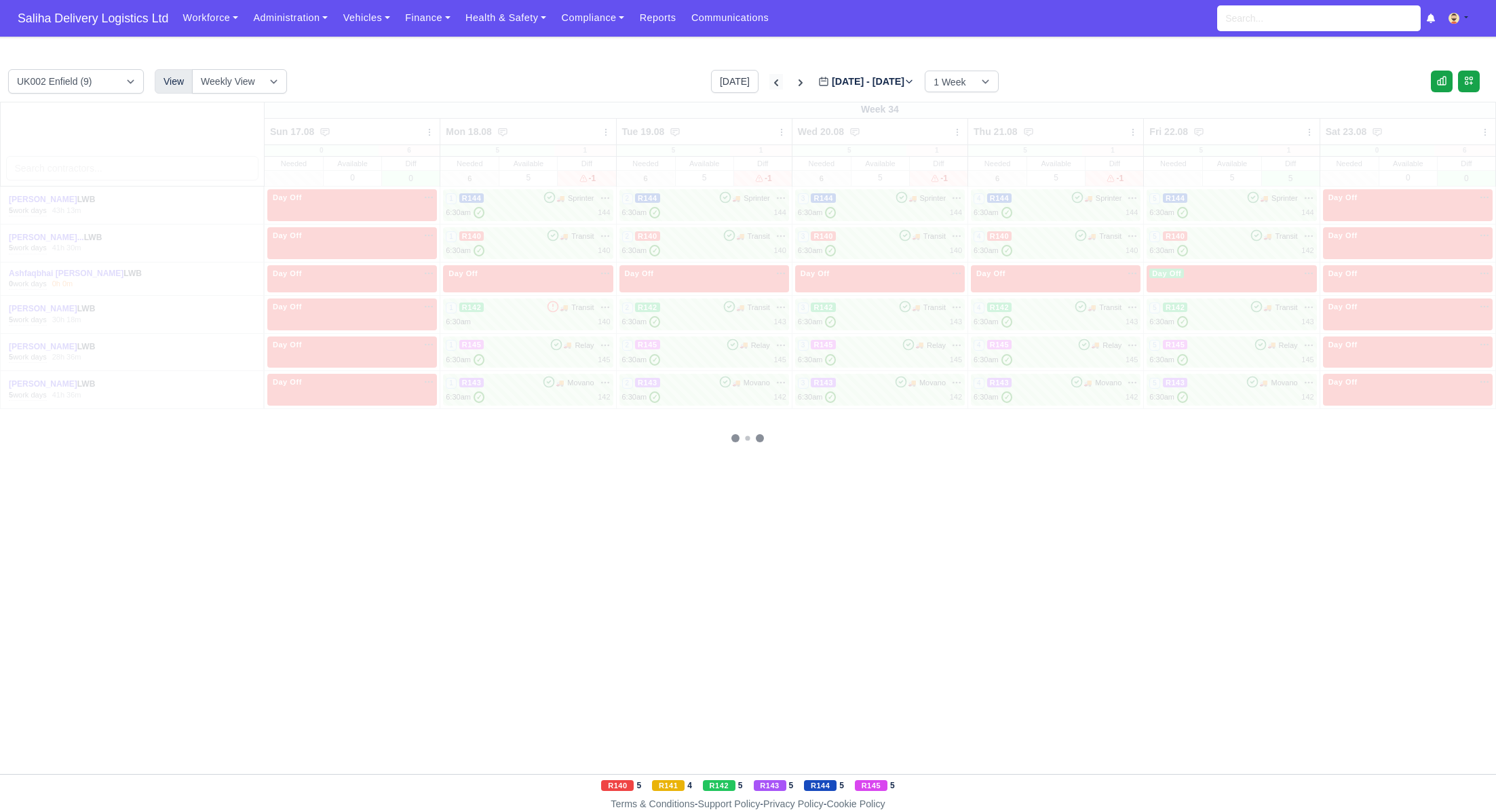
type input "2025-08-14"
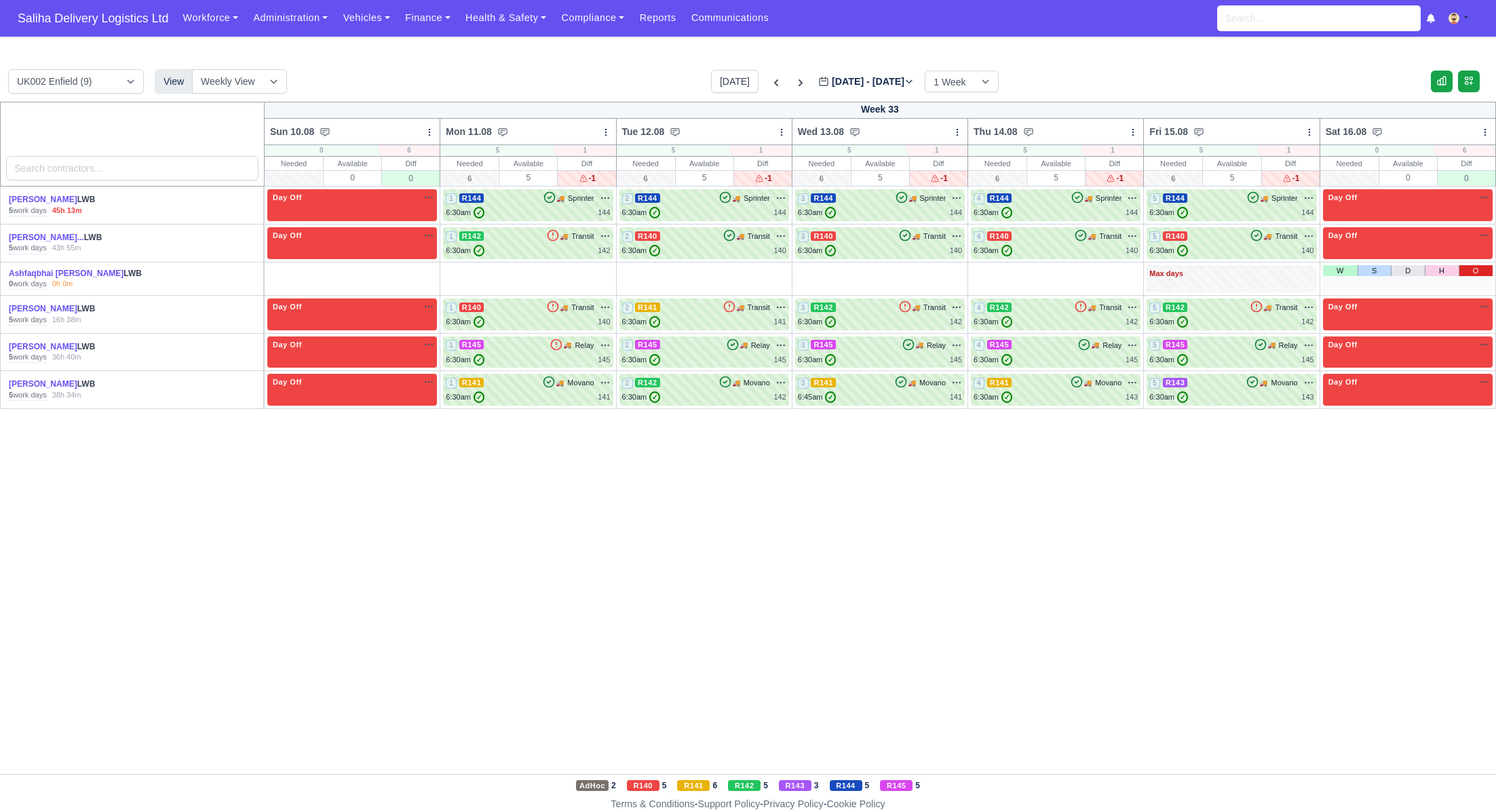
click at [1477, 271] on link "O" at bounding box center [1475, 270] width 34 height 11
click at [1125, 271] on link "O" at bounding box center [1123, 270] width 34 height 11
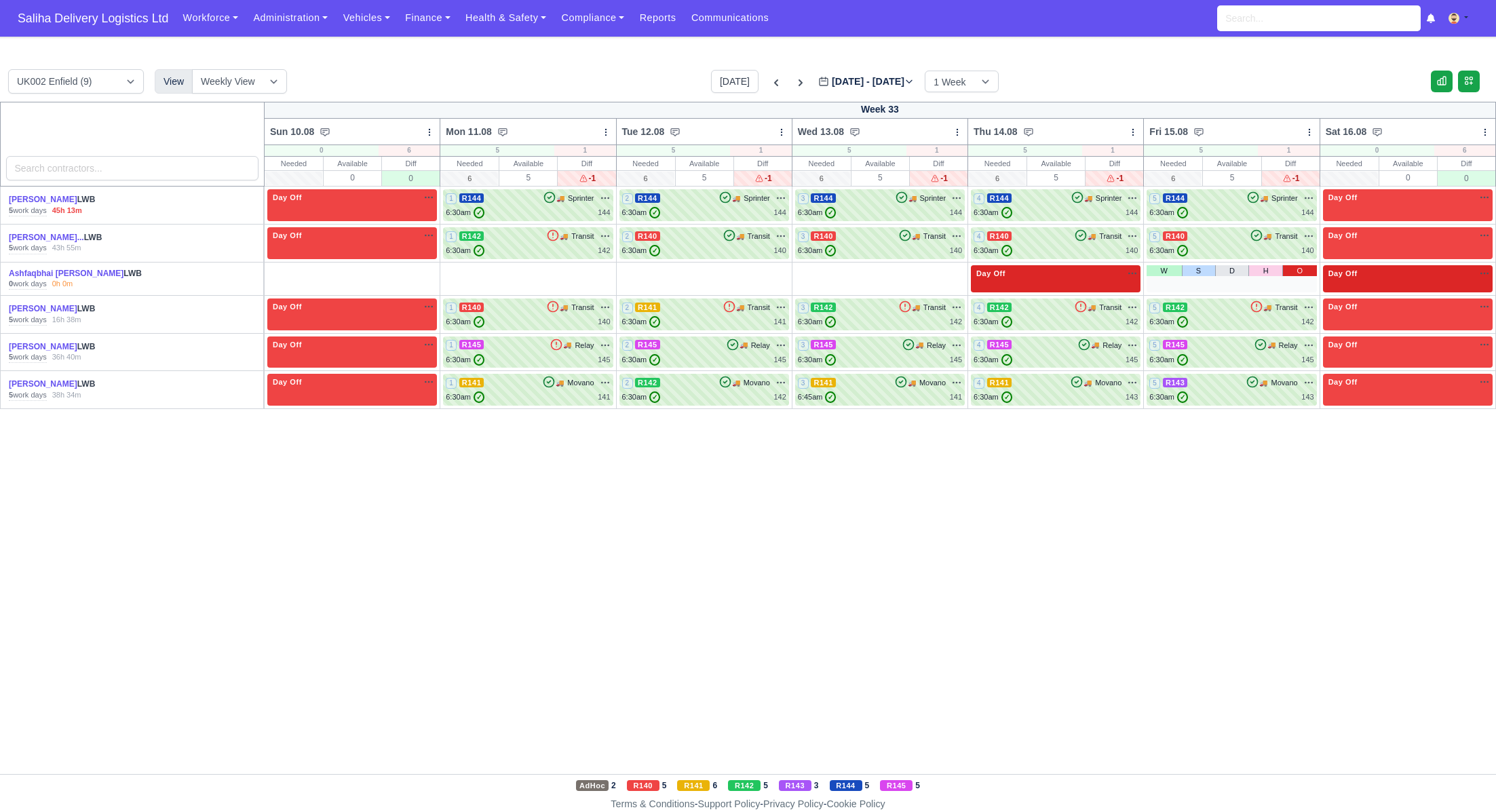
click at [1294, 272] on link "O" at bounding box center [1299, 270] width 34 height 11
drag, startPoint x: 952, startPoint y: 272, endPoint x: 931, endPoint y: 272, distance: 21.0
click at [952, 272] on link "O" at bounding box center [947, 270] width 34 height 11
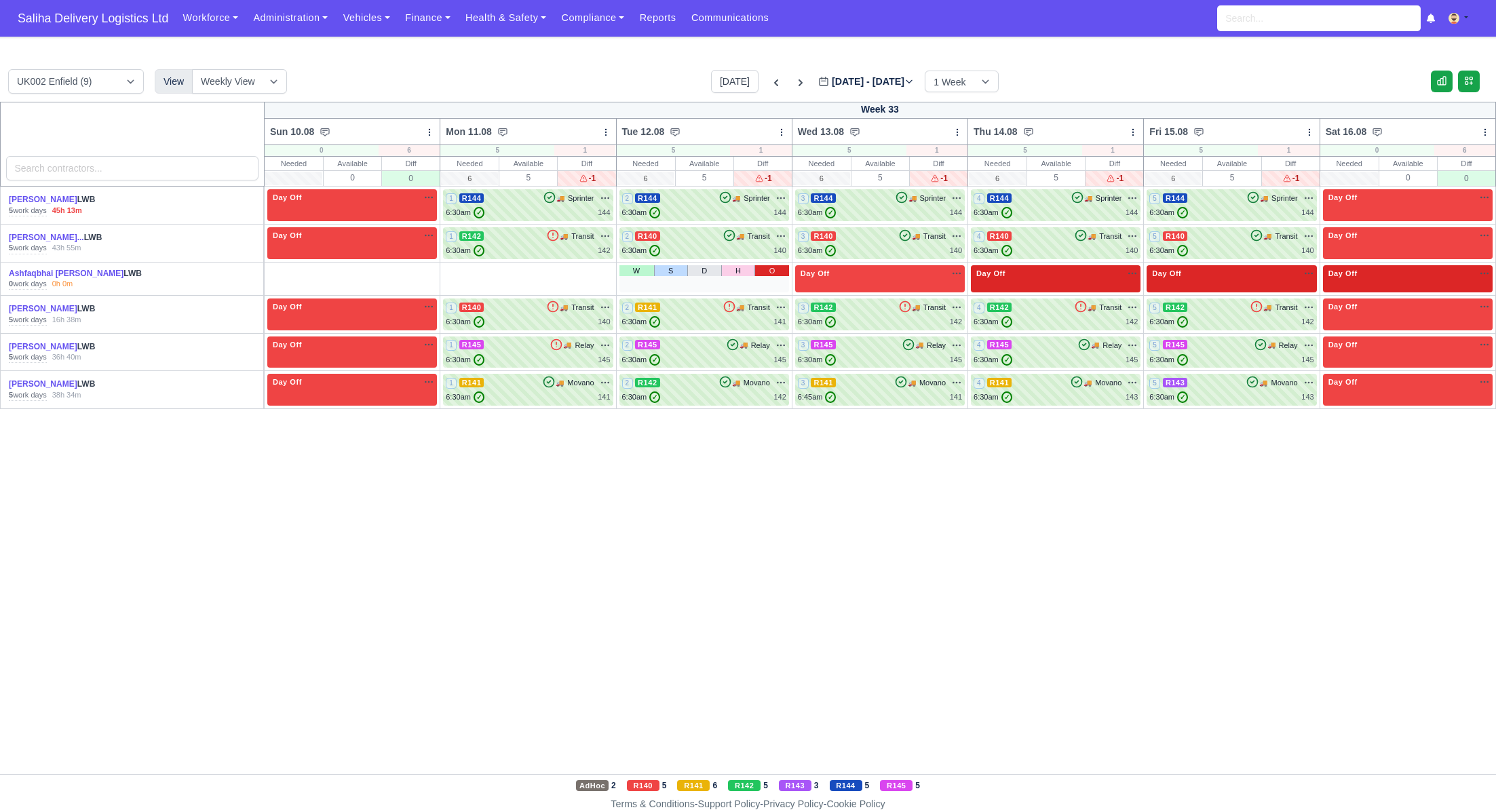
click at [772, 266] on link "O" at bounding box center [771, 270] width 34 height 11
drag, startPoint x: 596, startPoint y: 267, endPoint x: 582, endPoint y: 268, distance: 14.0
click at [596, 267] on link "O" at bounding box center [595, 270] width 34 height 11
click at [421, 272] on link "O" at bounding box center [419, 270] width 34 height 11
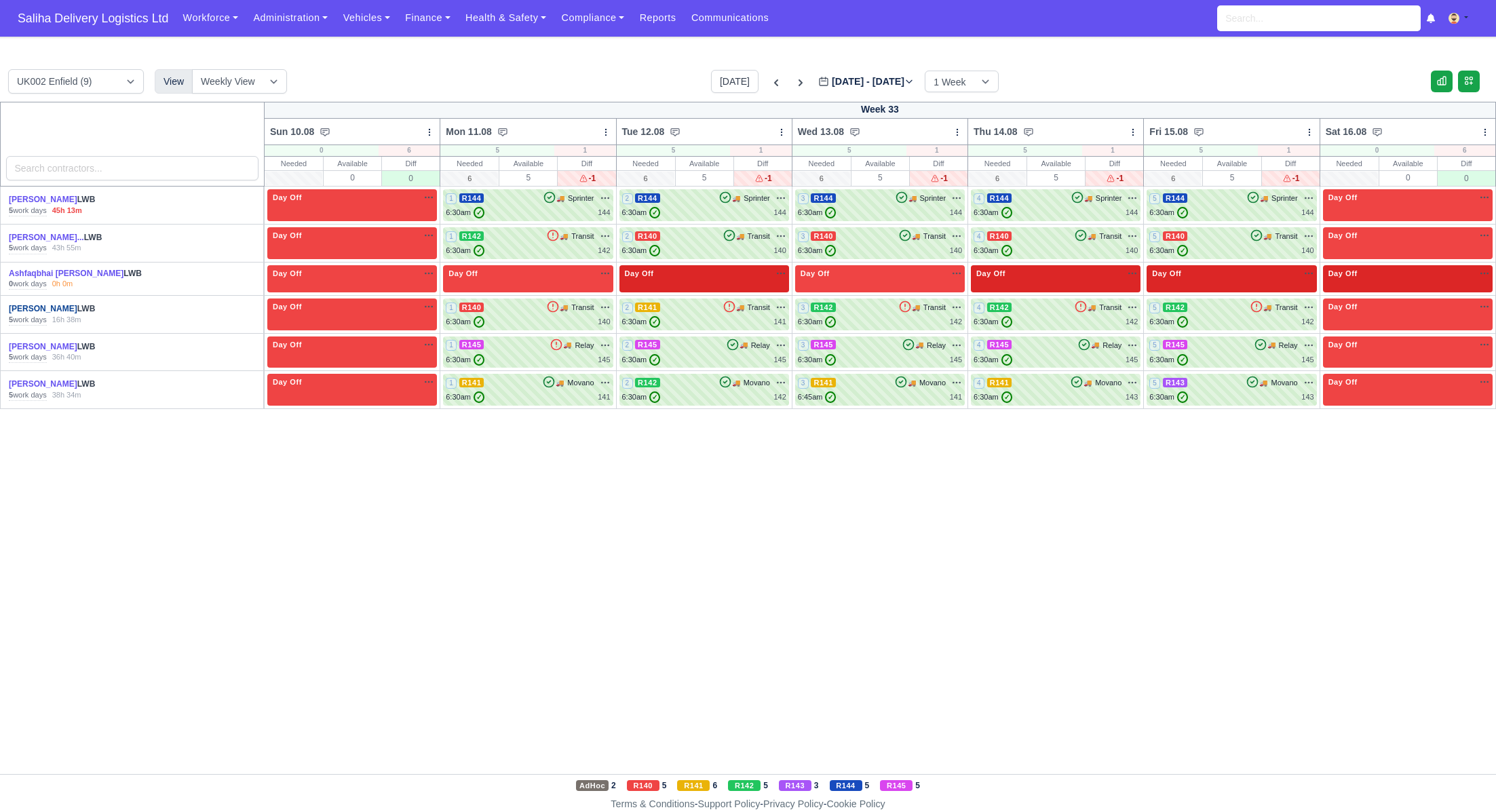
click at [46, 305] on link "[PERSON_NAME]" at bounding box center [42, 309] width 69 height 10
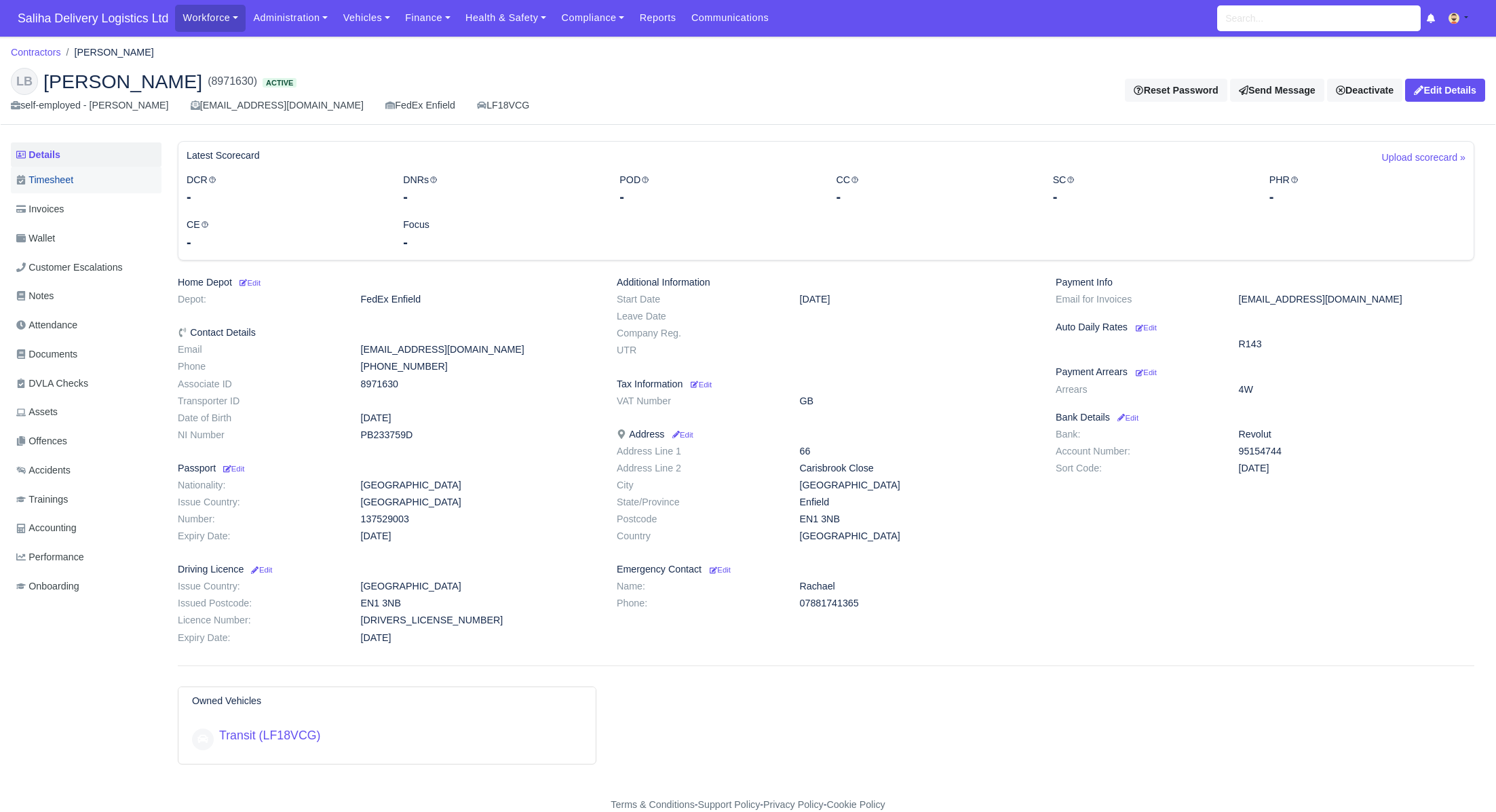
click at [78, 185] on link "Timesheet" at bounding box center [86, 180] width 151 height 26
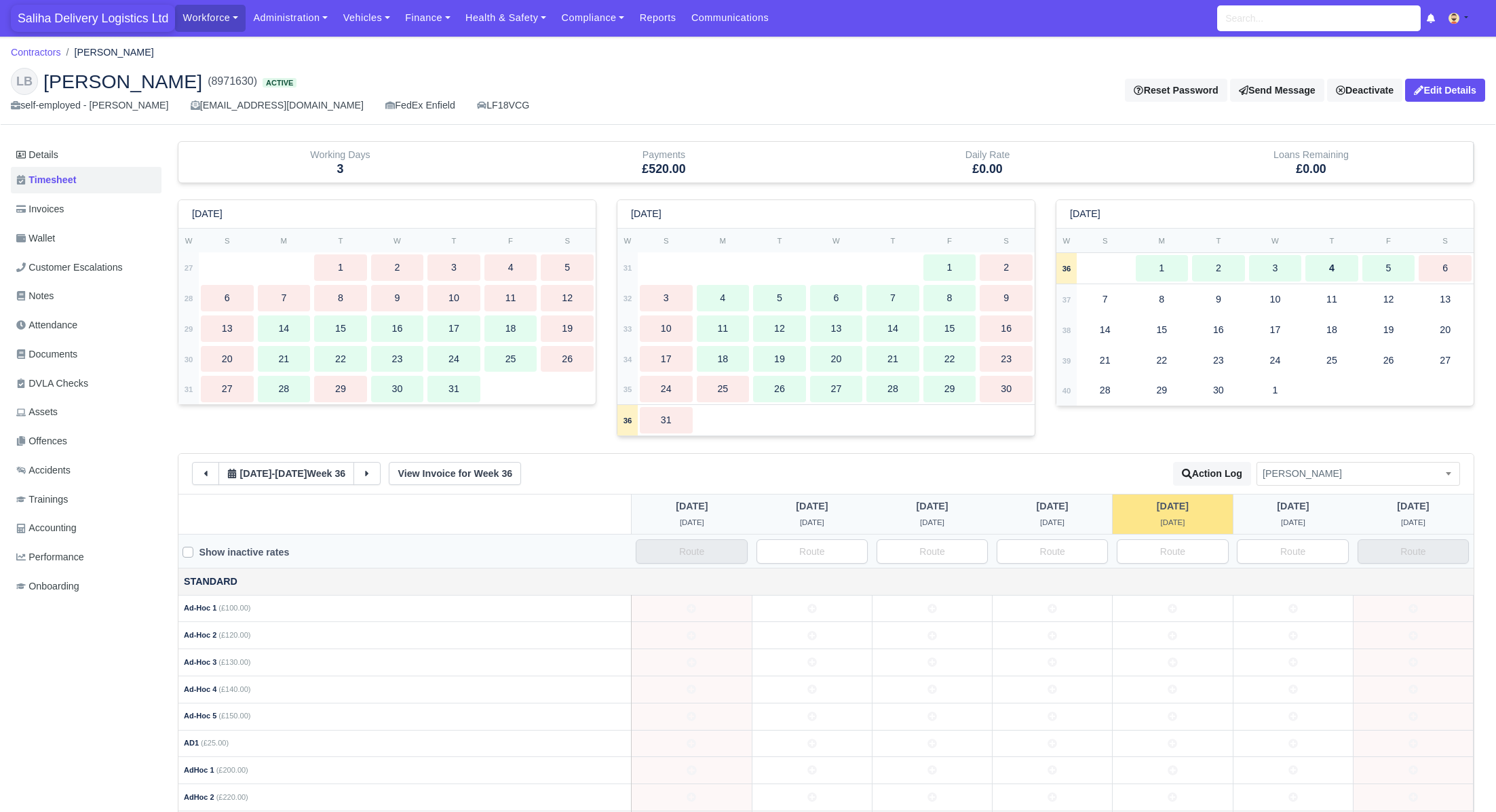
click at [112, 19] on span "Saliha Delivery Logistics Ltd" at bounding box center [93, 18] width 164 height 27
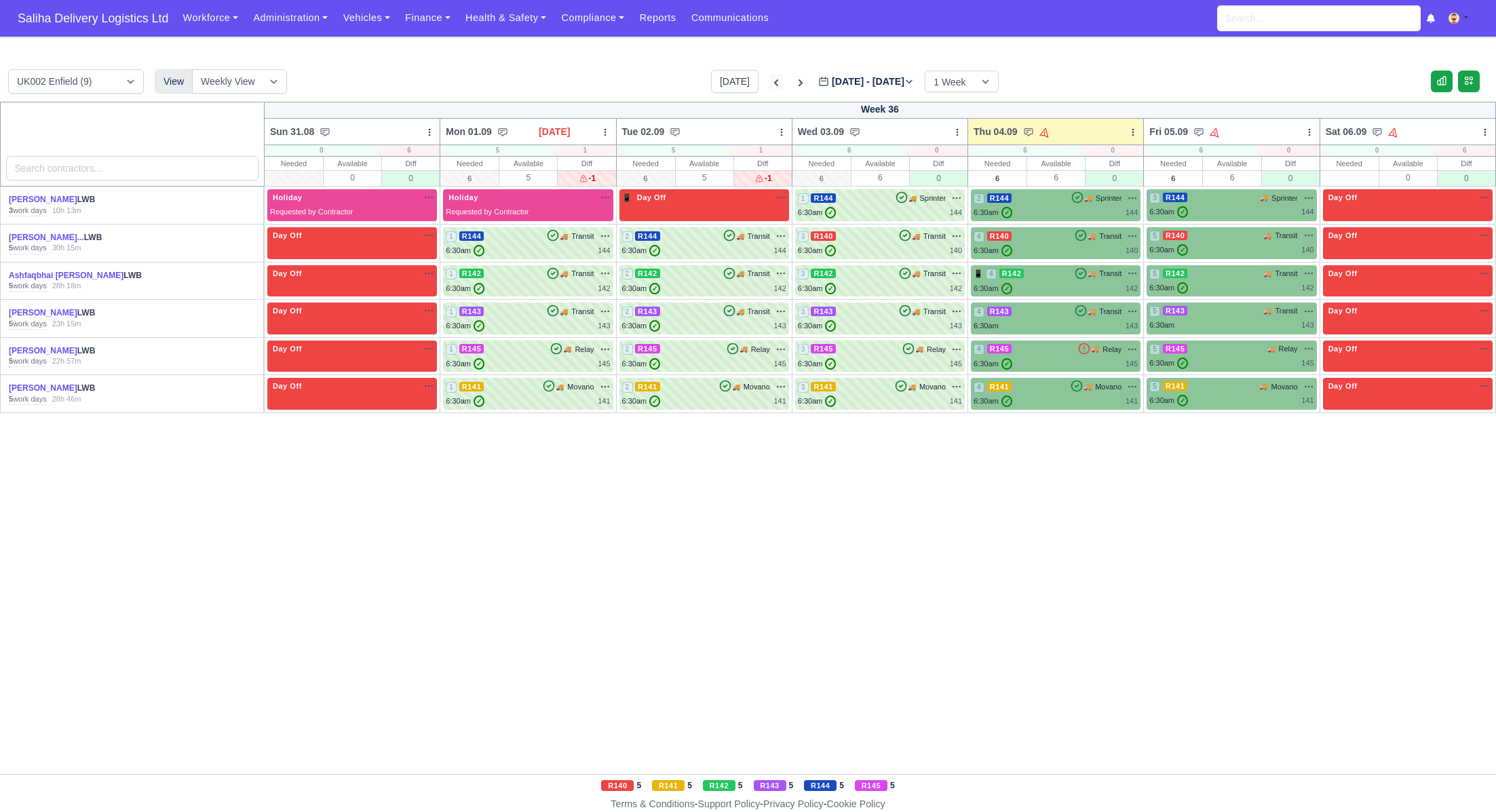
click at [770, 83] on icon at bounding box center [776, 83] width 14 height 14
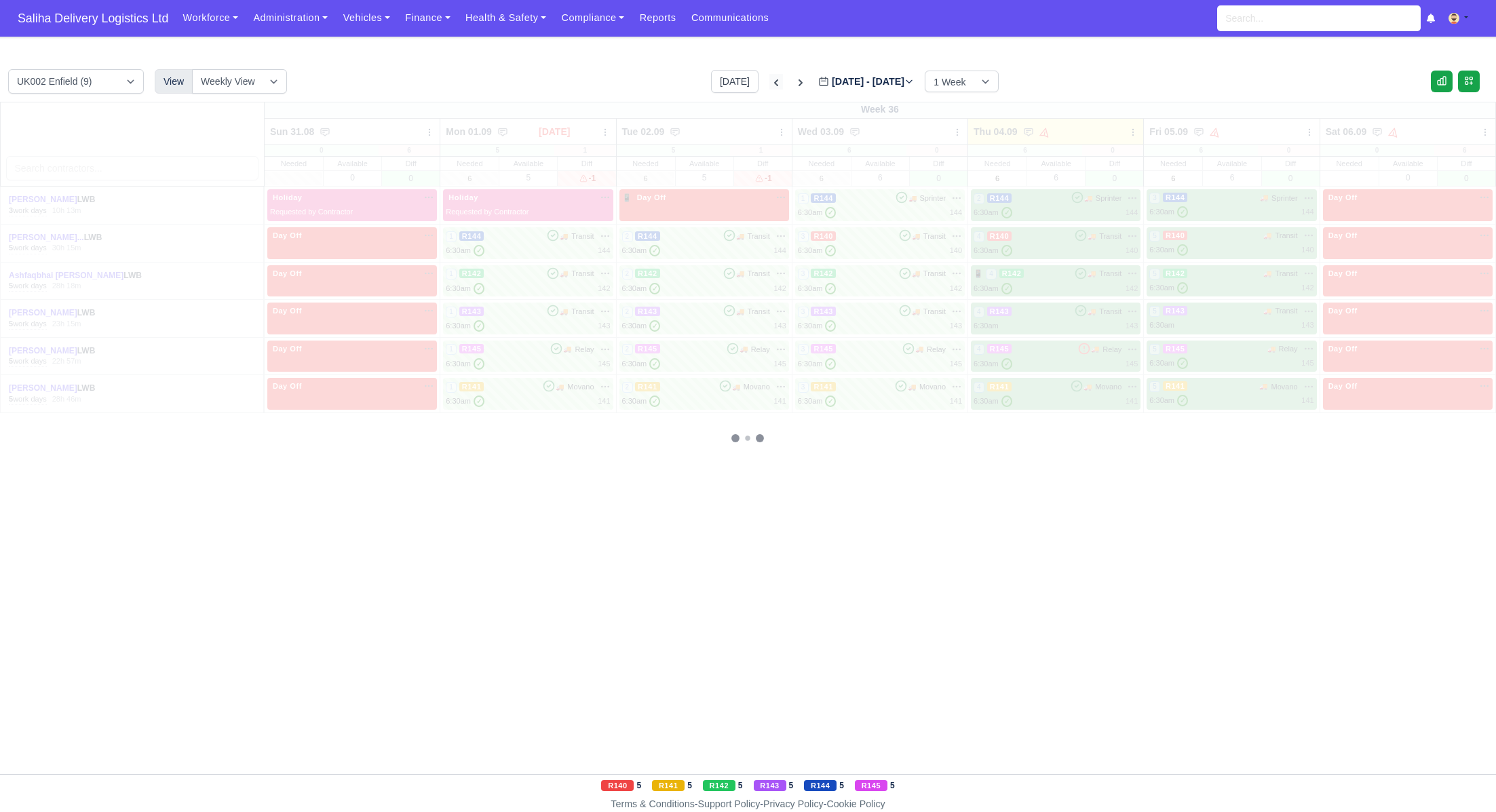
type input "2025-08-28"
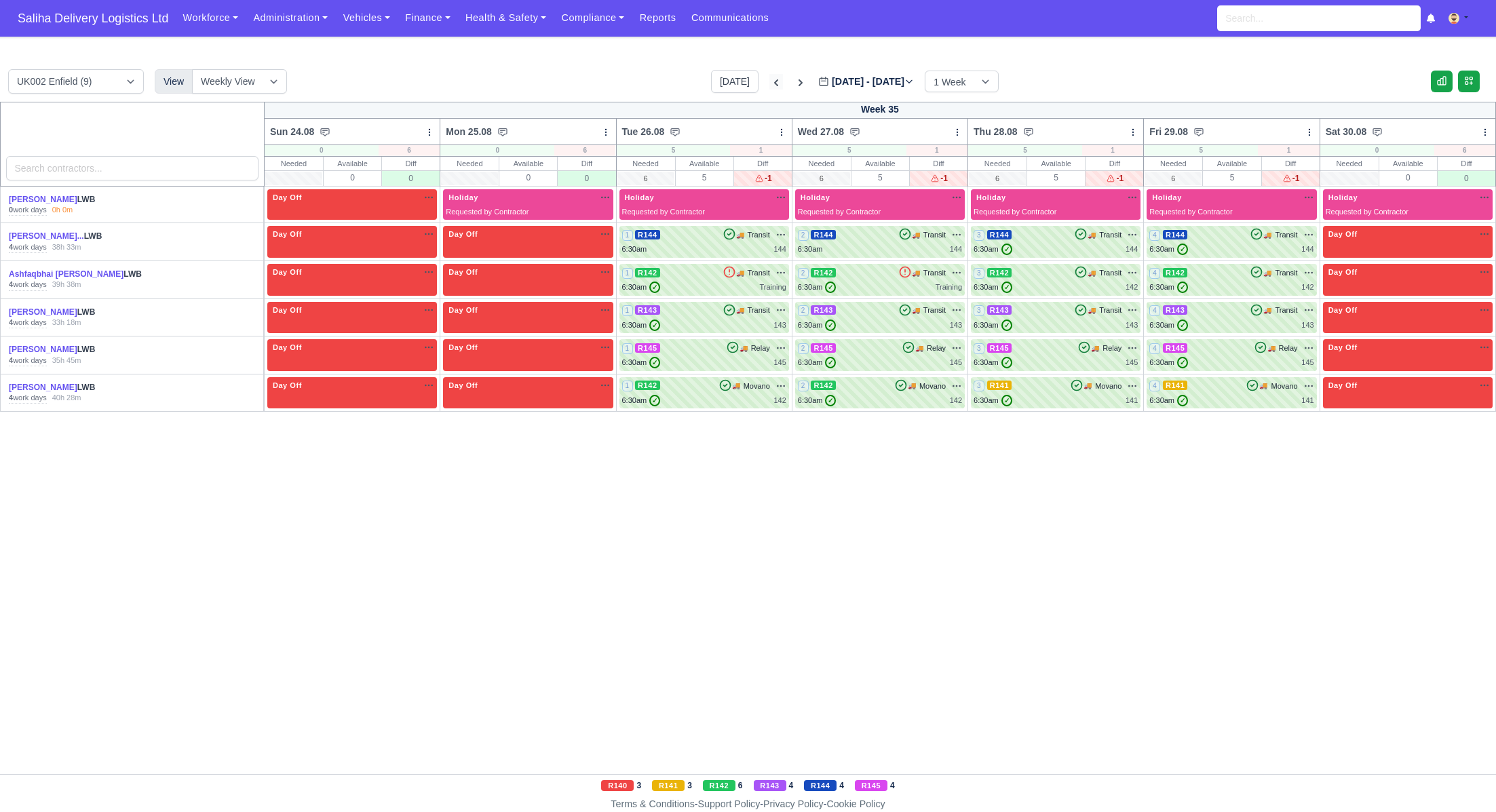
click at [770, 83] on icon at bounding box center [776, 83] width 14 height 14
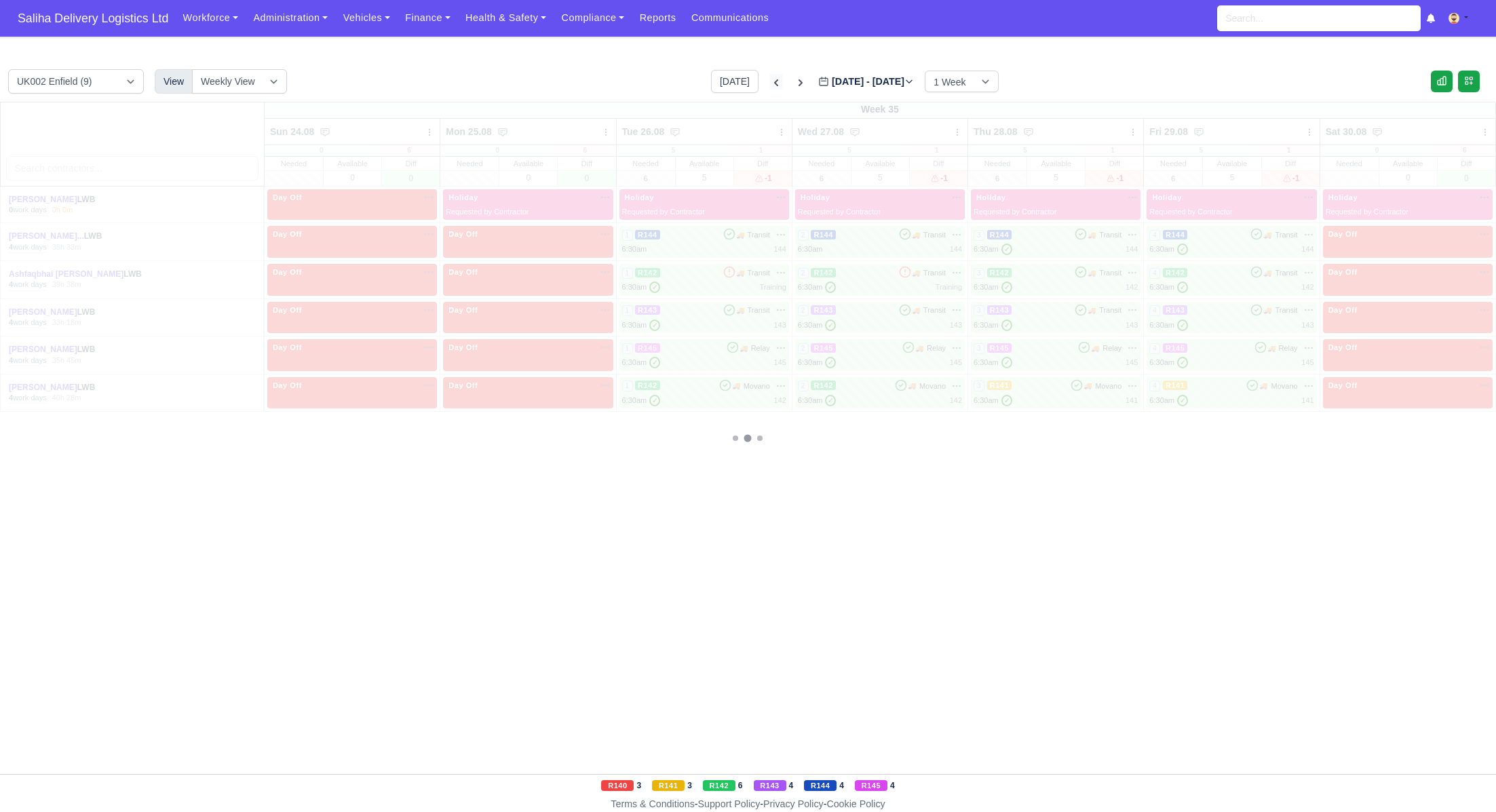
type input "2025-08-21"
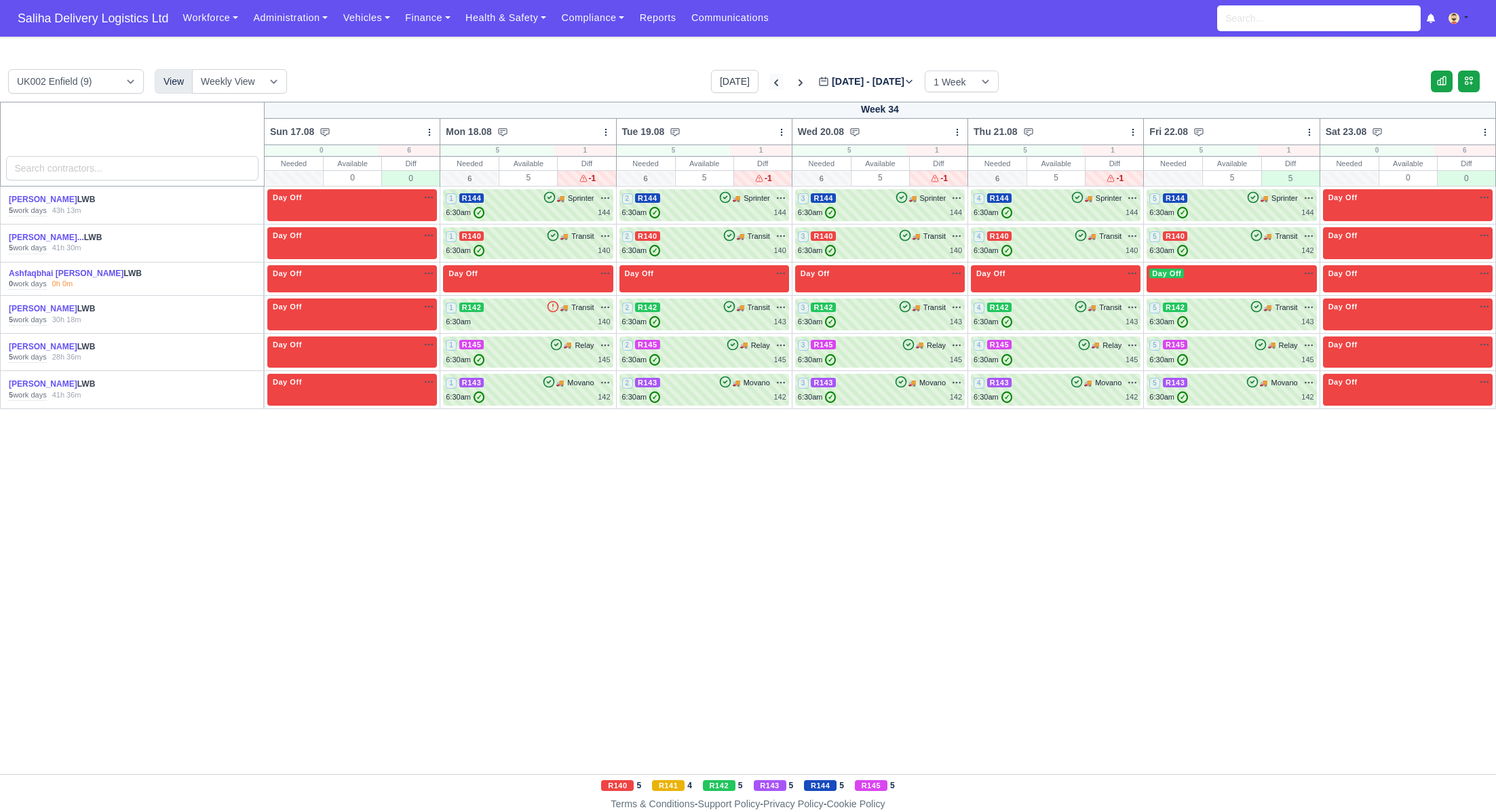
click at [770, 83] on icon at bounding box center [776, 83] width 14 height 14
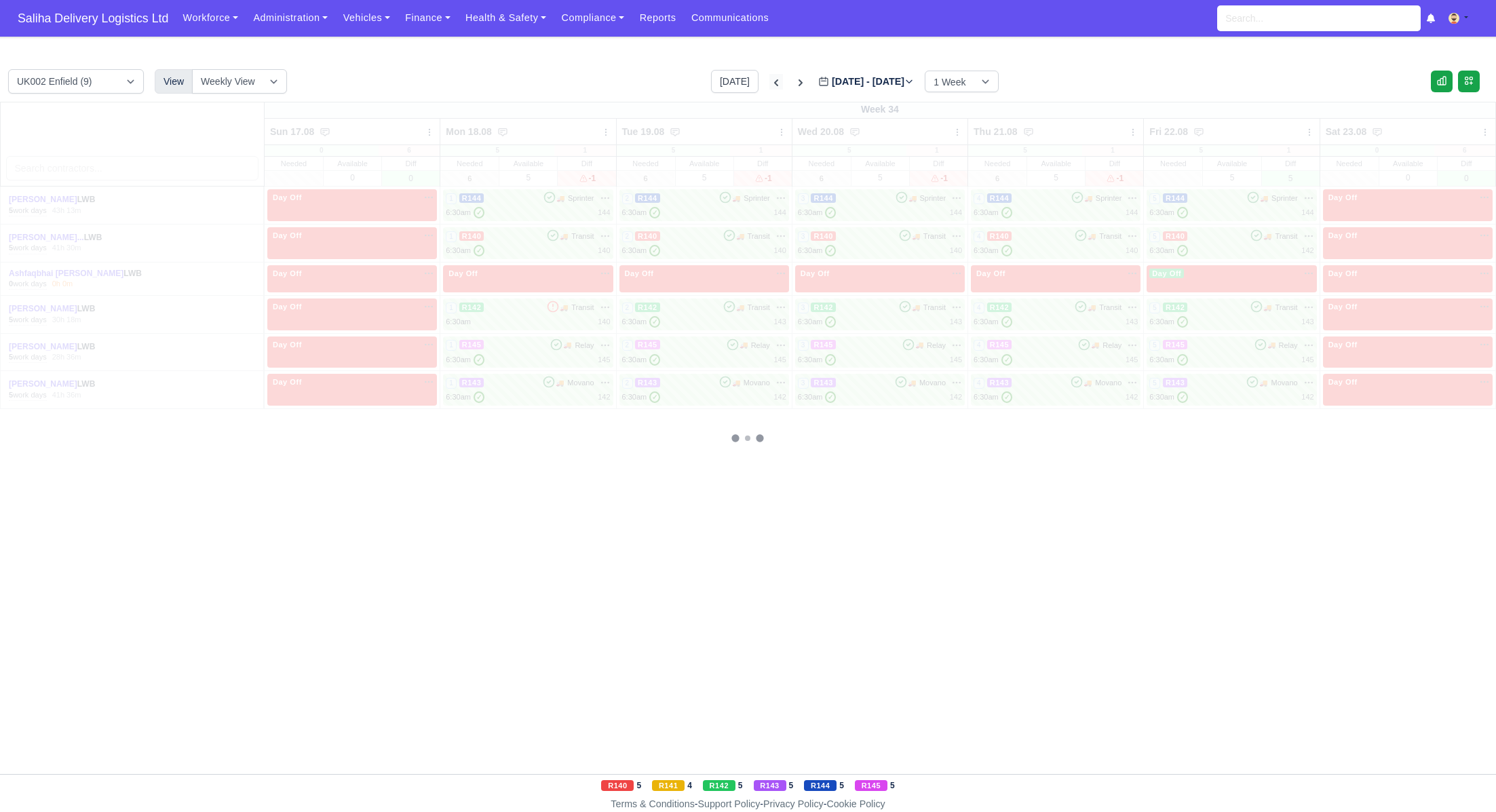
type input "2025-08-14"
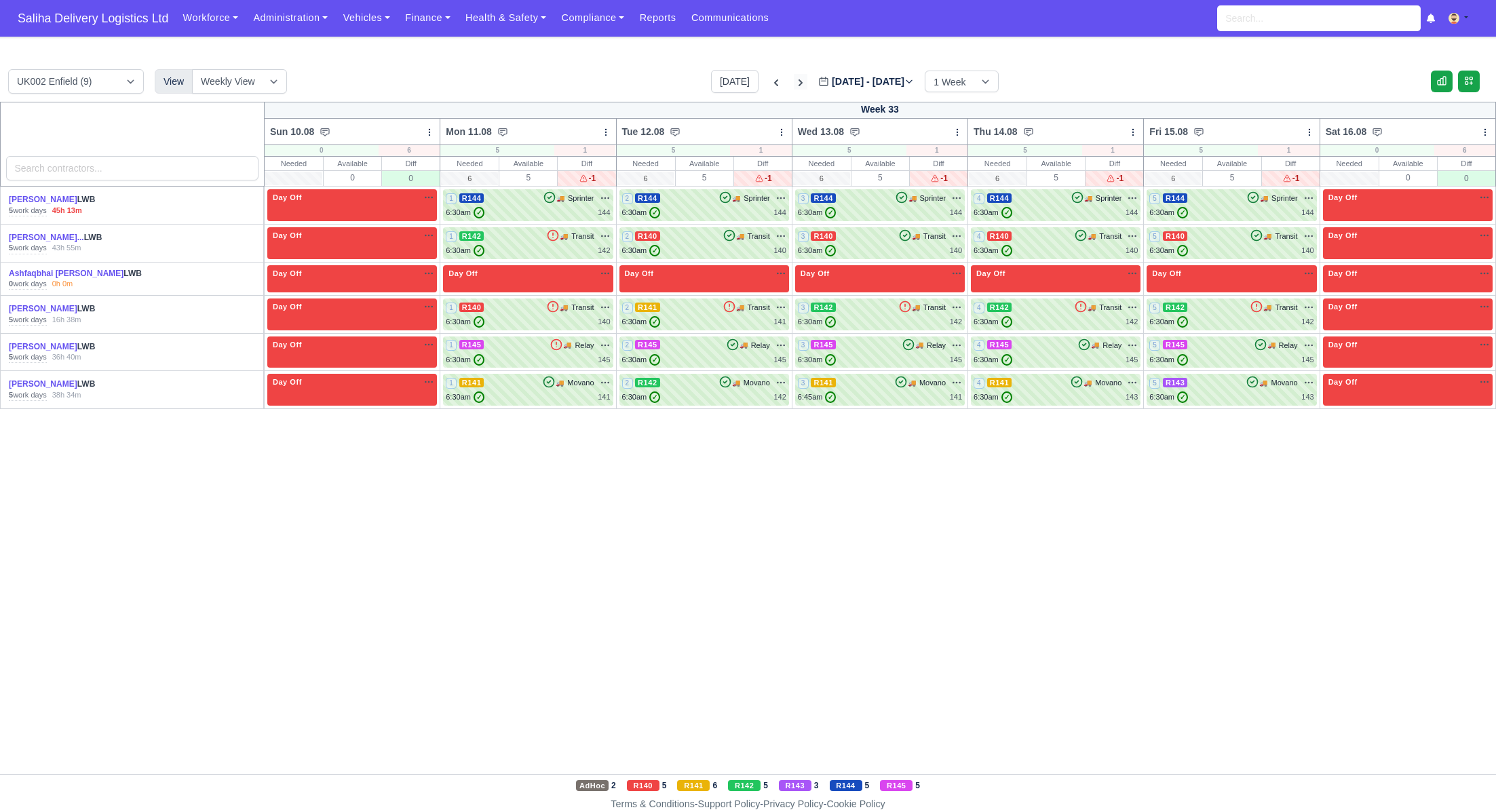
click at [799, 83] on icon at bounding box center [801, 82] width 4 height 7
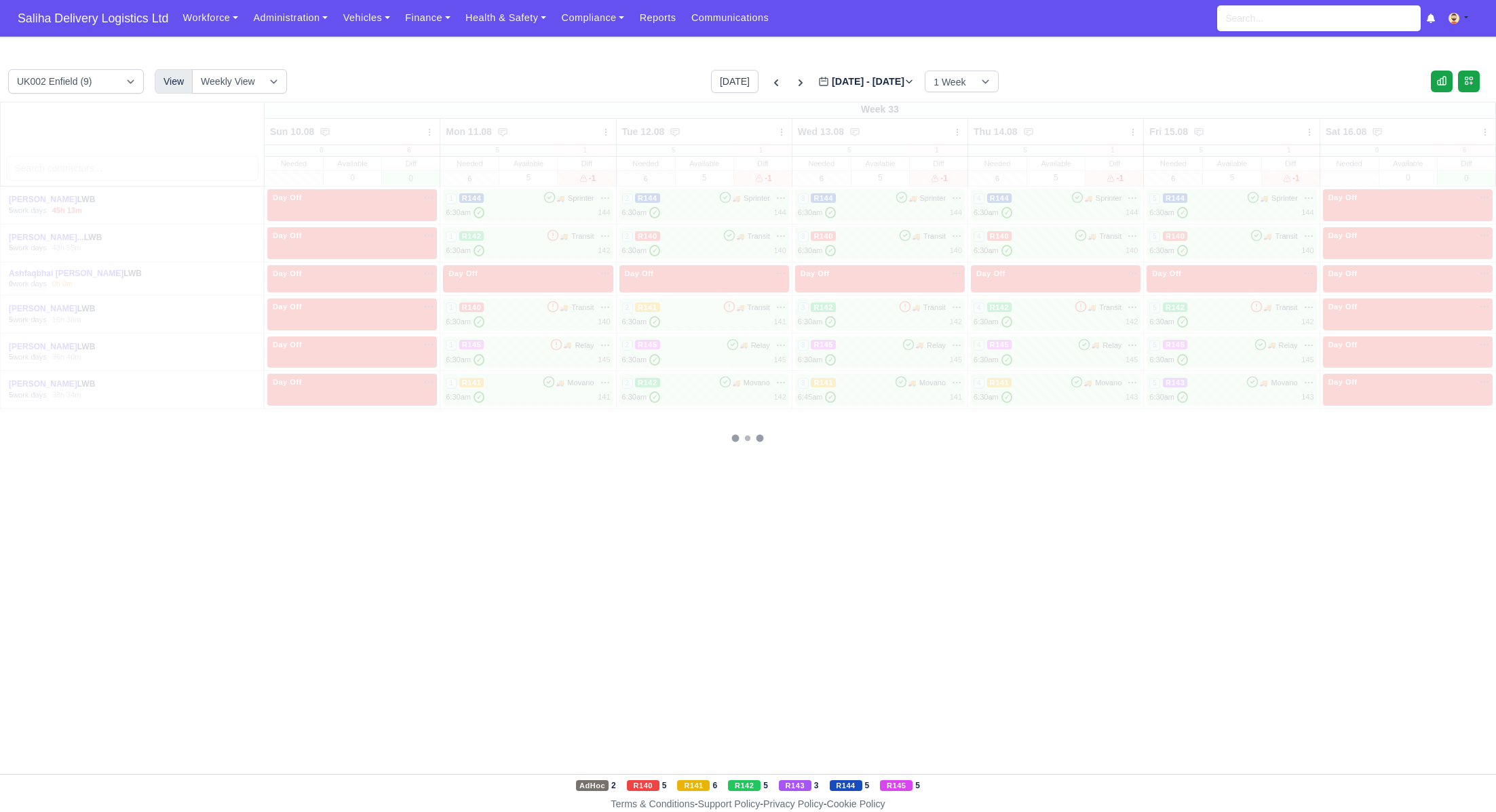
type input "2025-08-21"
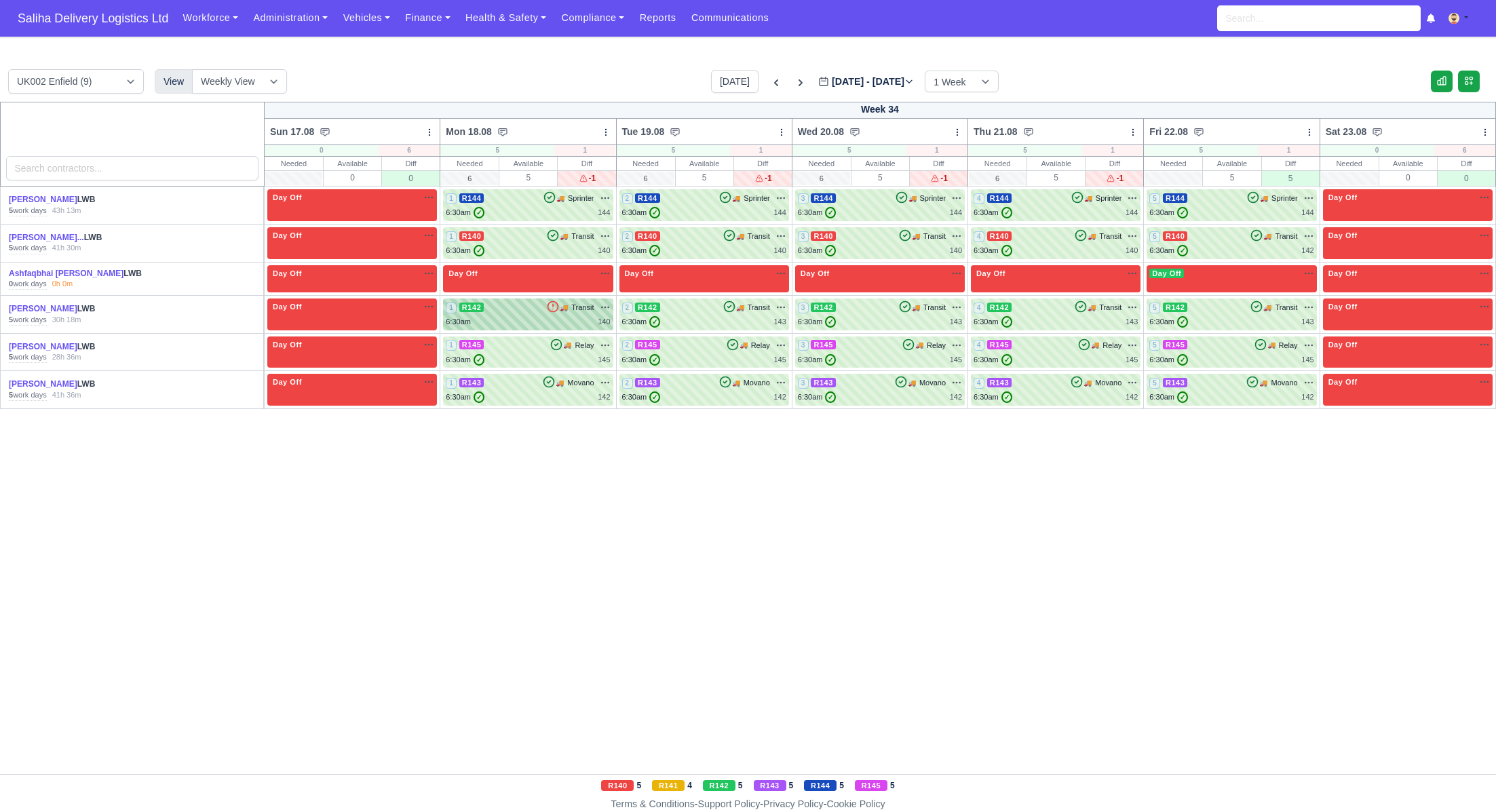
click at [516, 311] on div "1 R142 🚚 Transit" at bounding box center [528, 307] width 164 height 13
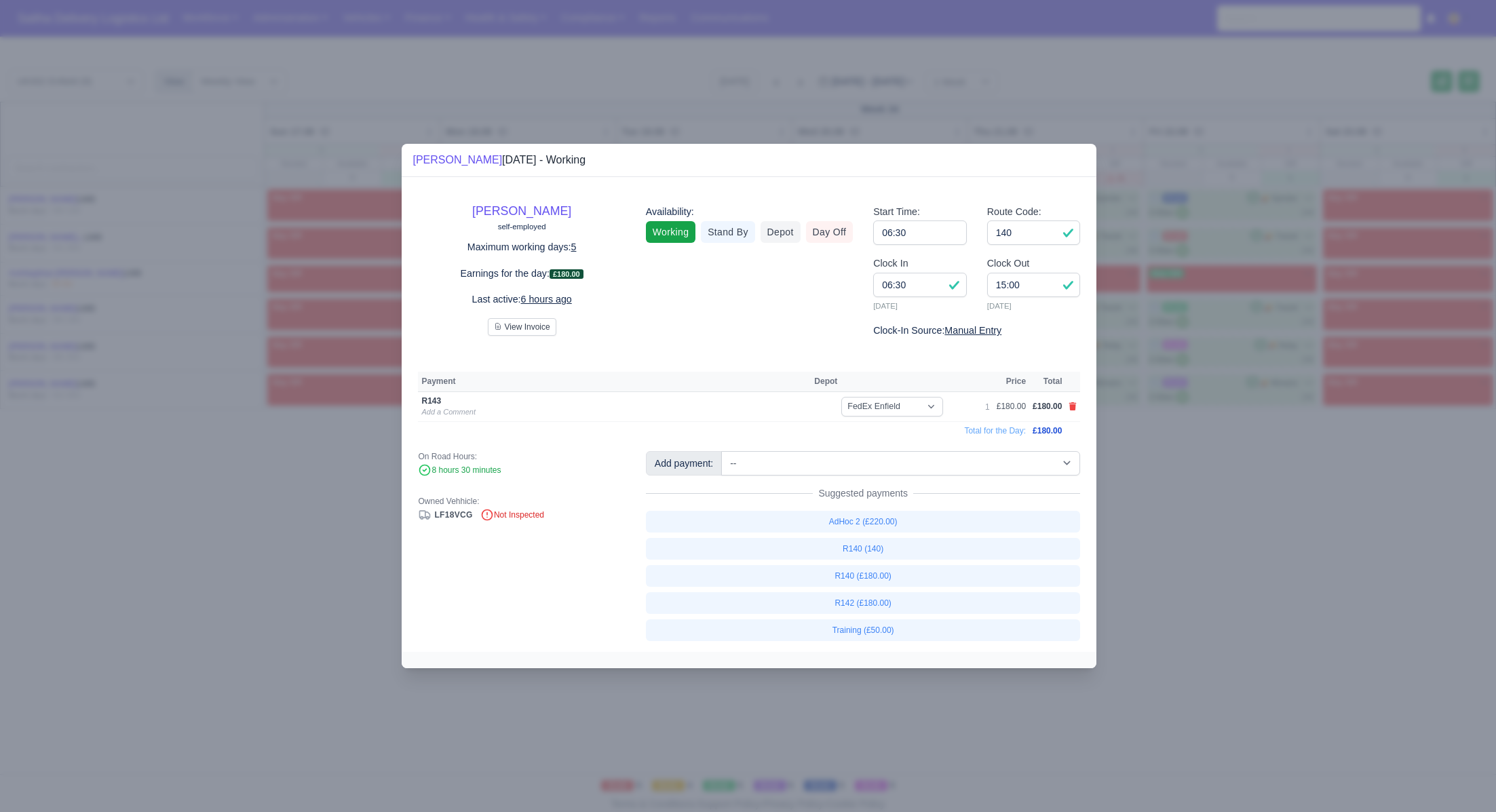
click at [838, 475] on div "Add payment: -- Ad-Hoc 1 (AD-HO) Ad-Hoc 2 (AD-HO) Ad-Hoc 3 (AD-HO) Ad-Hoc 4 (AD…" at bounding box center [863, 462] width 435 height 24
click at [829, 460] on select "-- Ad-Hoc 1 (AD-HO) Ad-Hoc 2 (AD-HO) Ad-Hoc 3 (AD-HO) Ad-Hoc 4 (AD-HO) Ad-Hoc 5…" at bounding box center [901, 462] width 359 height 24
click at [722, 451] on select "-- Ad-Hoc 1 (AD-HO) Ad-Hoc 2 (AD-HO) Ad-Hoc 3 (AD-HO) Ad-Hoc 4 (AD-HO) Ad-Hoc 5…" at bounding box center [901, 462] width 359 height 24
select select "1"
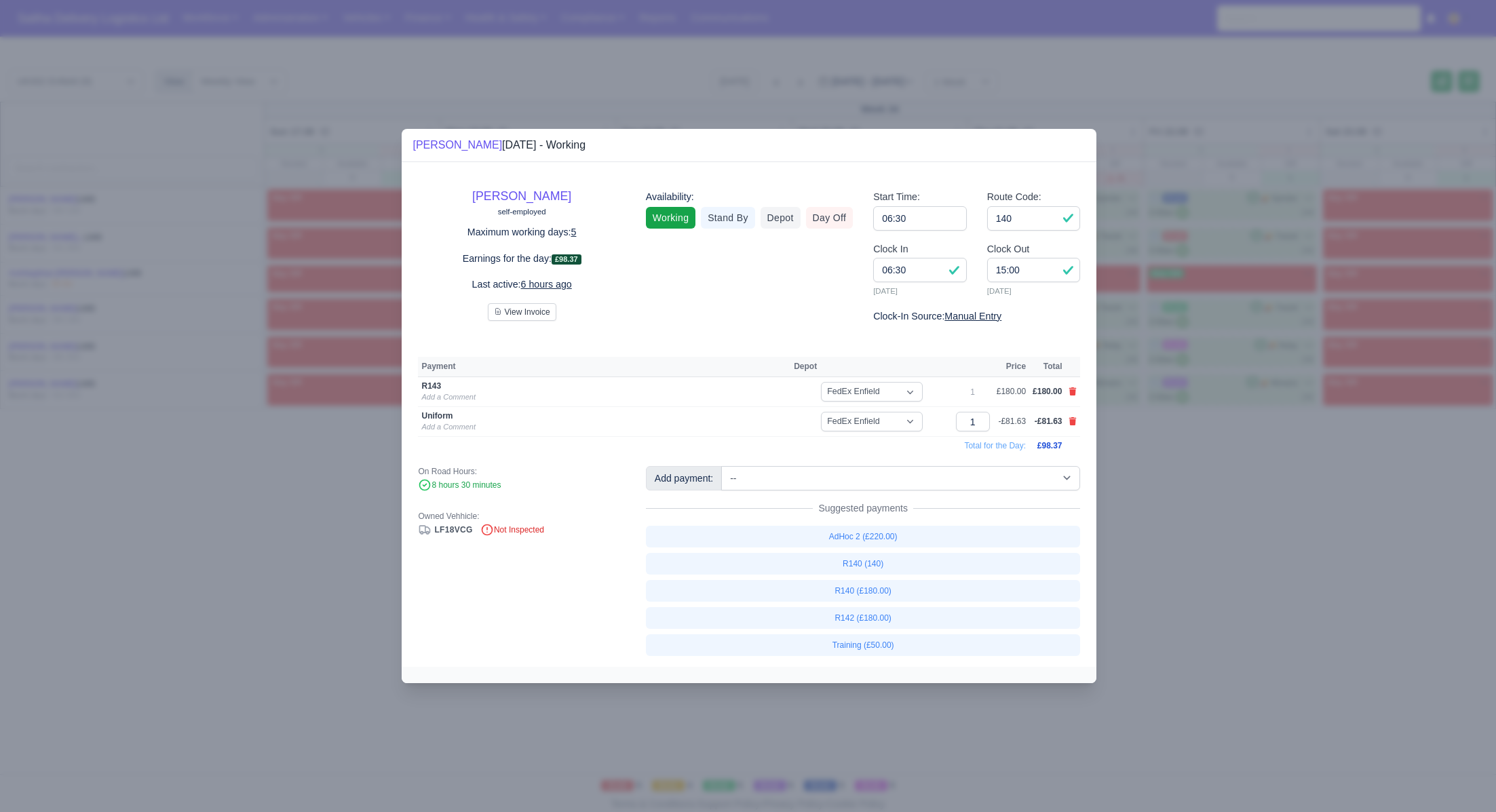
click at [1157, 555] on div at bounding box center [748, 406] width 1496 height 812
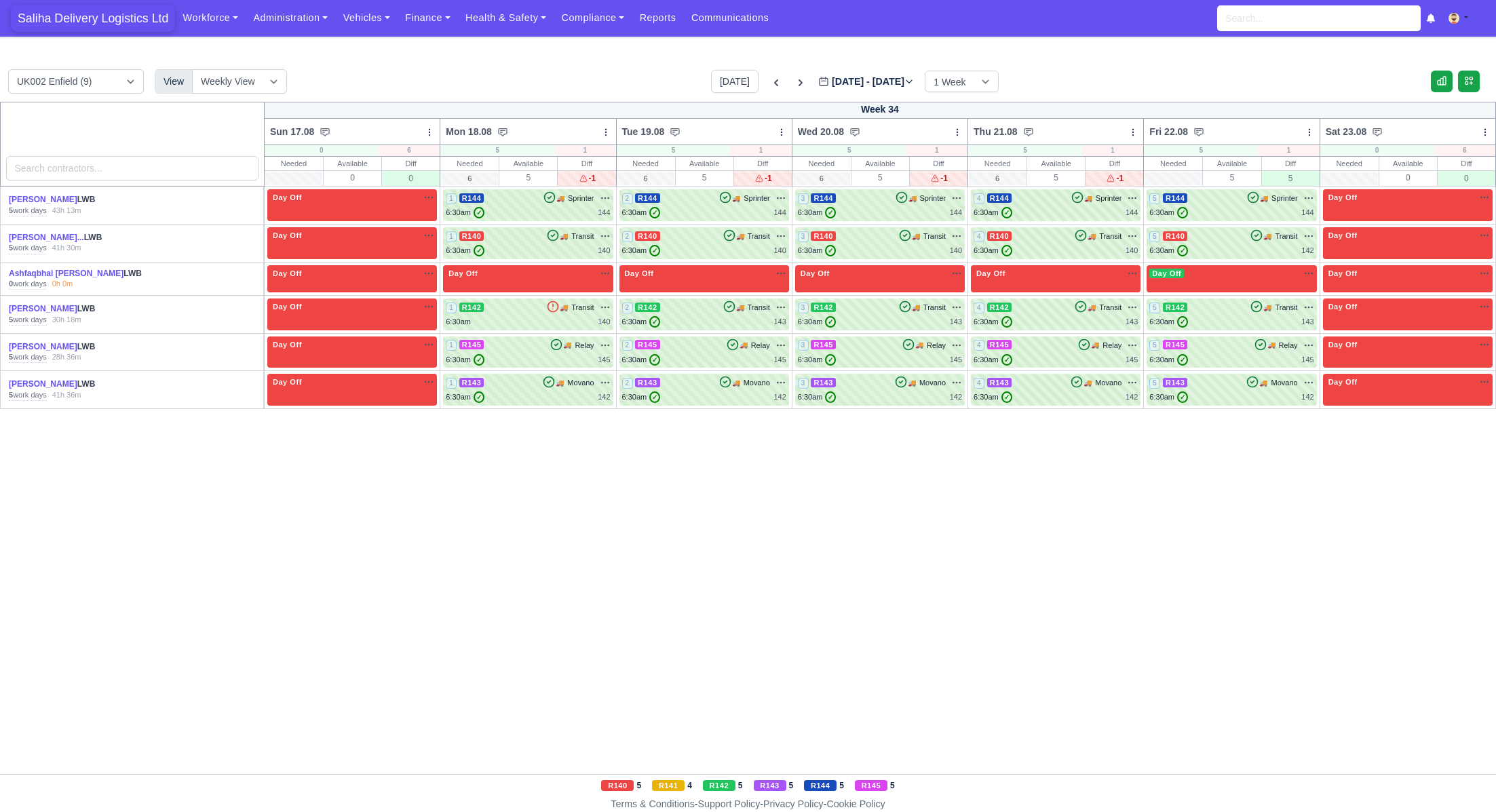
click at [113, 19] on span "Saliha Delivery Logistics Ltd" at bounding box center [93, 18] width 164 height 27
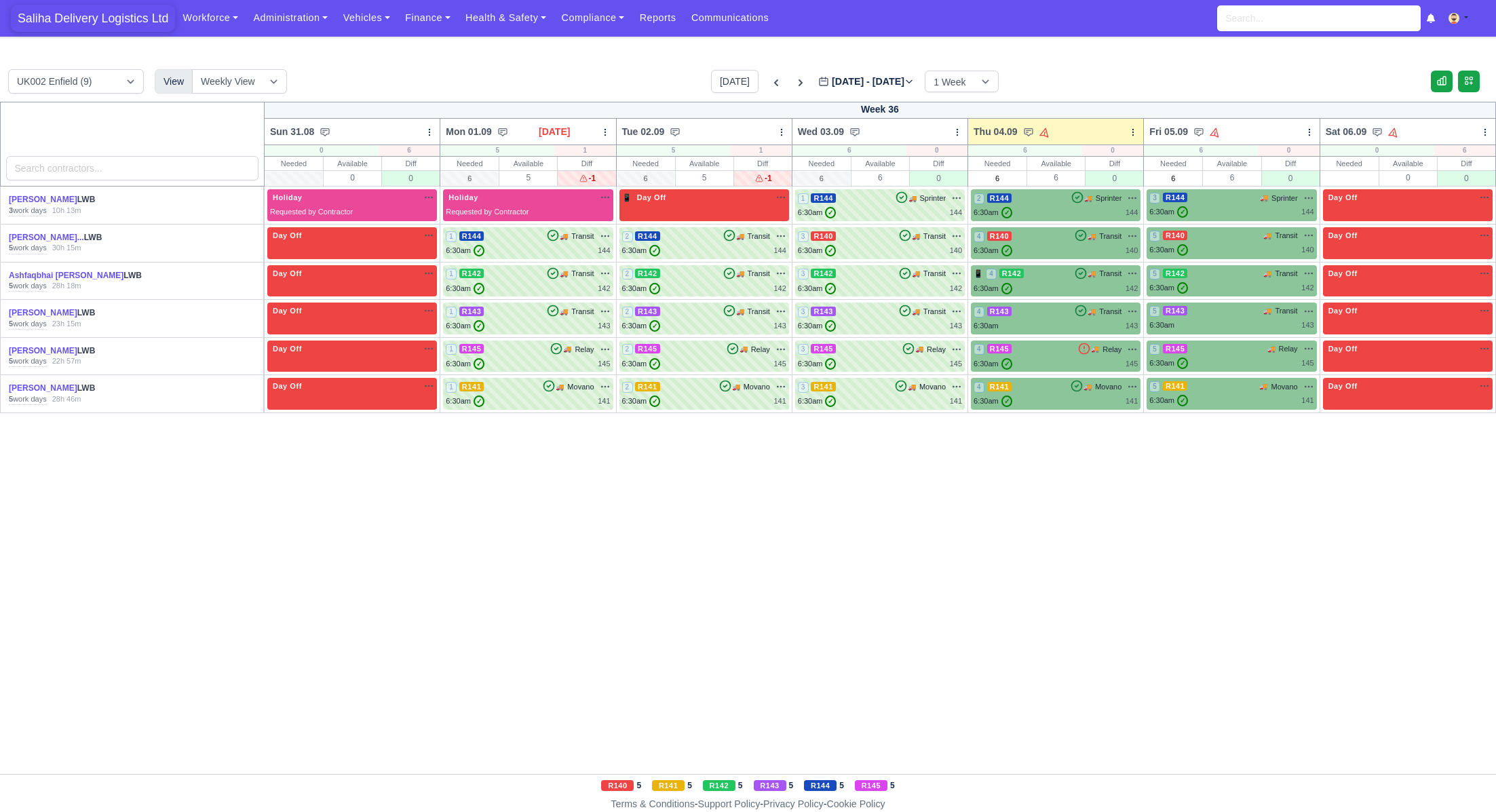
click at [99, 21] on span "Saliha Delivery Logistics Ltd" at bounding box center [93, 18] width 164 height 27
click at [99, 24] on span "Saliha Delivery Logistics Ltd" at bounding box center [93, 18] width 164 height 27
